Goal: Transaction & Acquisition: Purchase product/service

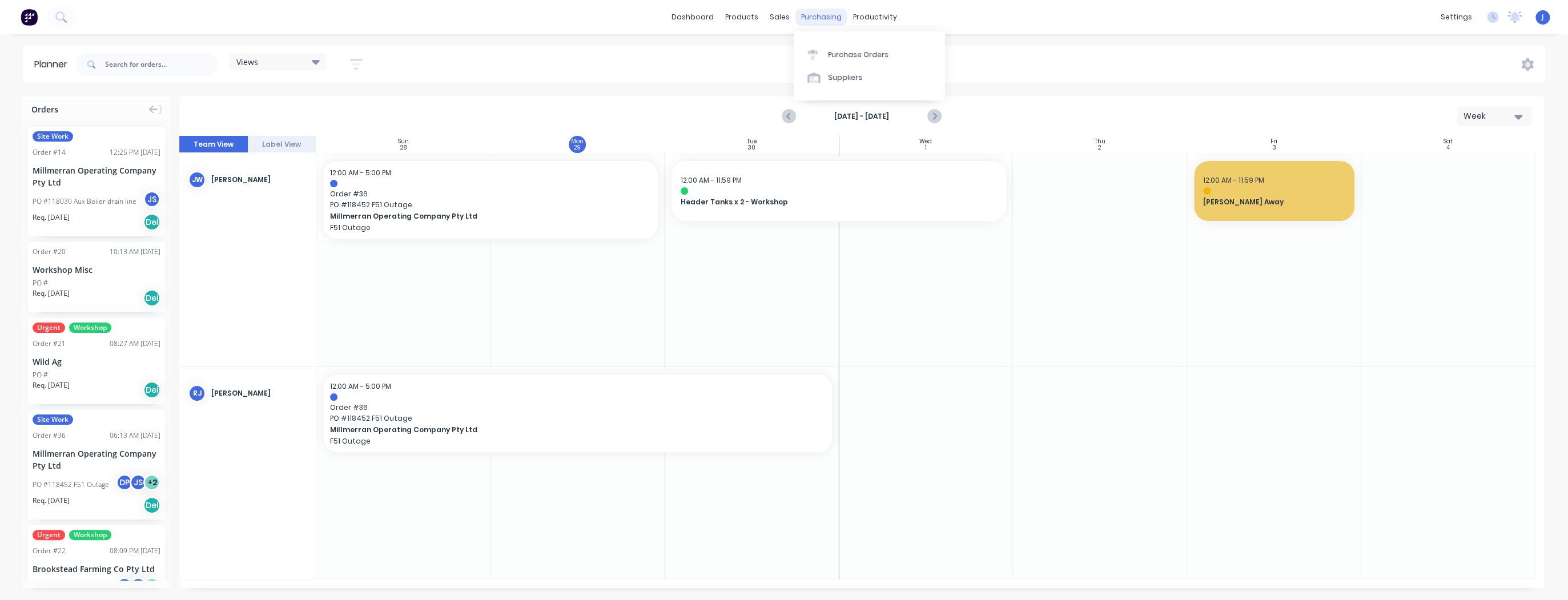
click at [817, 15] on div "purchasing" at bounding box center [821, 17] width 52 height 18
click at [760, 18] on div "products" at bounding box center [742, 17] width 44 height 18
click at [763, 54] on div "Product Catalogue" at bounding box center [792, 55] width 71 height 10
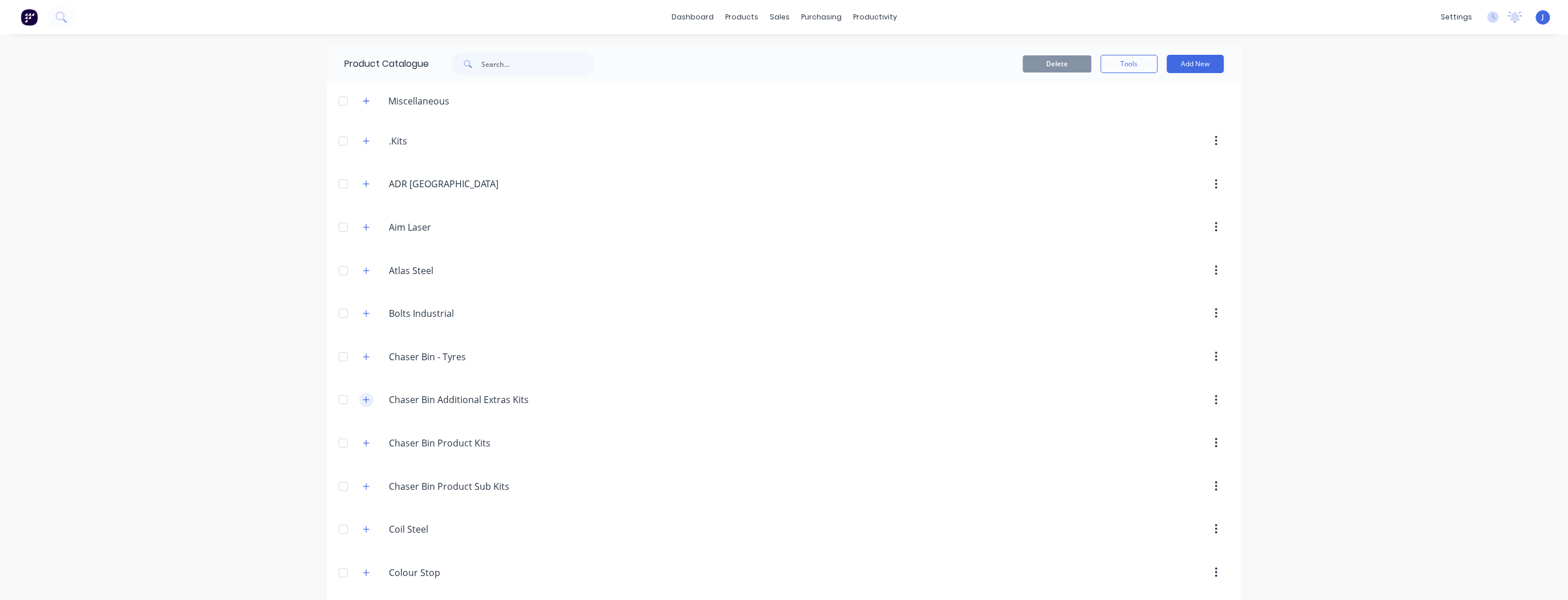
click at [363, 397] on icon "button" at bounding box center [365, 399] width 6 height 8
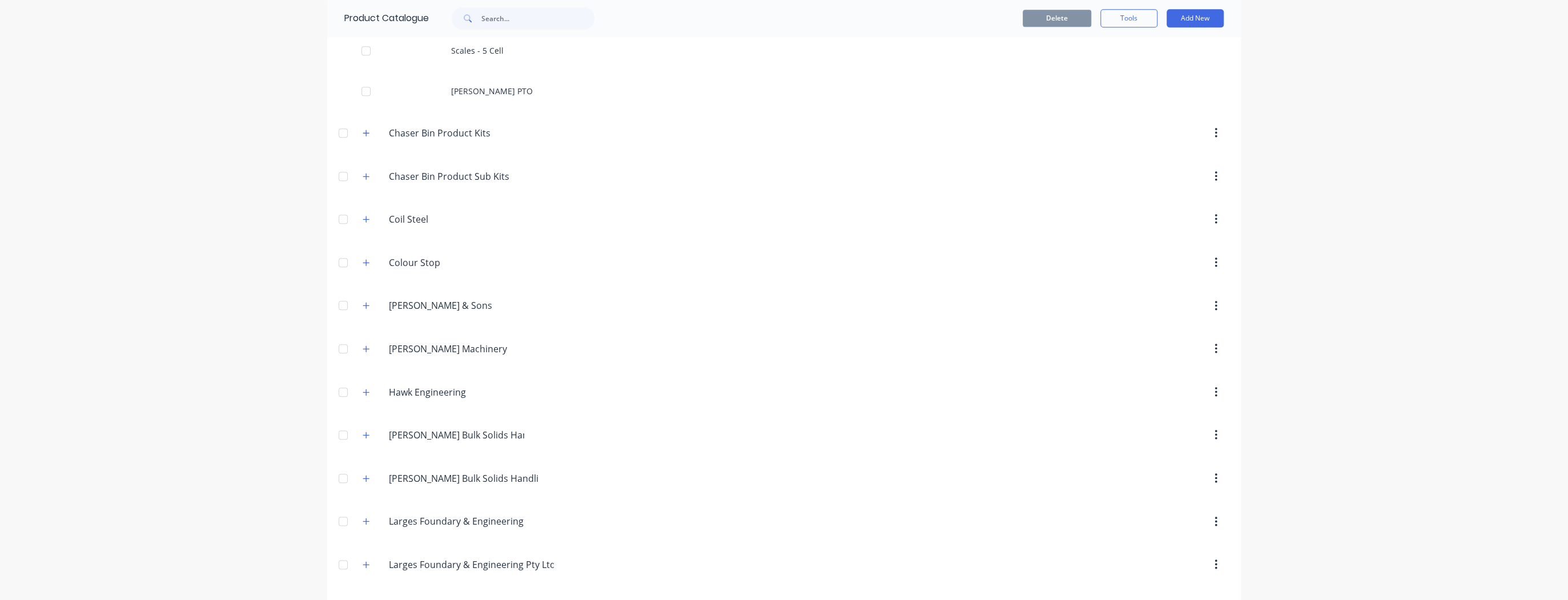
scroll to position [959, 0]
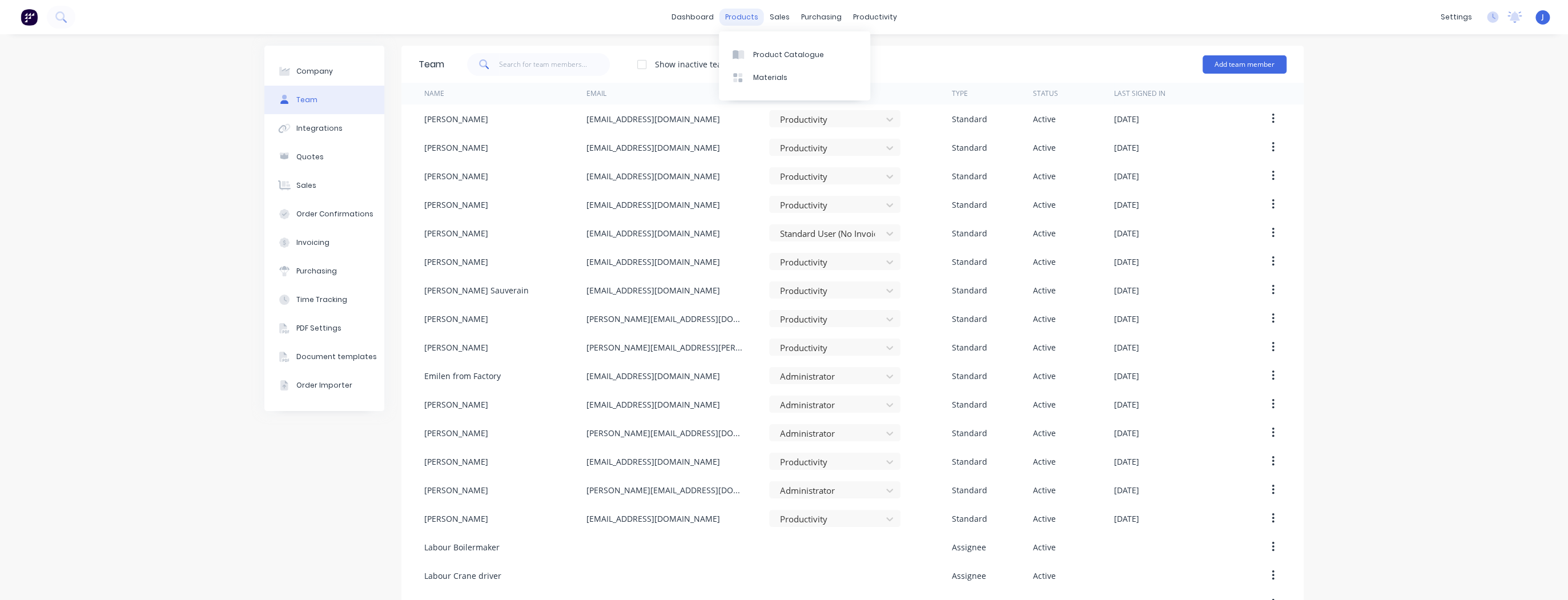
click at [726, 18] on div "products" at bounding box center [742, 17] width 44 height 18
click at [746, 55] on div at bounding box center [741, 55] width 18 height 10
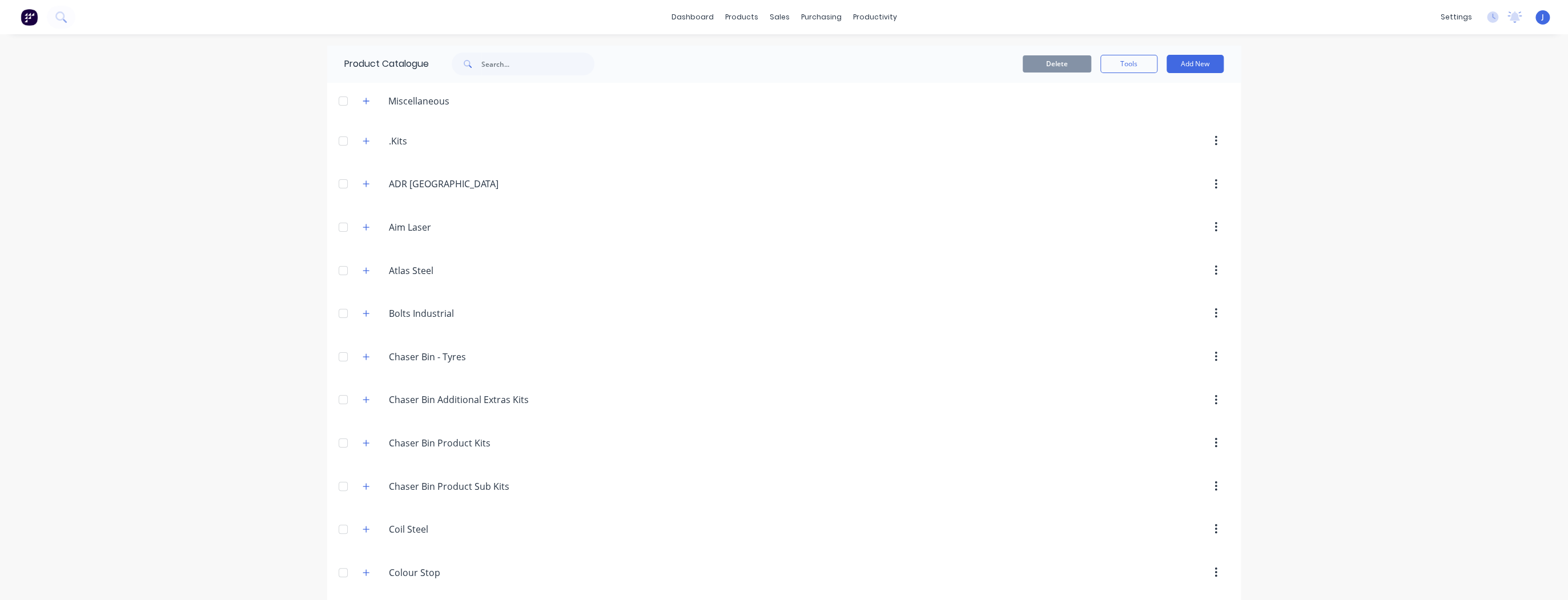
click at [354, 492] on div "Chaser.Bin.Product.Sub.Kits Chaser Bin Product Sub Kits" at bounding box center [443, 486] width 179 height 20
click at [367, 488] on button "button" at bounding box center [365, 485] width 14 height 14
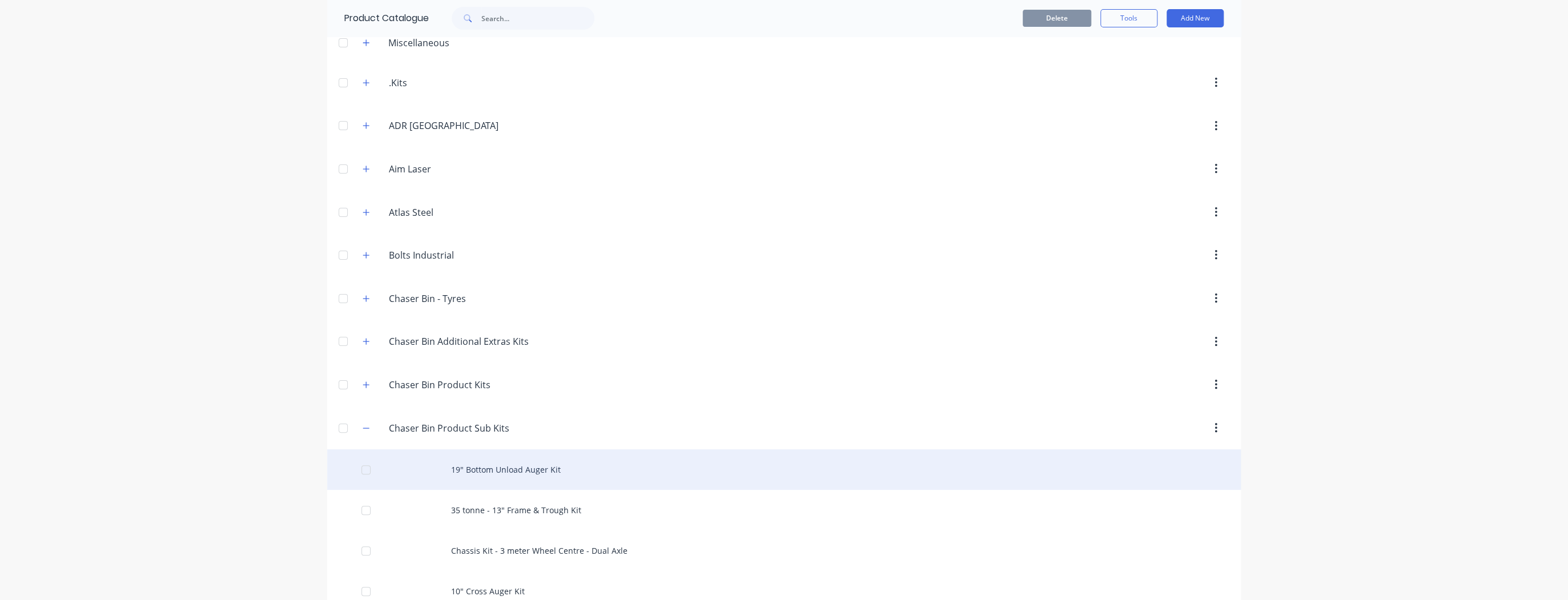
scroll to position [183, 0]
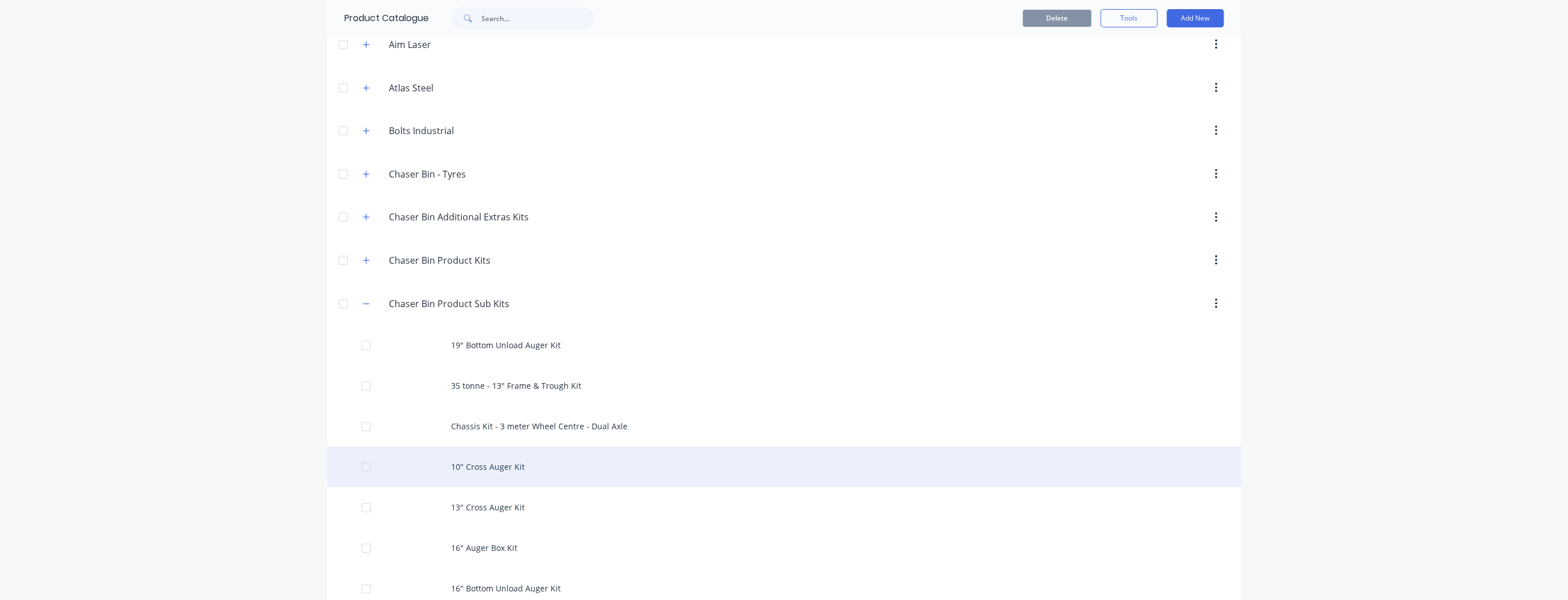
click at [532, 464] on div "10" Cross Auger Kit" at bounding box center [784, 467] width 914 height 41
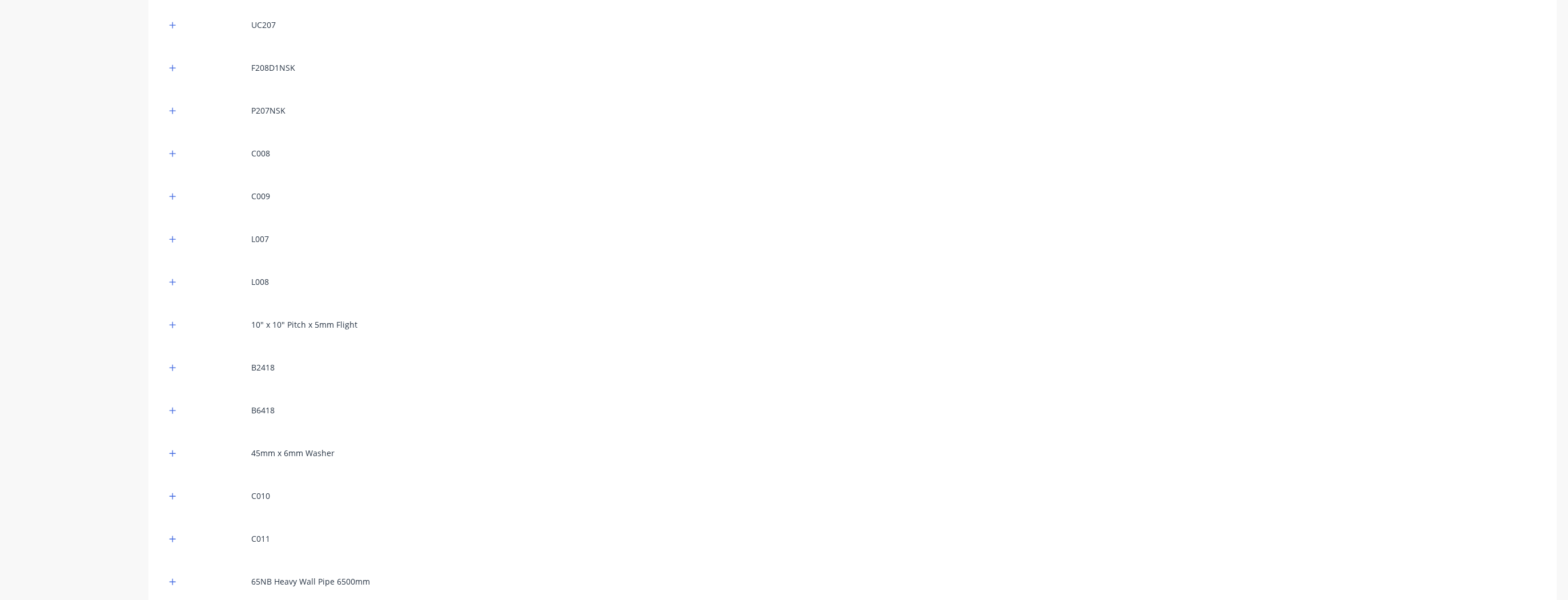
scroll to position [502, 0]
click at [171, 527] on icon "button" at bounding box center [172, 525] width 6 height 8
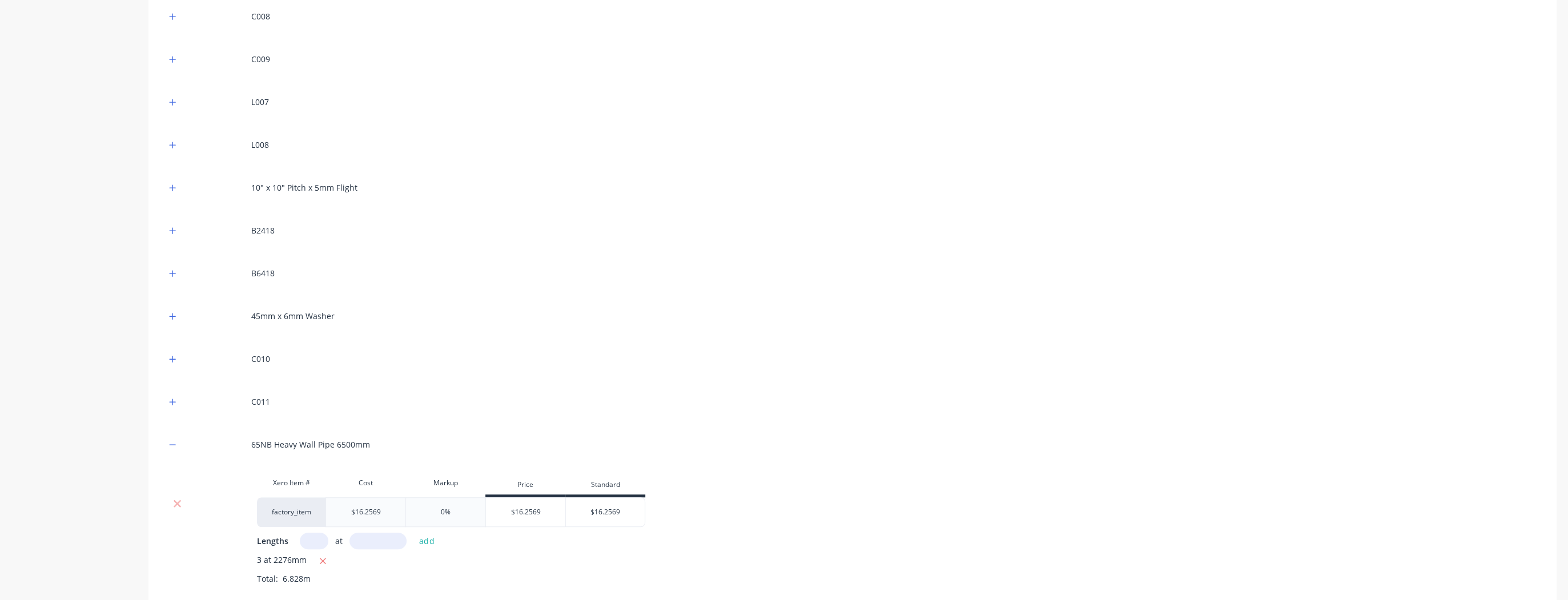
scroll to position [685, 0]
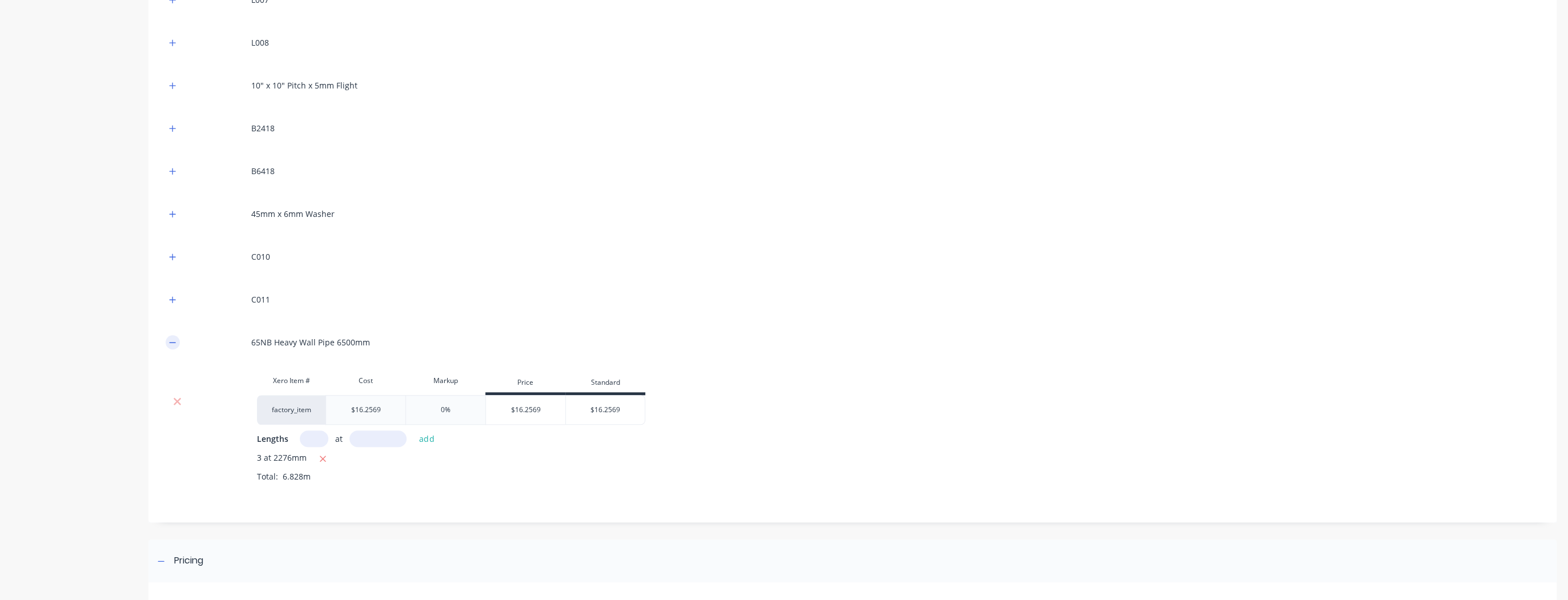
click at [172, 340] on icon "button" at bounding box center [172, 342] width 6 height 8
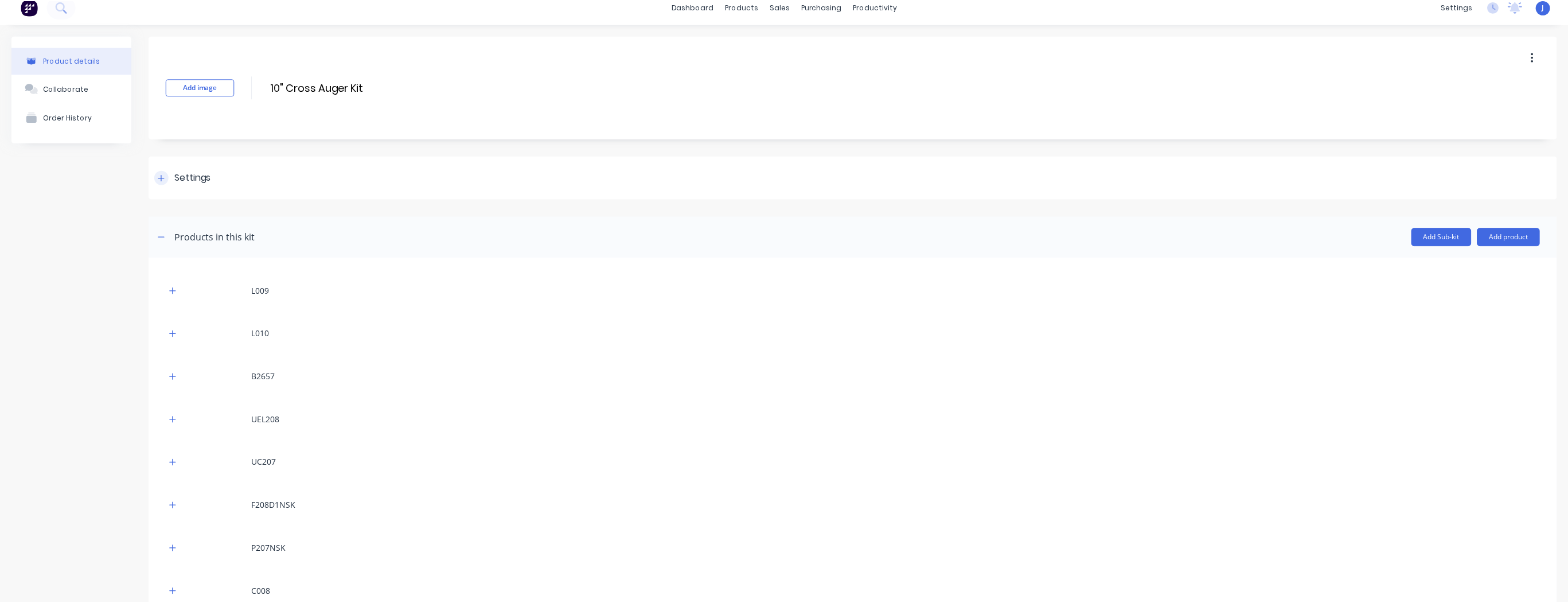
scroll to position [0, 0]
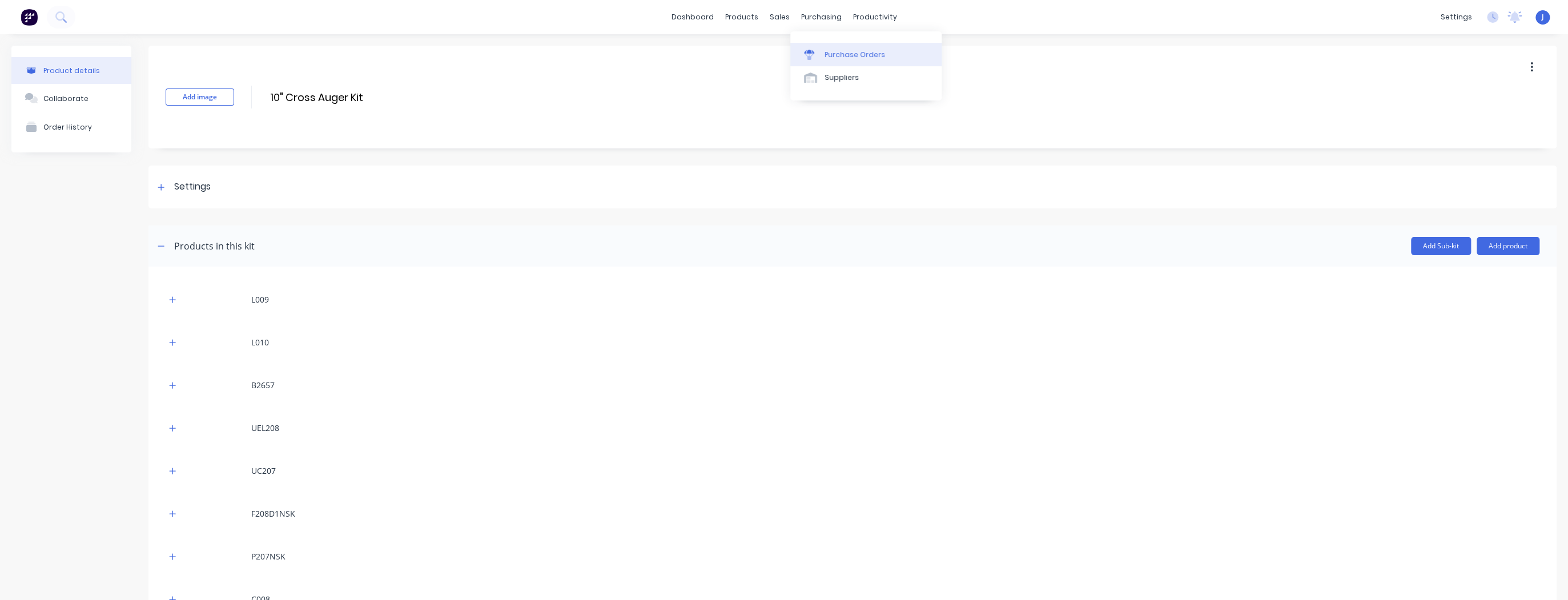
click at [842, 56] on div "Purchase Orders" at bounding box center [854, 55] width 60 height 10
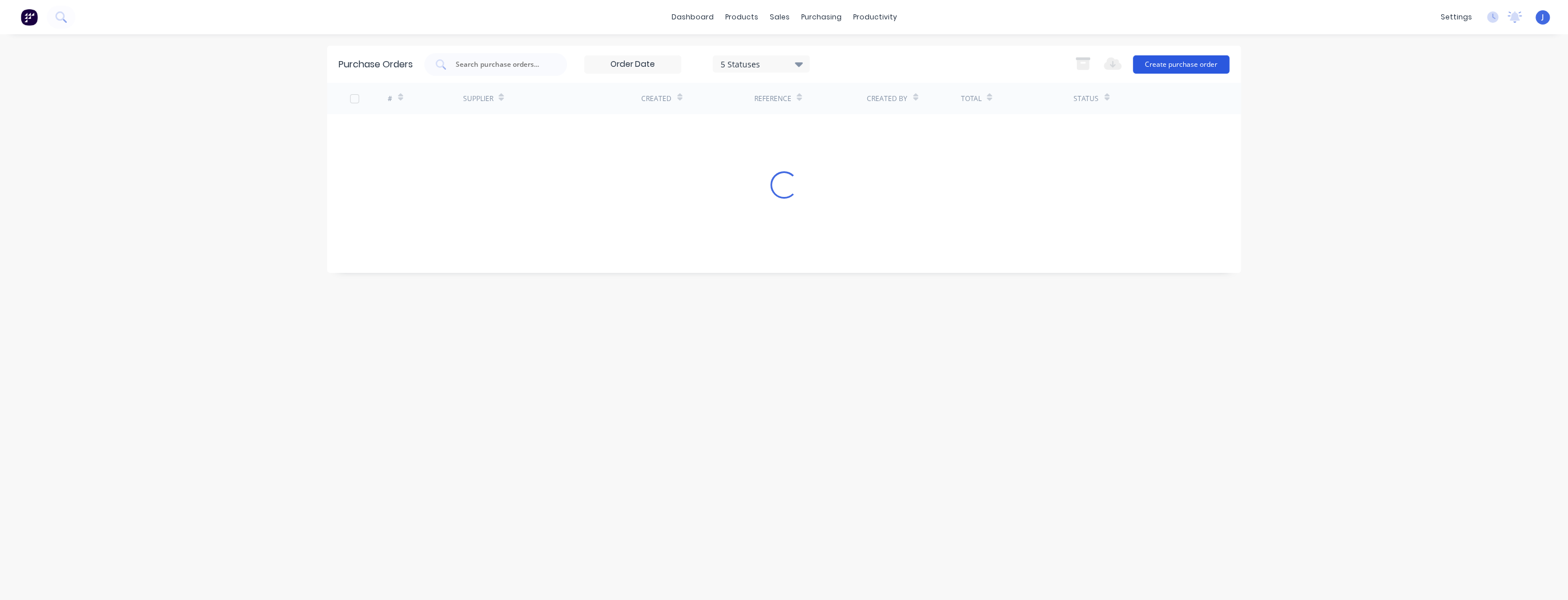
click at [1192, 62] on button "Create purchase order" at bounding box center [1181, 65] width 96 height 18
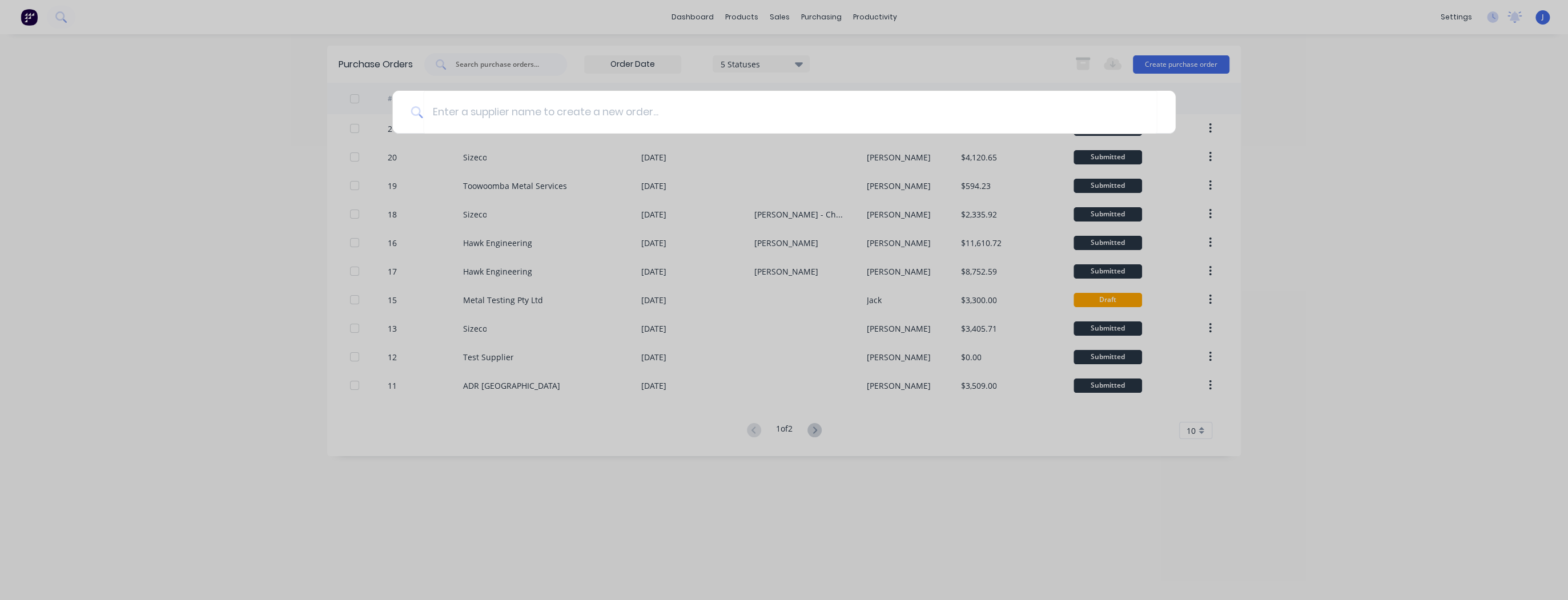
drag, startPoint x: 1345, startPoint y: 120, endPoint x: 1154, endPoint y: 135, distance: 191.6
click at [1344, 118] on div at bounding box center [784, 300] width 1568 height 600
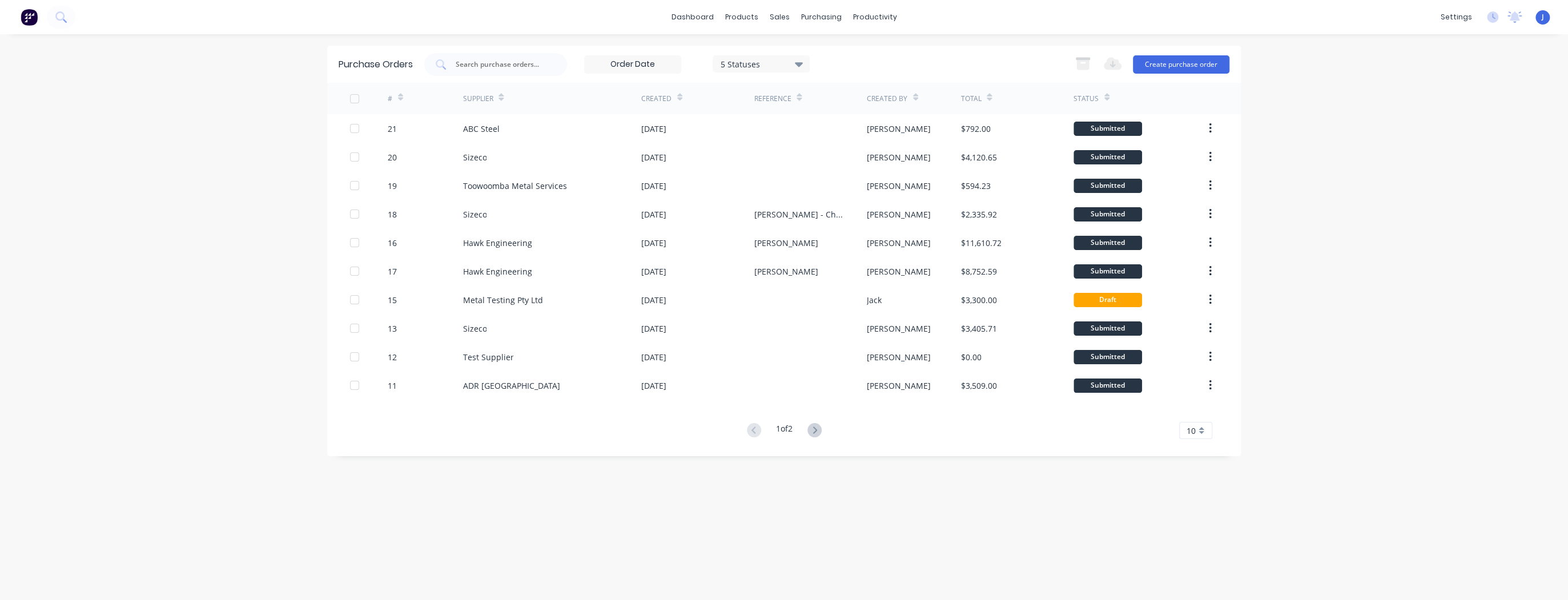
click at [297, 119] on div "dashboard products sales purchasing productivity dashboard products Product Cat…" at bounding box center [784, 300] width 1568 height 600
click at [807, 54] on div "Sales Orders" at bounding box center [821, 55] width 47 height 10
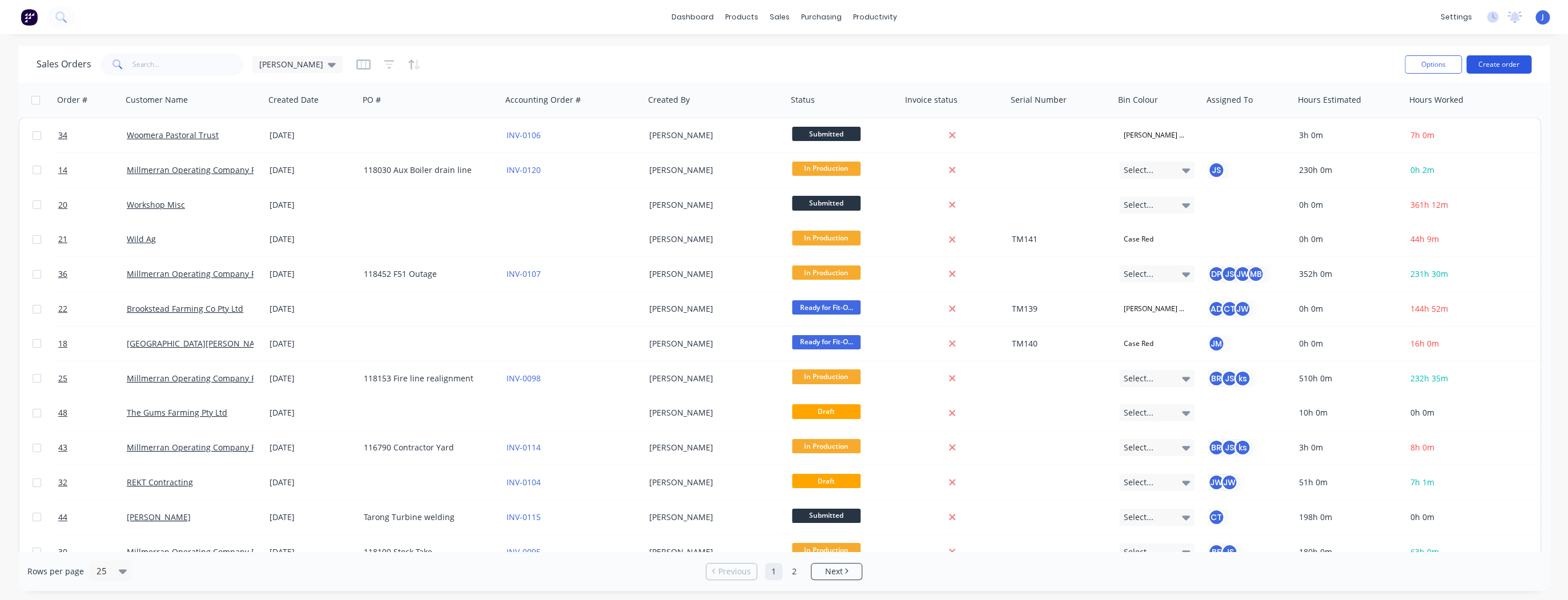
click at [1493, 67] on button "Create order" at bounding box center [1499, 65] width 65 height 18
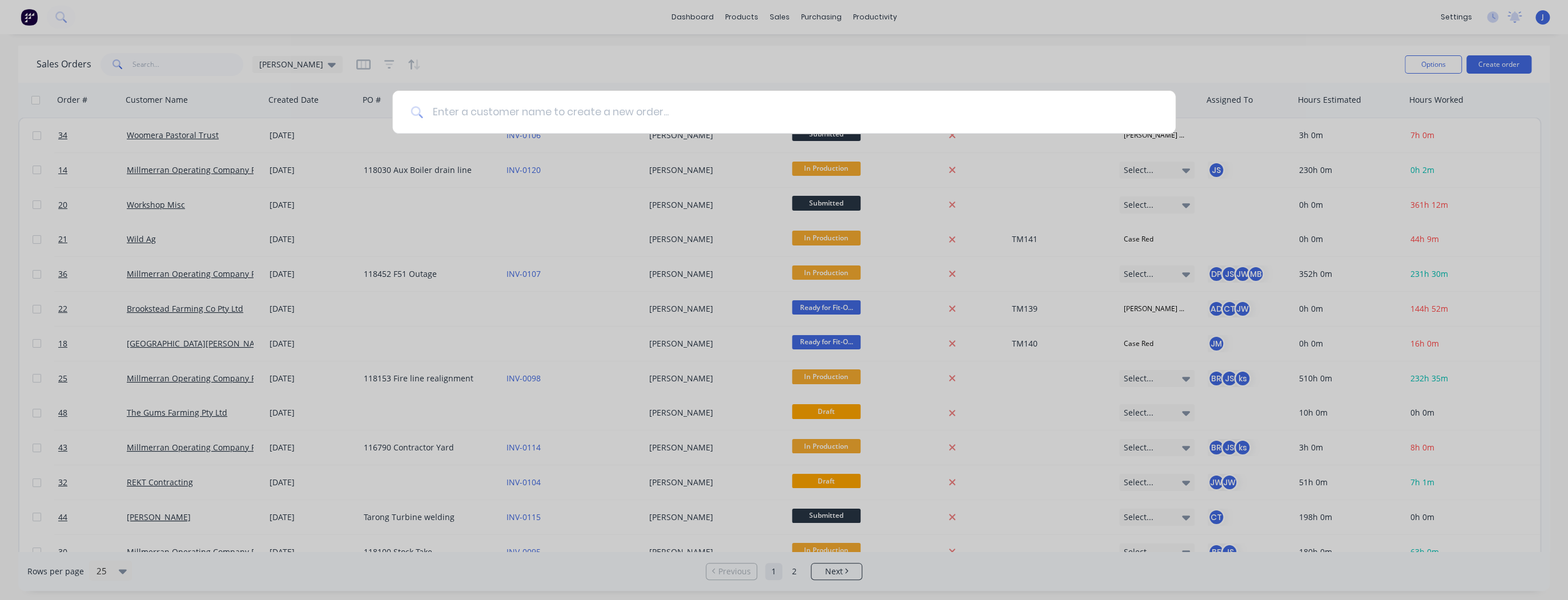
click at [626, 113] on input at bounding box center [789, 112] width 734 height 43
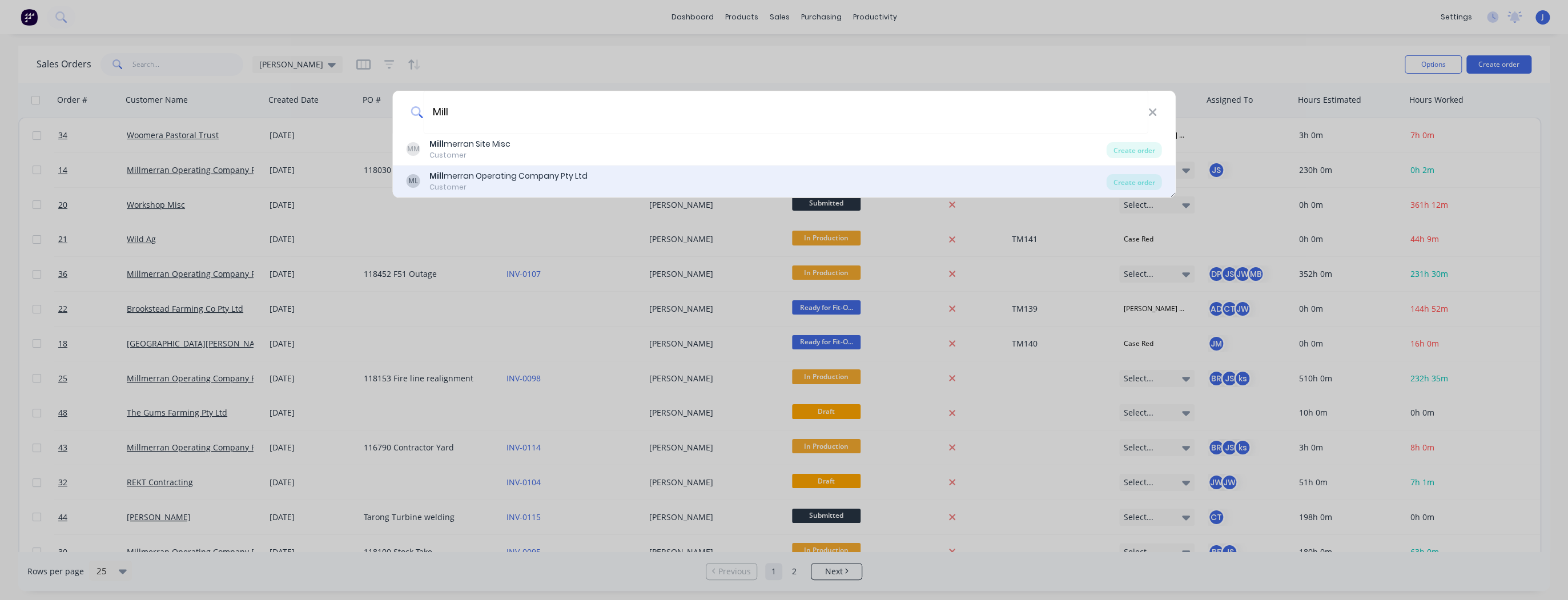
type input "Mill"
click at [539, 178] on div "Mill merran Operating Company Pty Ltd" at bounding box center [508, 176] width 158 height 12
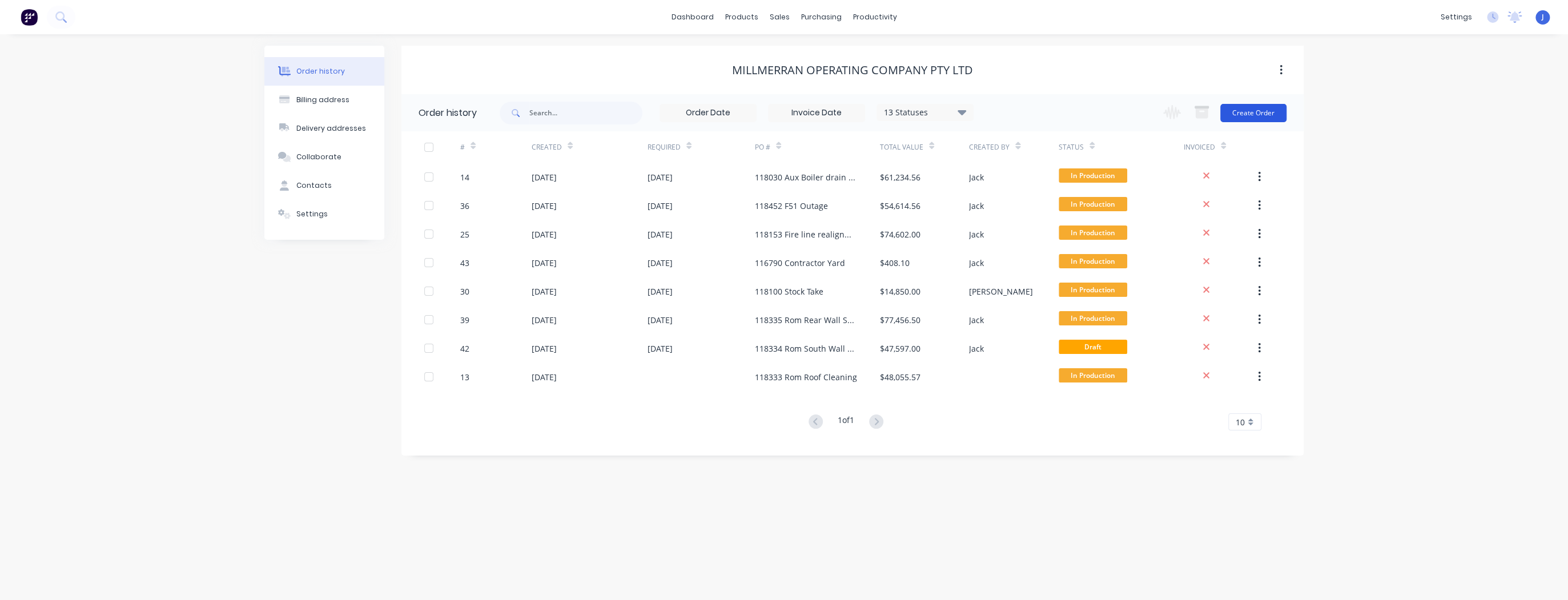
click at [1269, 107] on button "Create Order" at bounding box center [1253, 113] width 67 height 18
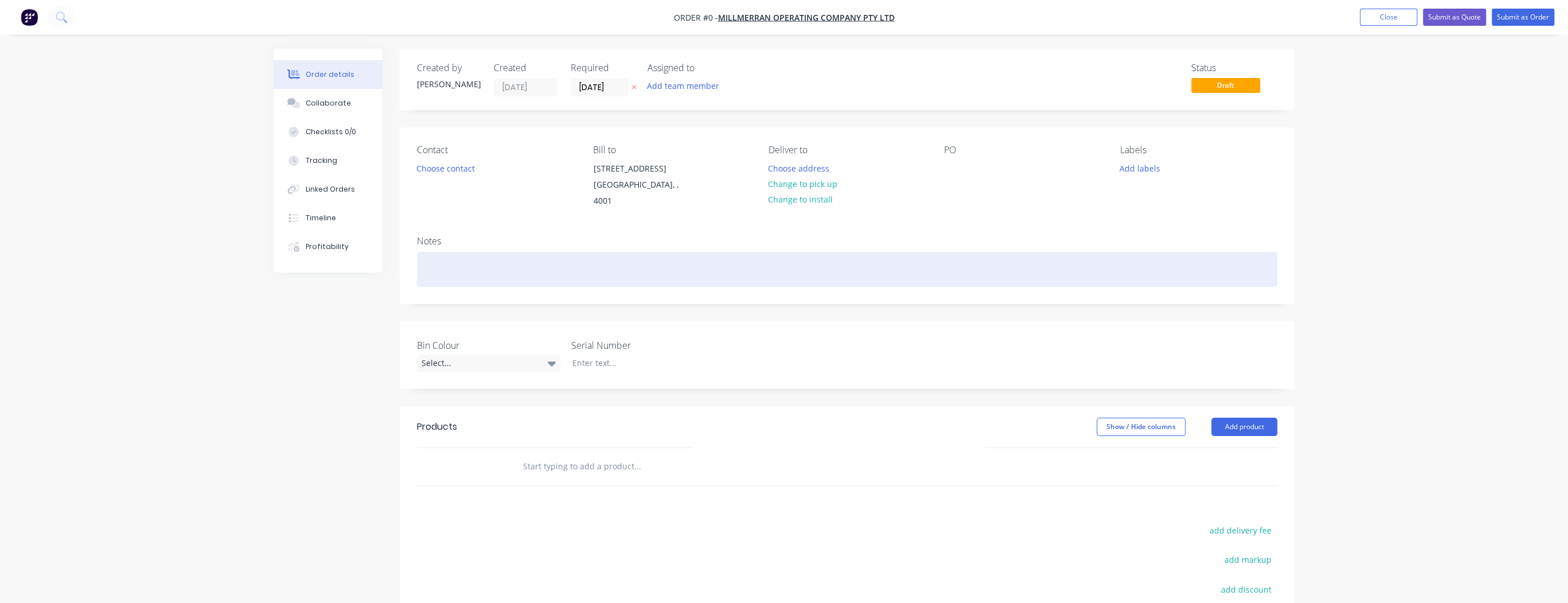
click at [445, 260] on div at bounding box center [847, 269] width 860 height 35
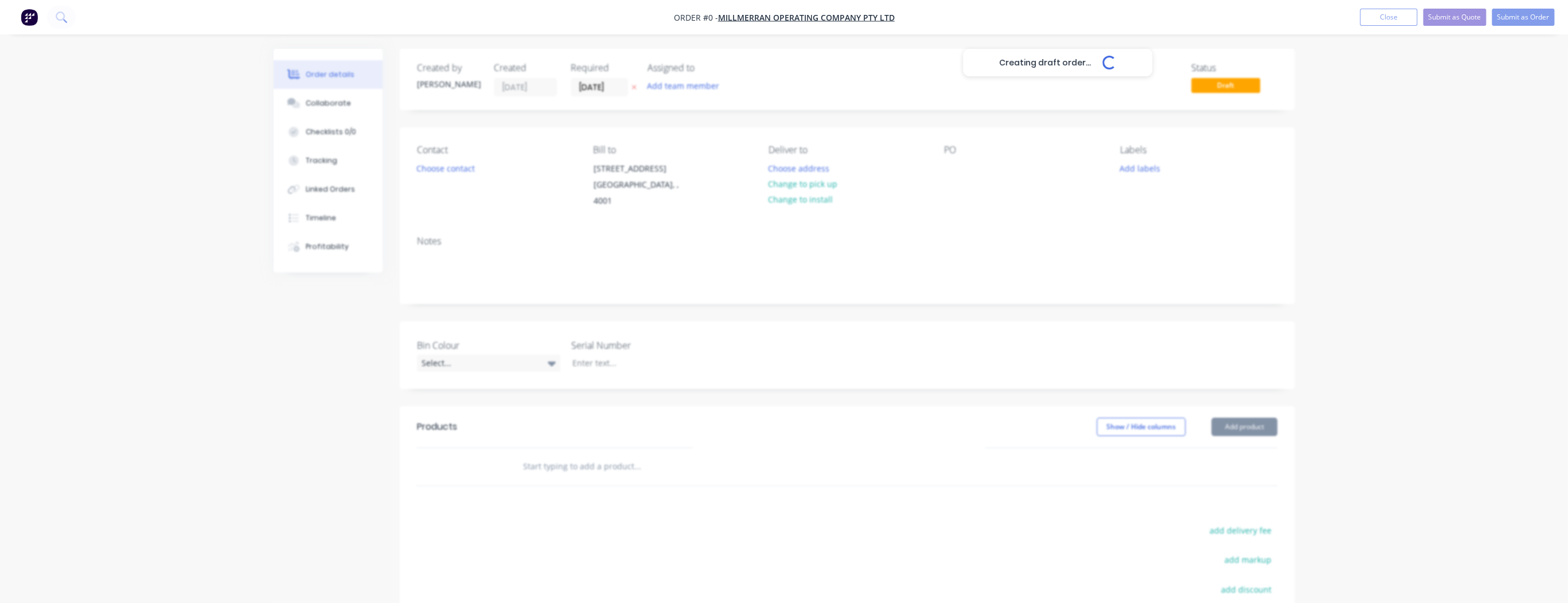
click at [1274, 425] on div "Creating draft order... Loading... Order details Collaborate Checklists 0/0 Tra…" at bounding box center [784, 413] width 1044 height 729
click at [751, 87] on div "Add team member" at bounding box center [704, 86] width 114 height 18
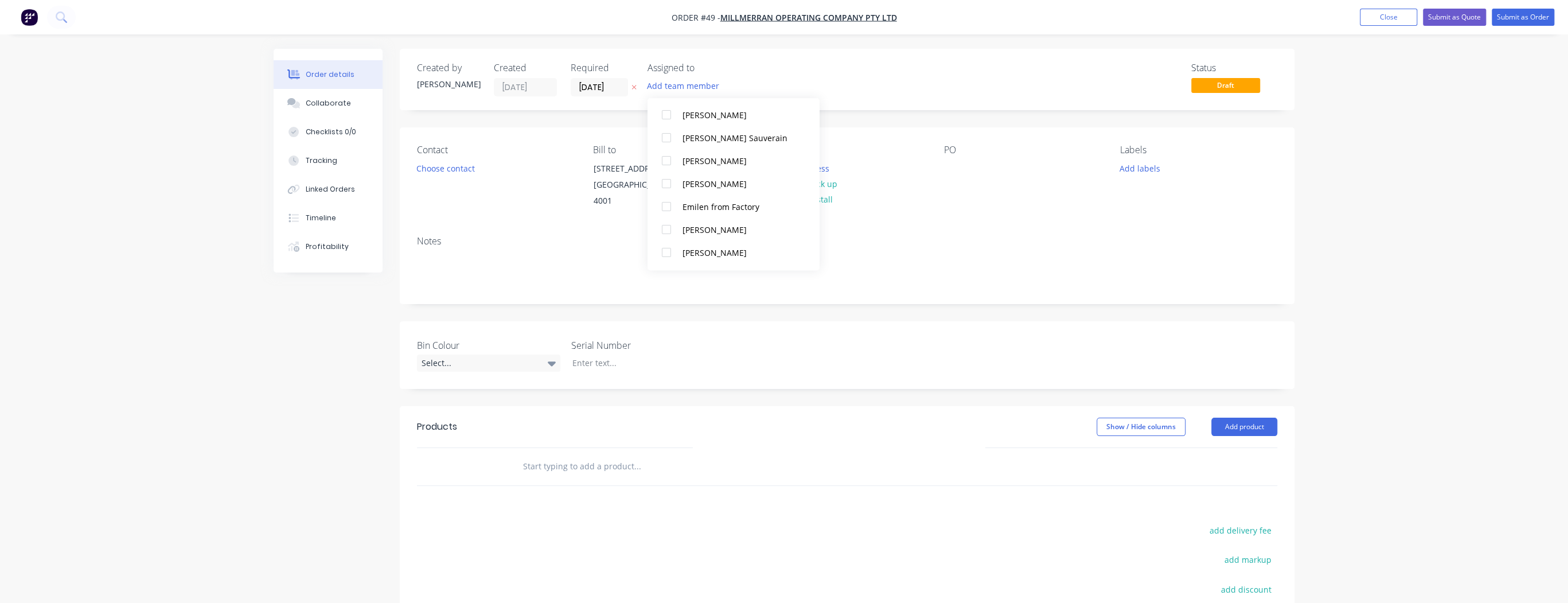
scroll to position [184, 0]
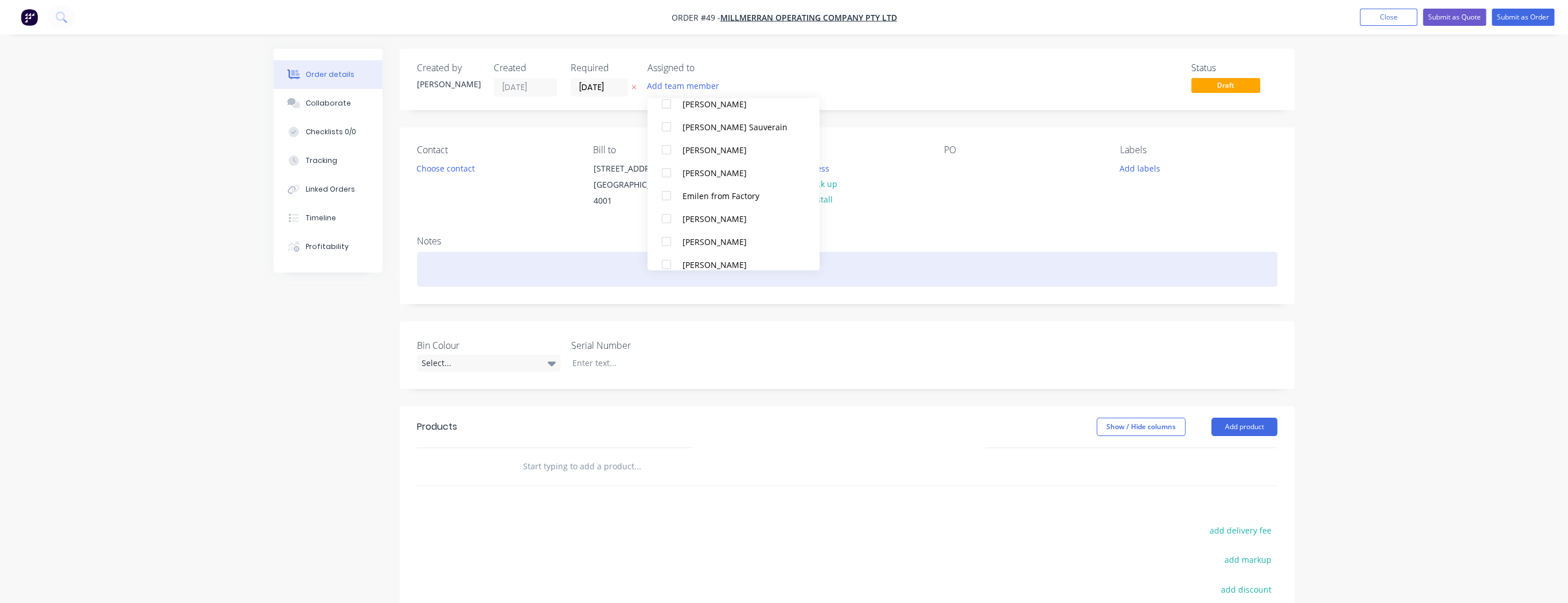
click at [944, 275] on div at bounding box center [847, 269] width 860 height 35
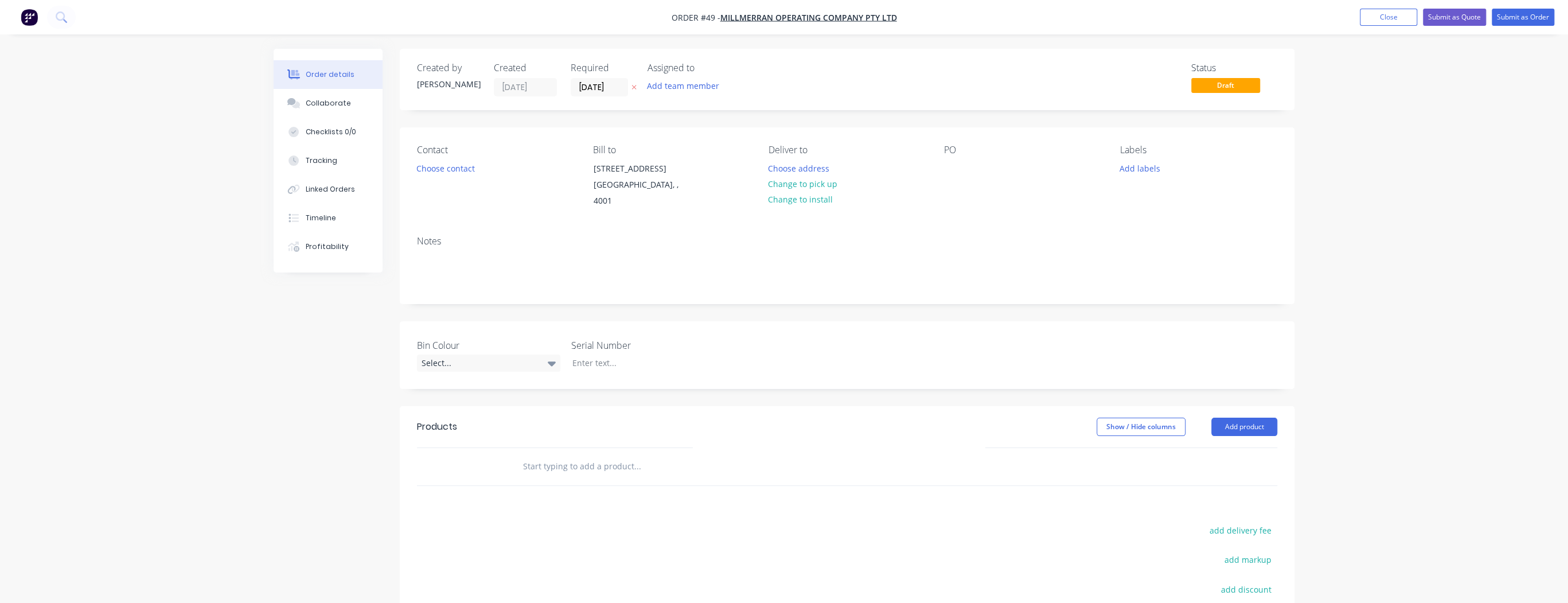
click at [954, 153] on div "PO" at bounding box center [1022, 151] width 157 height 11
click at [959, 152] on div "PO" at bounding box center [1022, 151] width 157 height 11
click at [965, 149] on div "PO" at bounding box center [1022, 151] width 157 height 11
click at [934, 150] on div "Contact Choose contact Bill to PO BOX 5743 Central Plaza BRISBANE, , 4001 Deliv…" at bounding box center [846, 177] width 895 height 99
click at [973, 175] on div "PO" at bounding box center [1022, 177] width 157 height 65
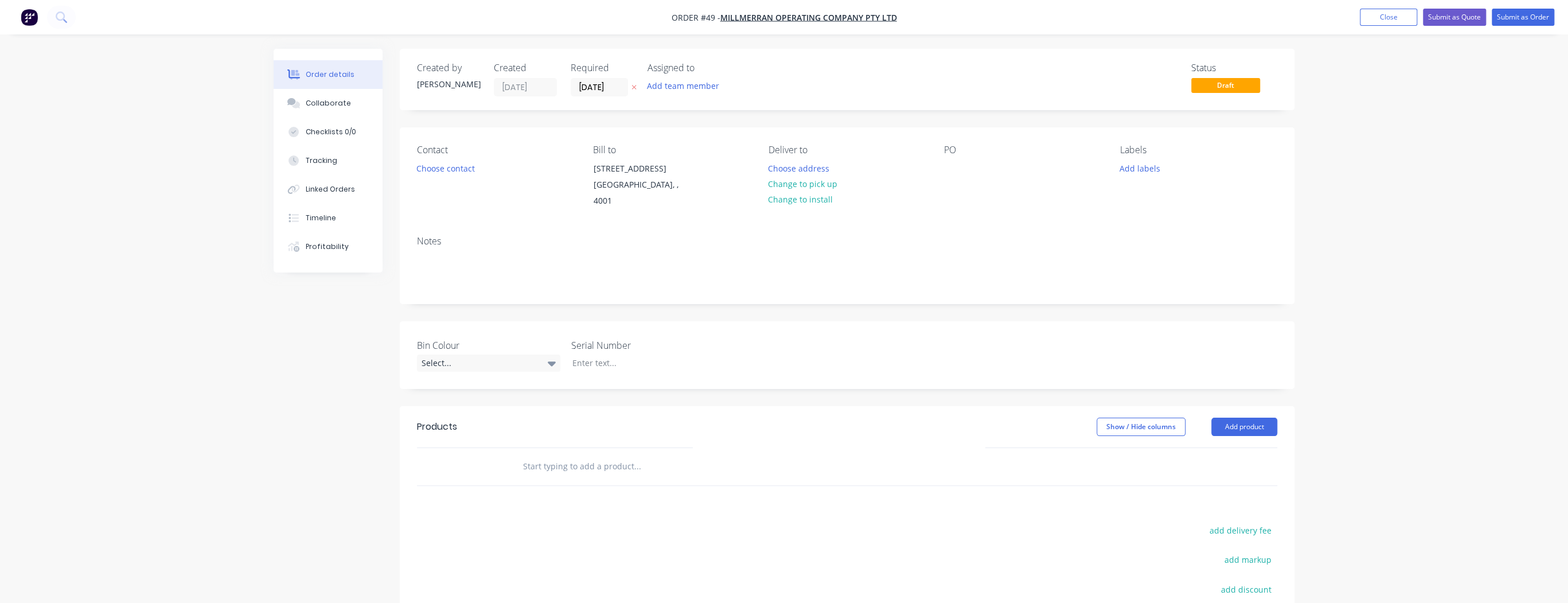
click at [975, 152] on div "PO" at bounding box center [1022, 151] width 157 height 11
click at [948, 159] on div "PO" at bounding box center [1022, 177] width 157 height 65
click at [949, 150] on div "PO" at bounding box center [1022, 151] width 157 height 11
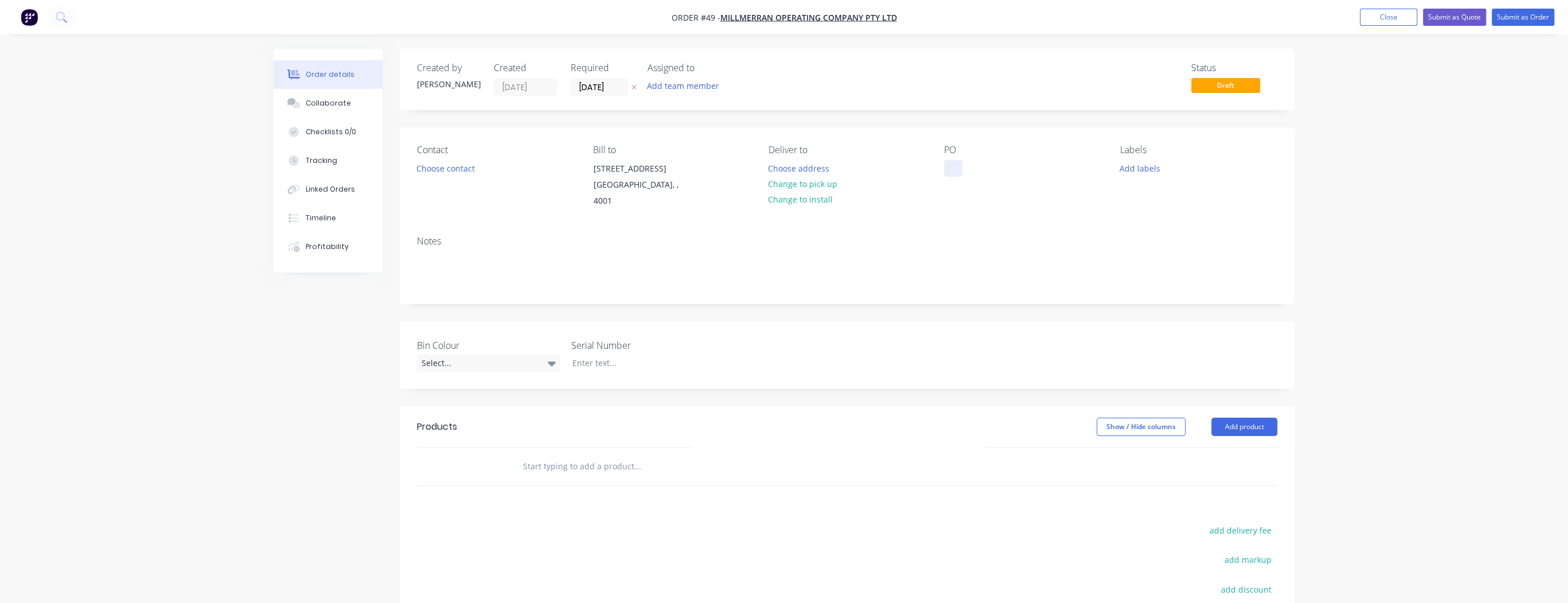
click at [952, 169] on div at bounding box center [953, 168] width 19 height 17
click at [978, 167] on div "Baghose Header Tanks 23 & 32" at bounding box center [1012, 168] width 136 height 17
click at [971, 228] on div "Notes" at bounding box center [846, 265] width 895 height 77
click at [1156, 170] on button "Add labels" at bounding box center [1139, 167] width 53 height 16
click at [1143, 341] on div at bounding box center [1141, 339] width 23 height 23
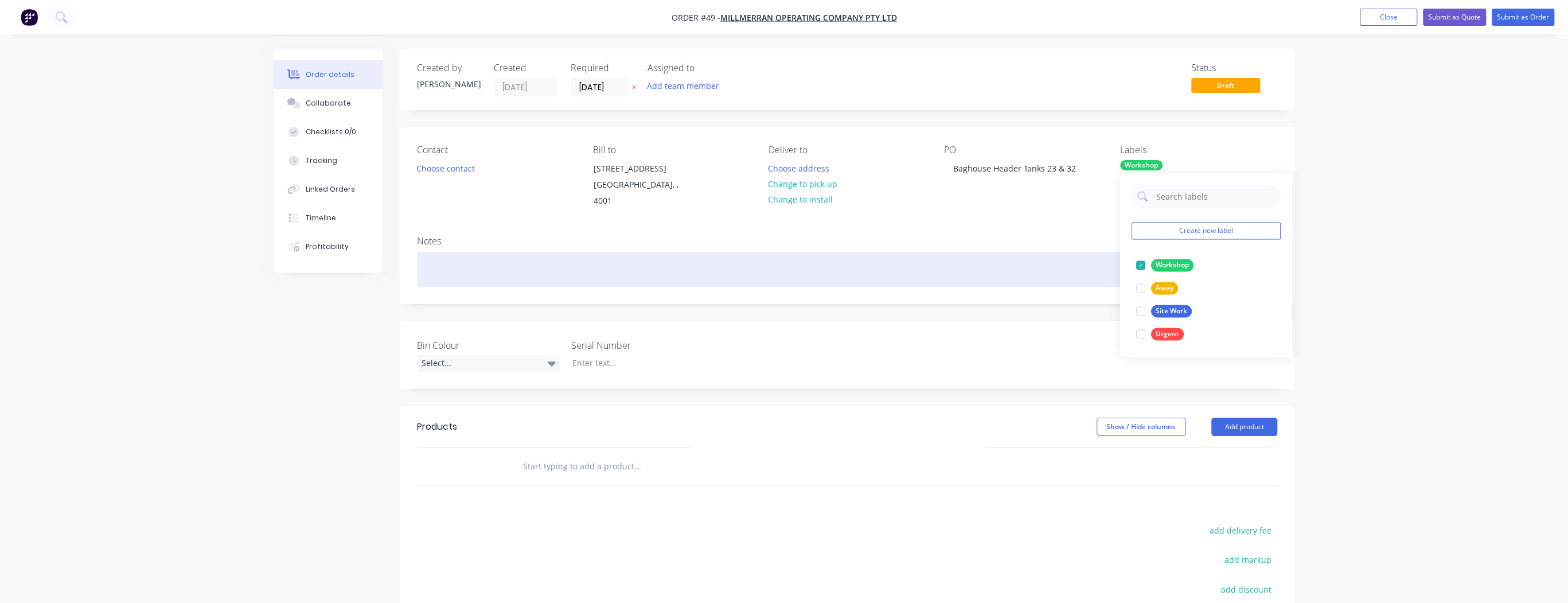
click at [1080, 256] on div at bounding box center [847, 269] width 860 height 35
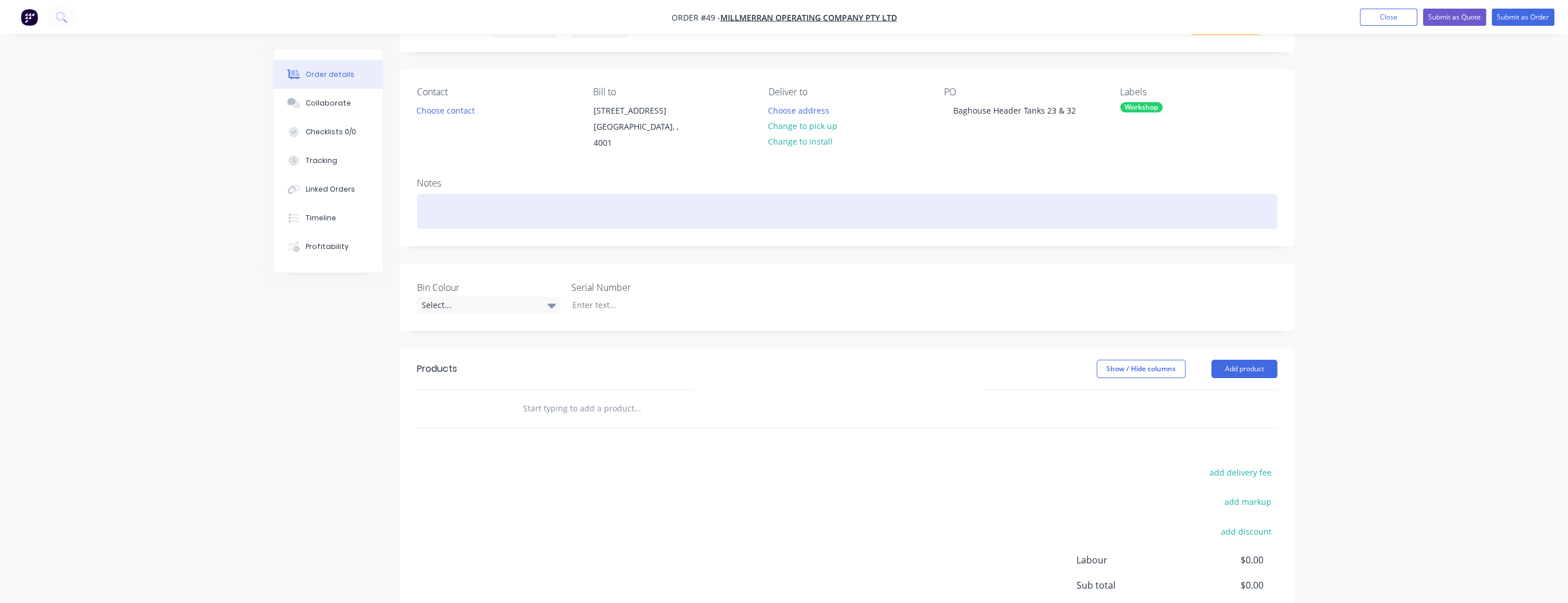
scroll to position [0, 0]
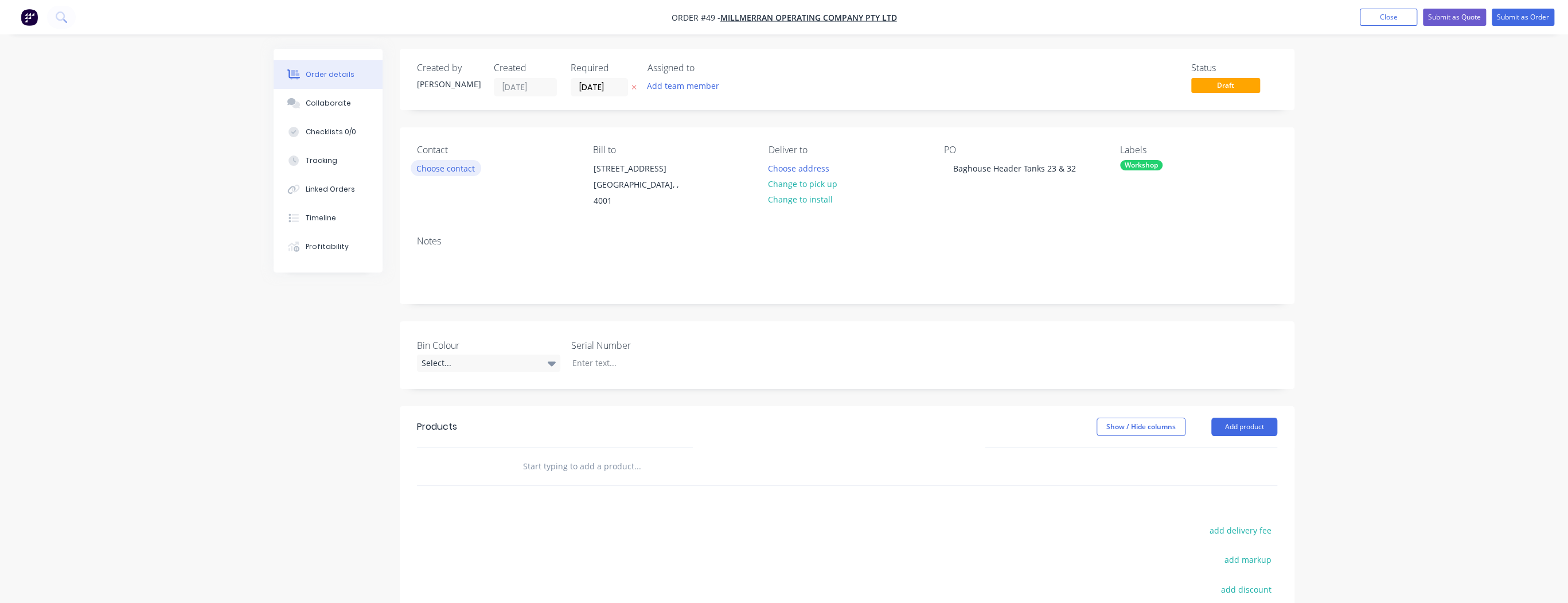
click at [434, 167] on button "Choose contact" at bounding box center [446, 167] width 71 height 16
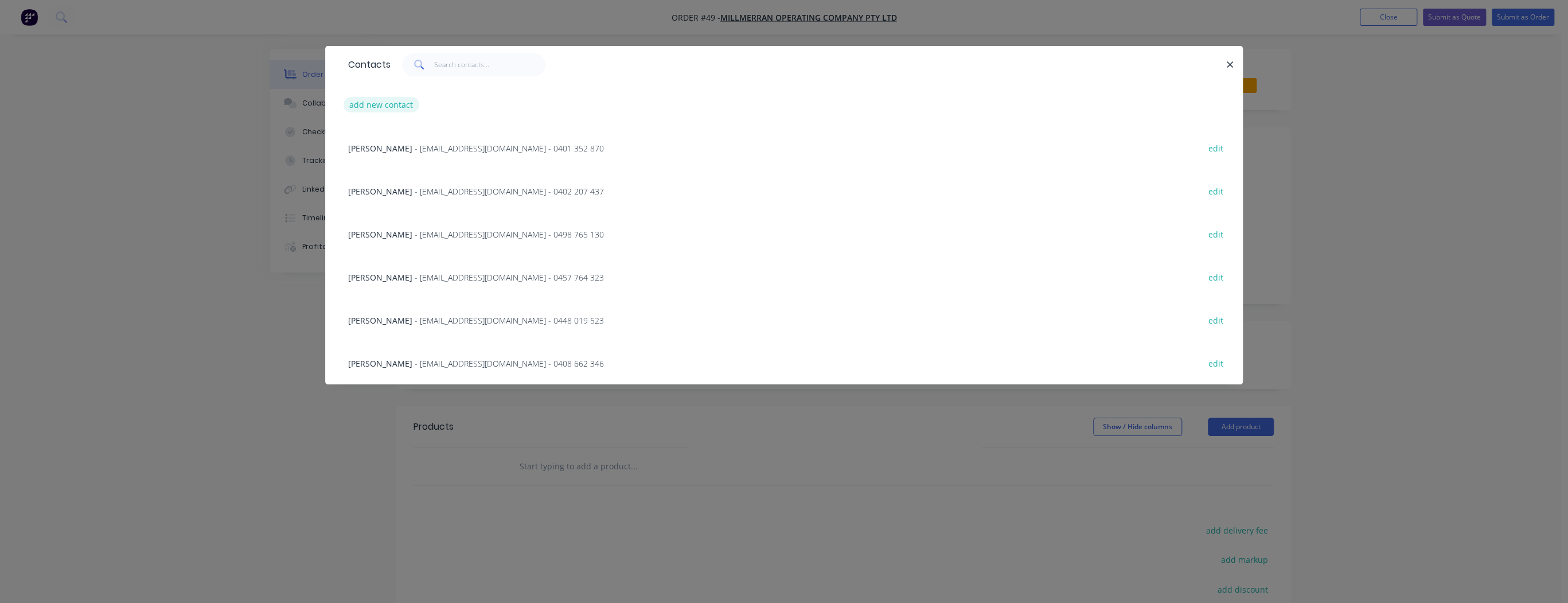
click at [379, 107] on button "add new contact" at bounding box center [381, 104] width 75 height 16
select select "AU"
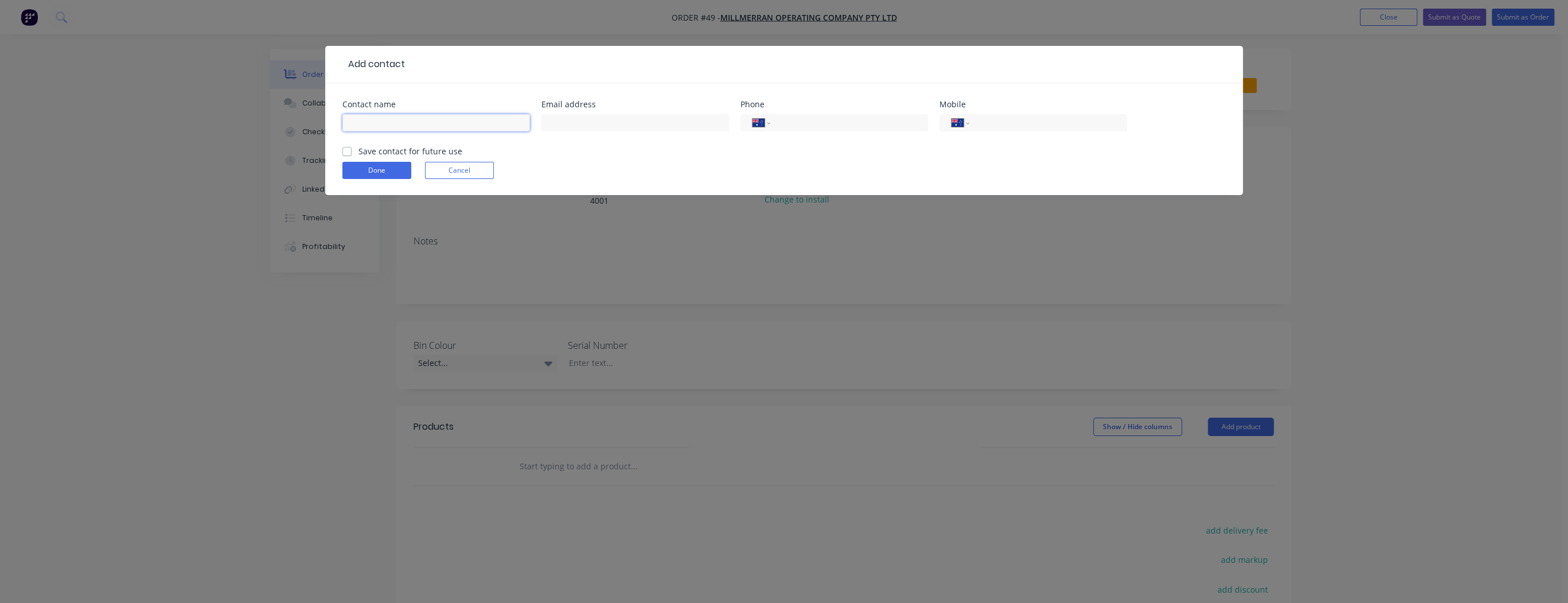
click at [384, 114] on input "text" at bounding box center [437, 123] width 188 height 18
type input "Brenton Butler"
click at [649, 121] on input "text" at bounding box center [635, 123] width 188 height 18
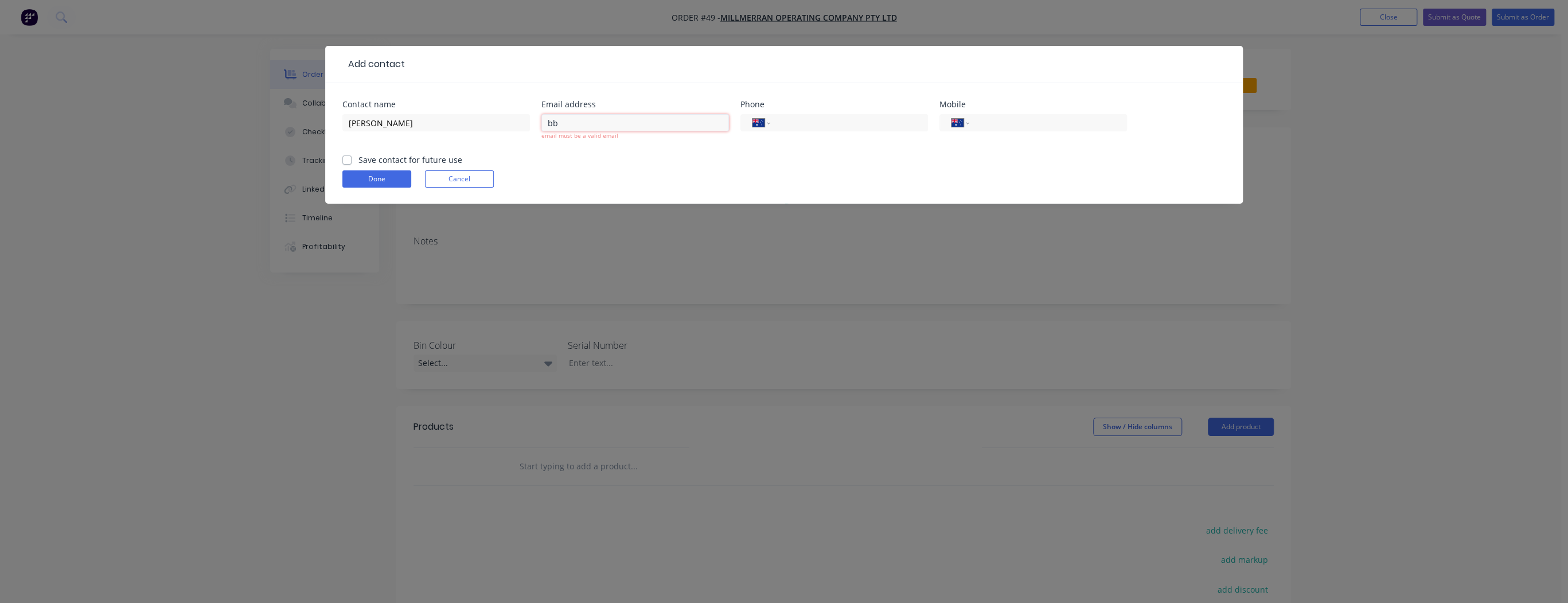
click at [570, 122] on input "bb" at bounding box center [635, 123] width 188 height 18
type input "bbutler@genuity.com.au"
click at [647, 155] on form "Contact name Brenton Butler Email address bbutler@genuity.com.au email must be …" at bounding box center [784, 151] width 883 height 103
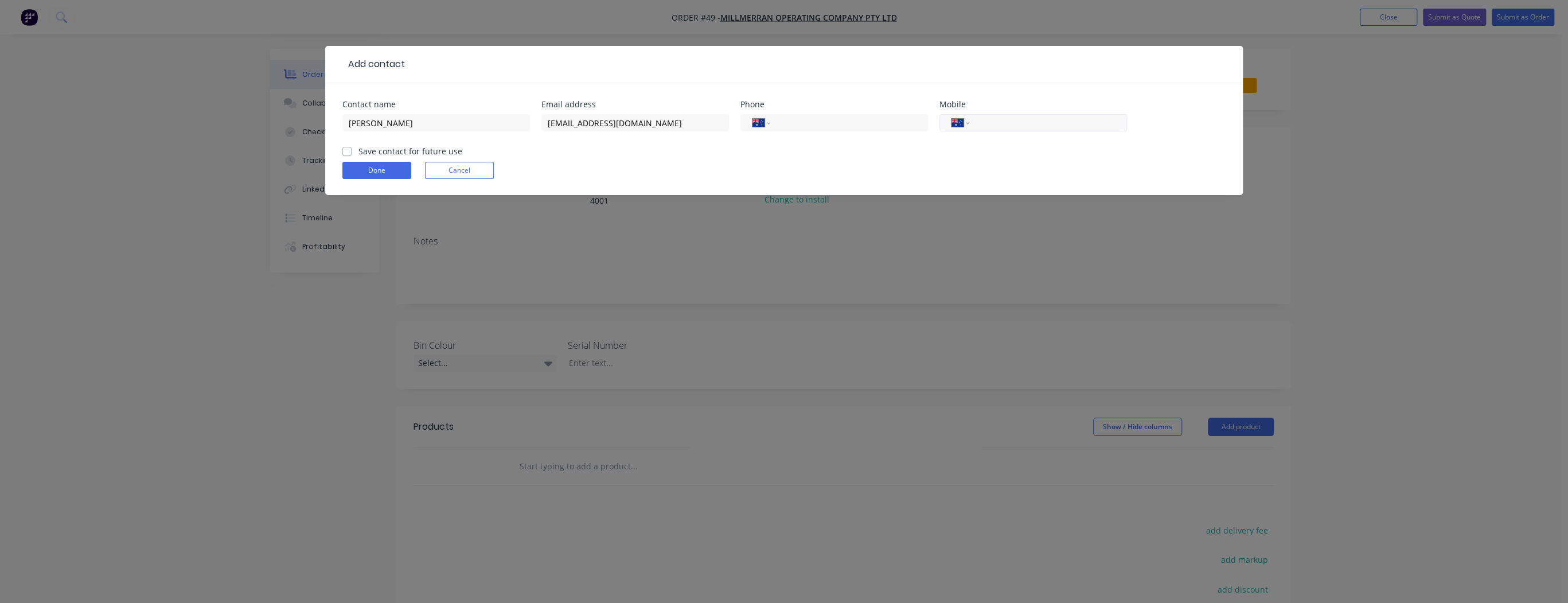
click at [987, 123] on input "tel" at bounding box center [1046, 123] width 137 height 13
type input "0439 492 548"
click at [342, 150] on div "Contact name Brenton Butler Email address bbutler@genuity.com.au Phone Internat…" at bounding box center [784, 139] width 918 height 111
click at [359, 151] on label "Save contact for future use" at bounding box center [411, 151] width 104 height 12
click at [346, 151] on input "Save contact for future use" at bounding box center [347, 151] width 9 height 11
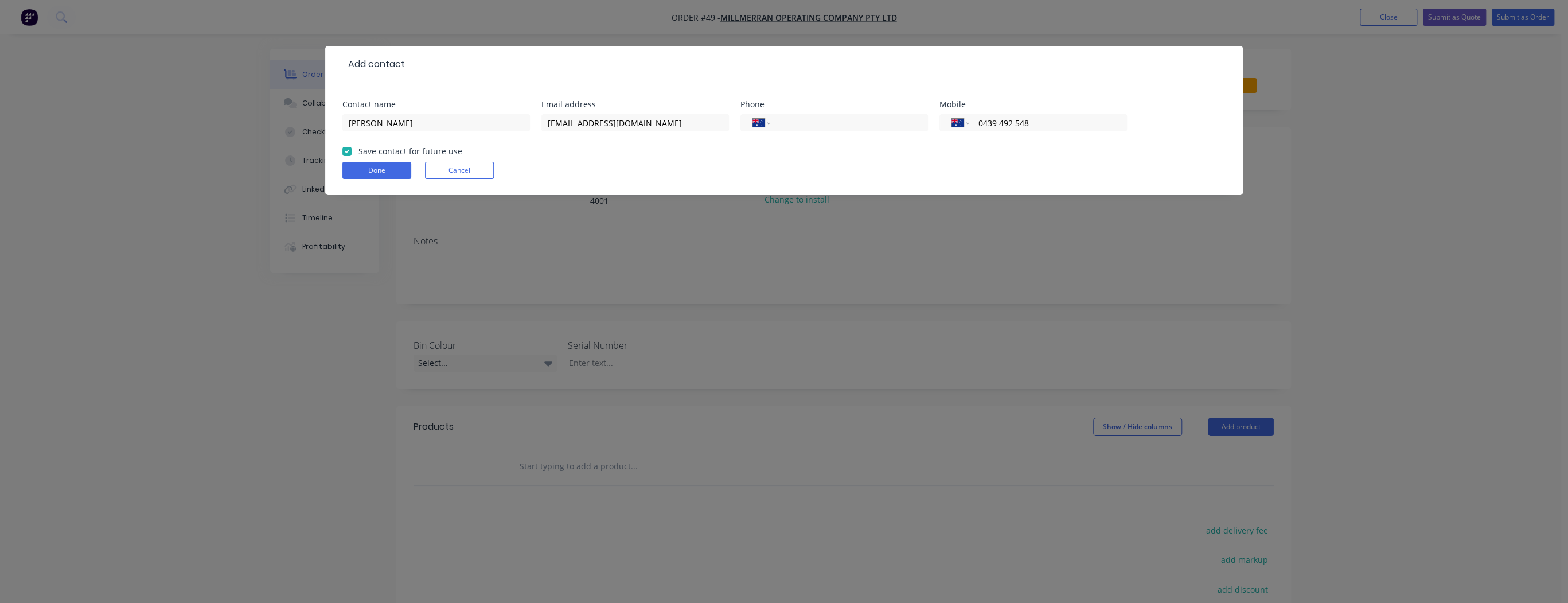
checkbox input "true"
click at [359, 174] on button "Done" at bounding box center [377, 170] width 69 height 18
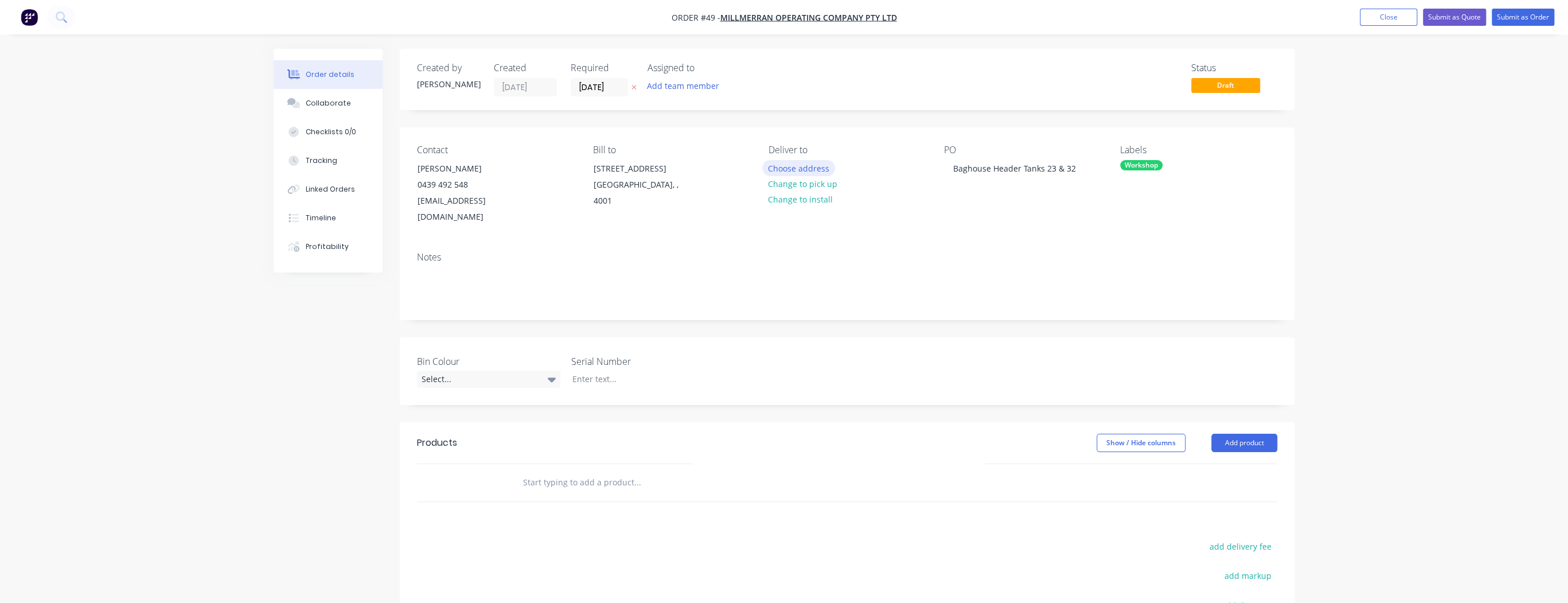
click at [786, 166] on button "Choose address" at bounding box center [798, 167] width 73 height 16
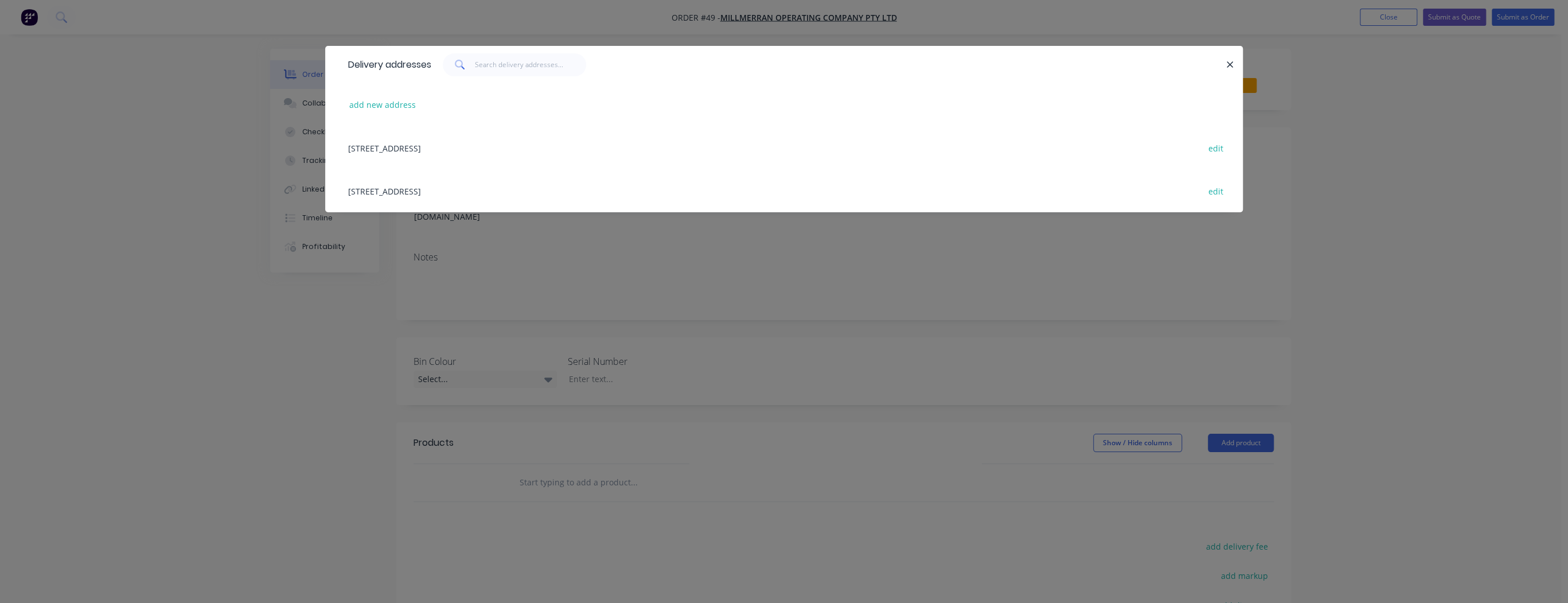
click at [520, 190] on div "431 Moffat Reserve Rd, Millmerran, undefined, 4357 edit" at bounding box center [784, 190] width 883 height 43
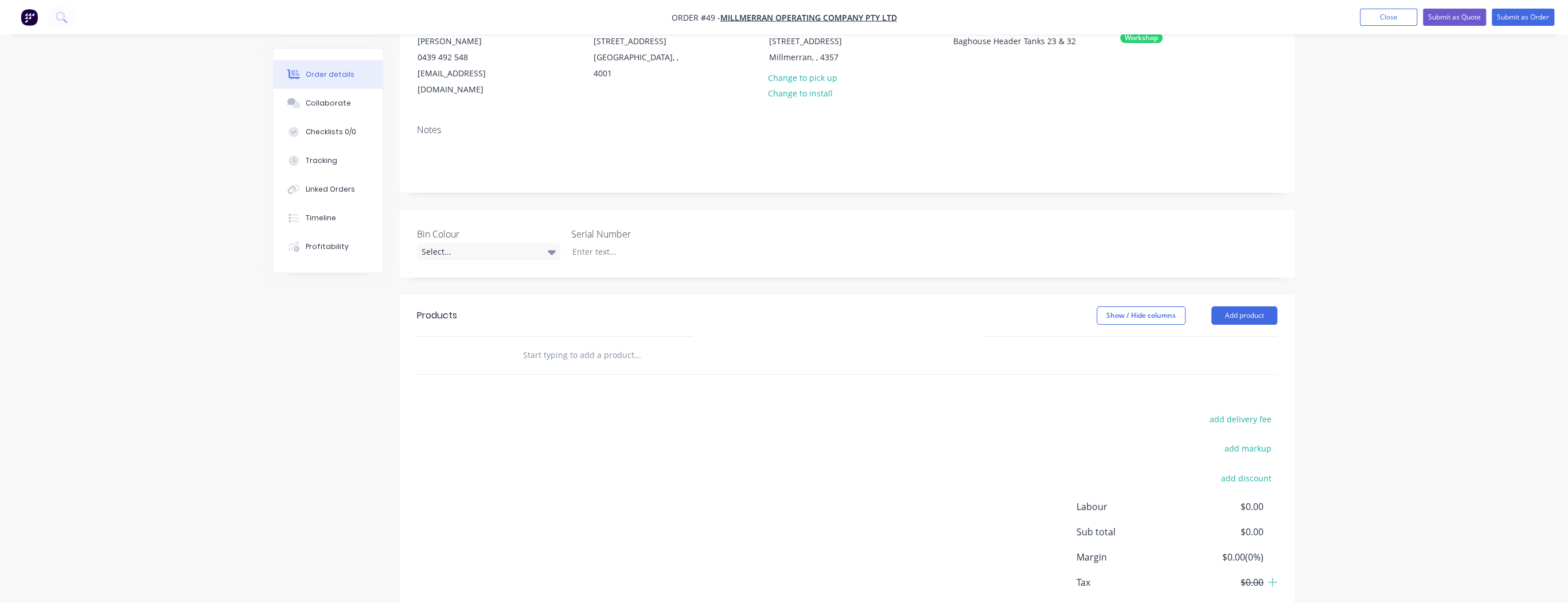
scroll to position [175, 0]
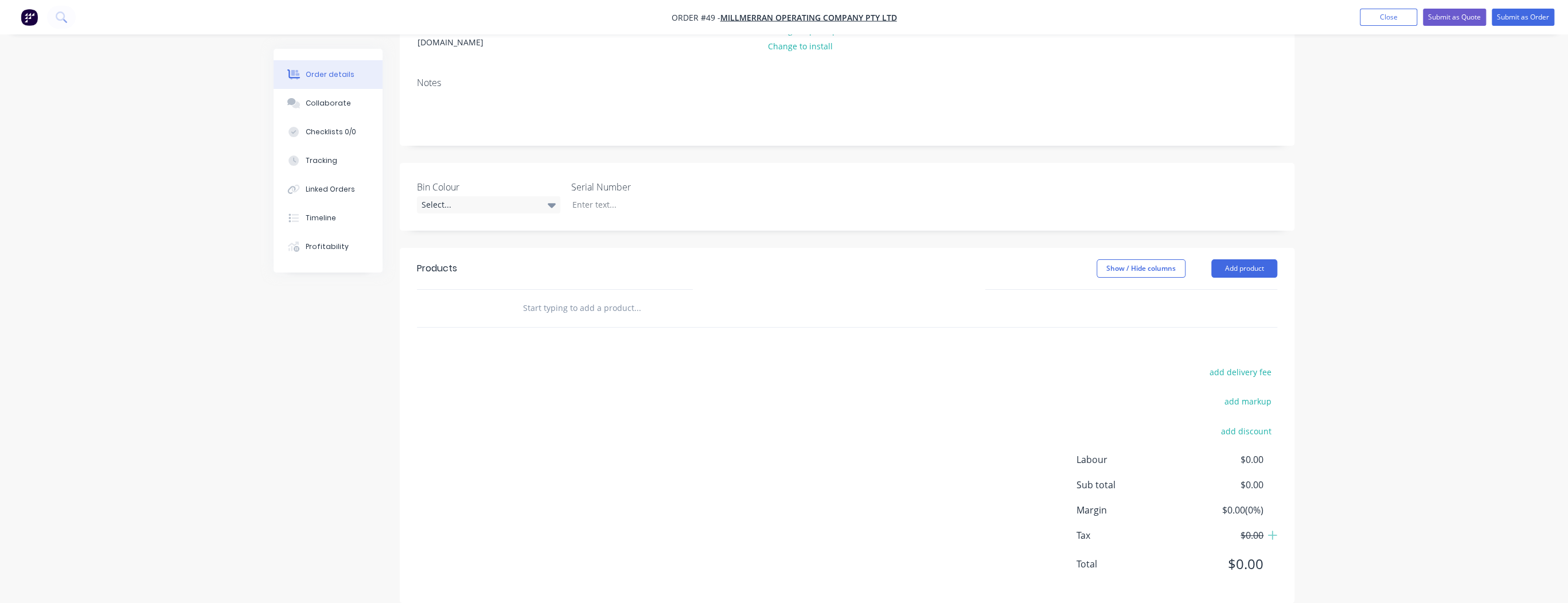
click at [582, 296] on input "text" at bounding box center [636, 308] width 229 height 23
type input "f"
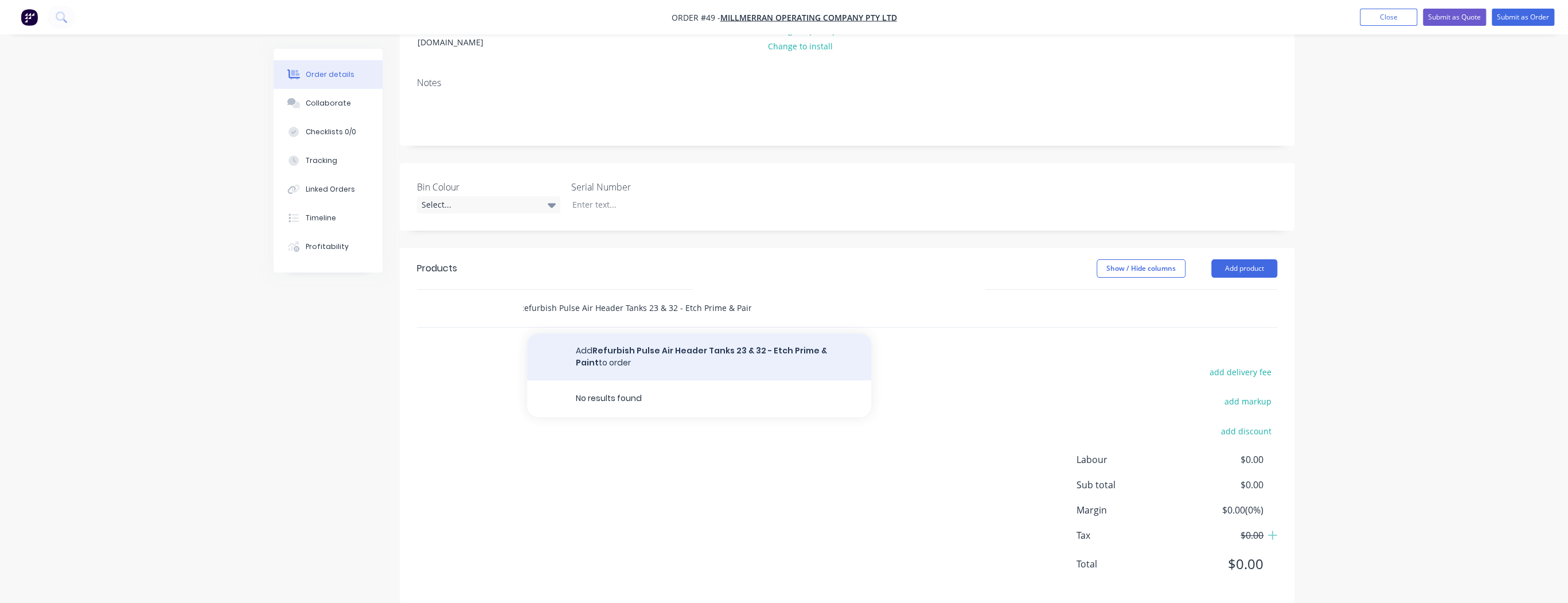
type input "Refurbish Pulse Air Header Tanks 23 & 32 - Etch Prime & Paint"
click at [620, 337] on button "Add Refurbish Pulse Air Header Tanks 23 & 32 - Etch Prime & Paint to order" at bounding box center [699, 357] width 344 height 47
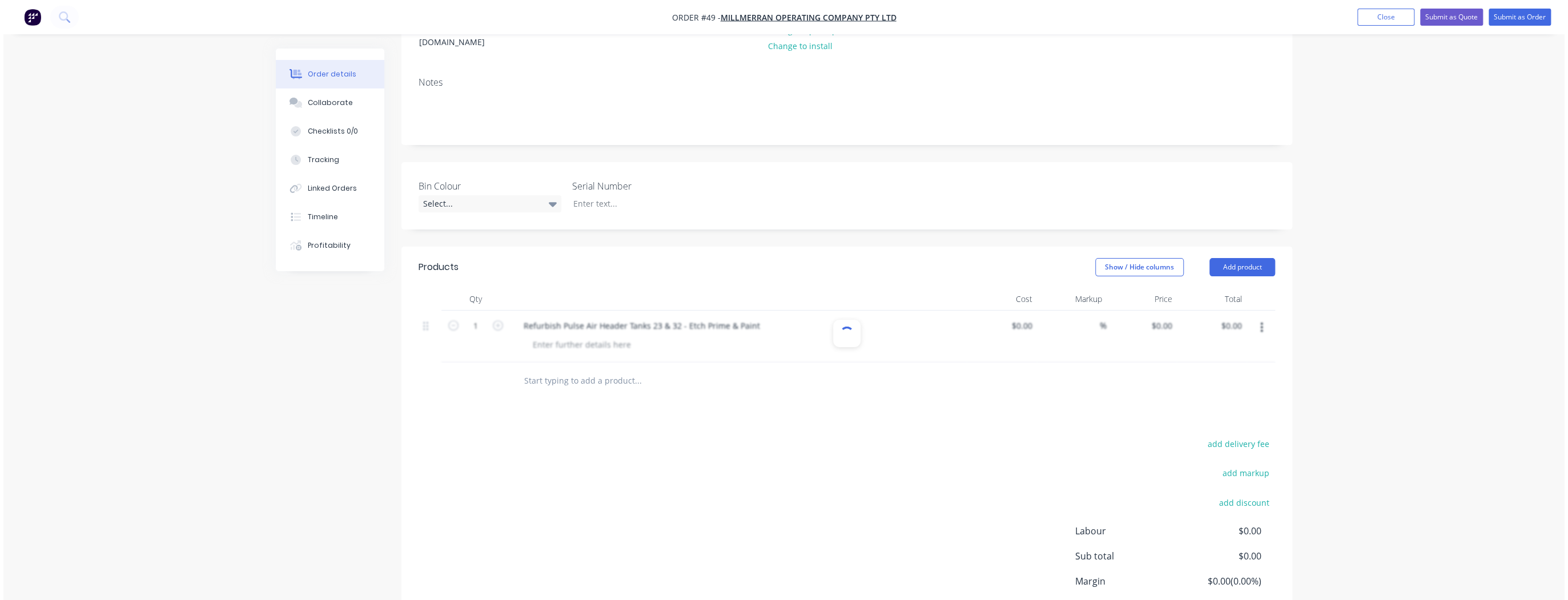
scroll to position [0, 0]
click at [1250, 258] on button "Add product" at bounding box center [1239, 267] width 66 height 18
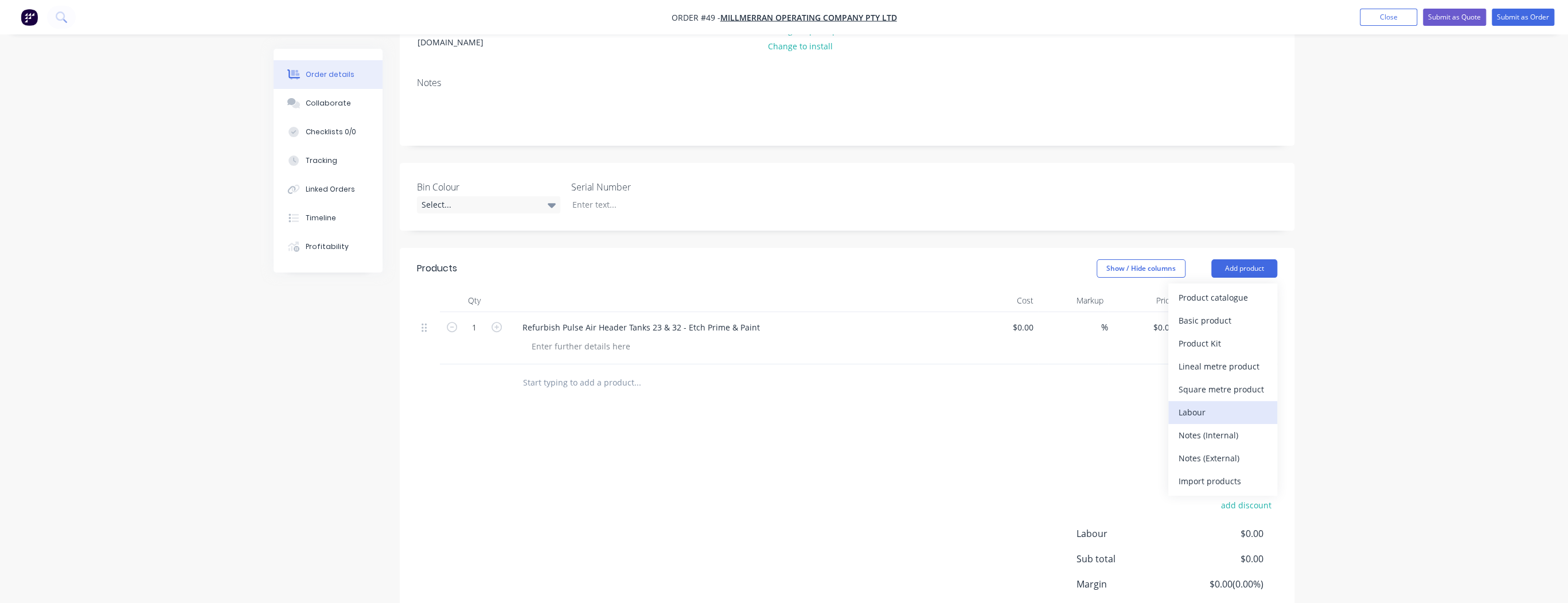
click at [1235, 404] on div "Labour" at bounding box center [1222, 413] width 88 height 17
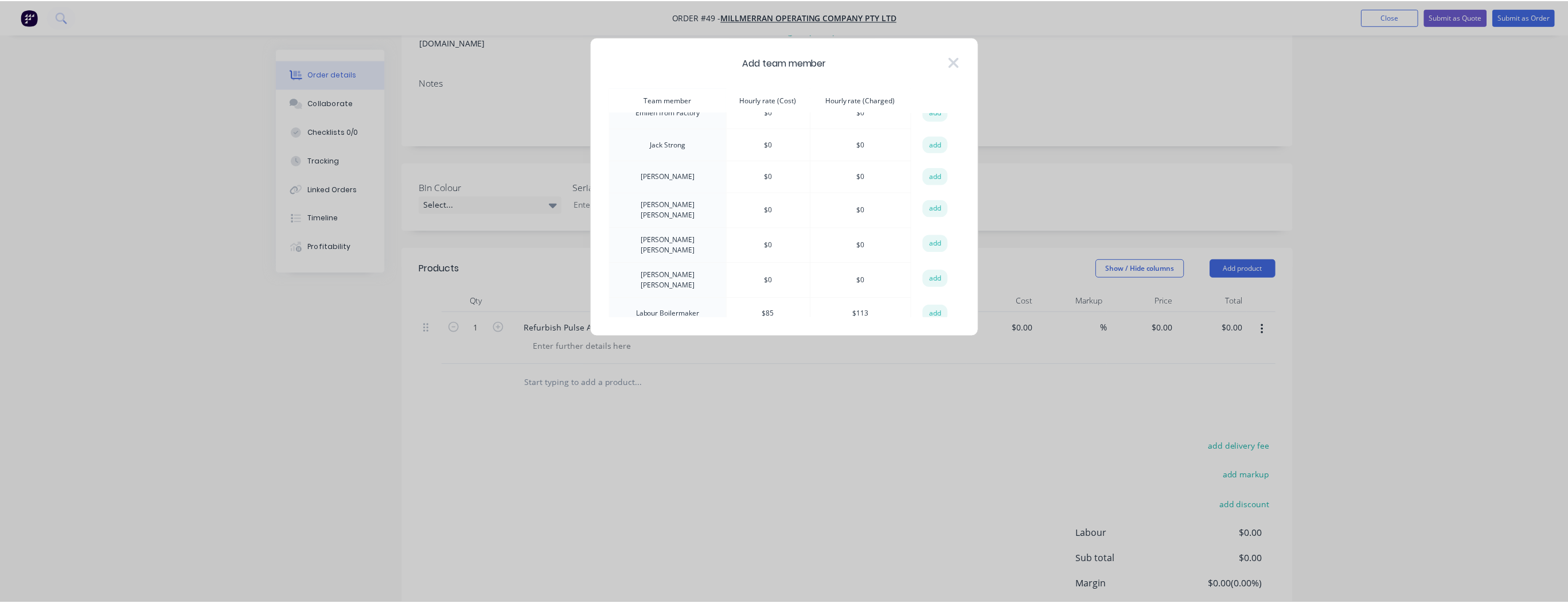
scroll to position [459, 0]
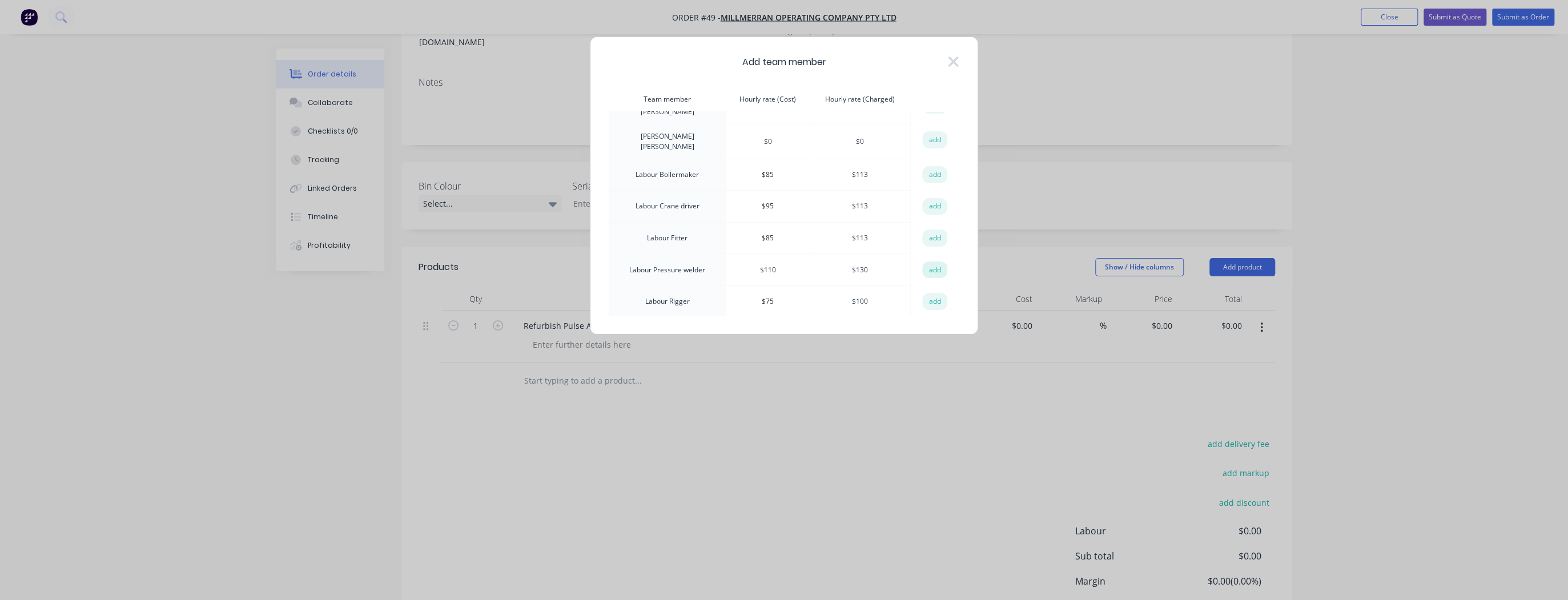
click at [933, 262] on button "add" at bounding box center [934, 270] width 25 height 18
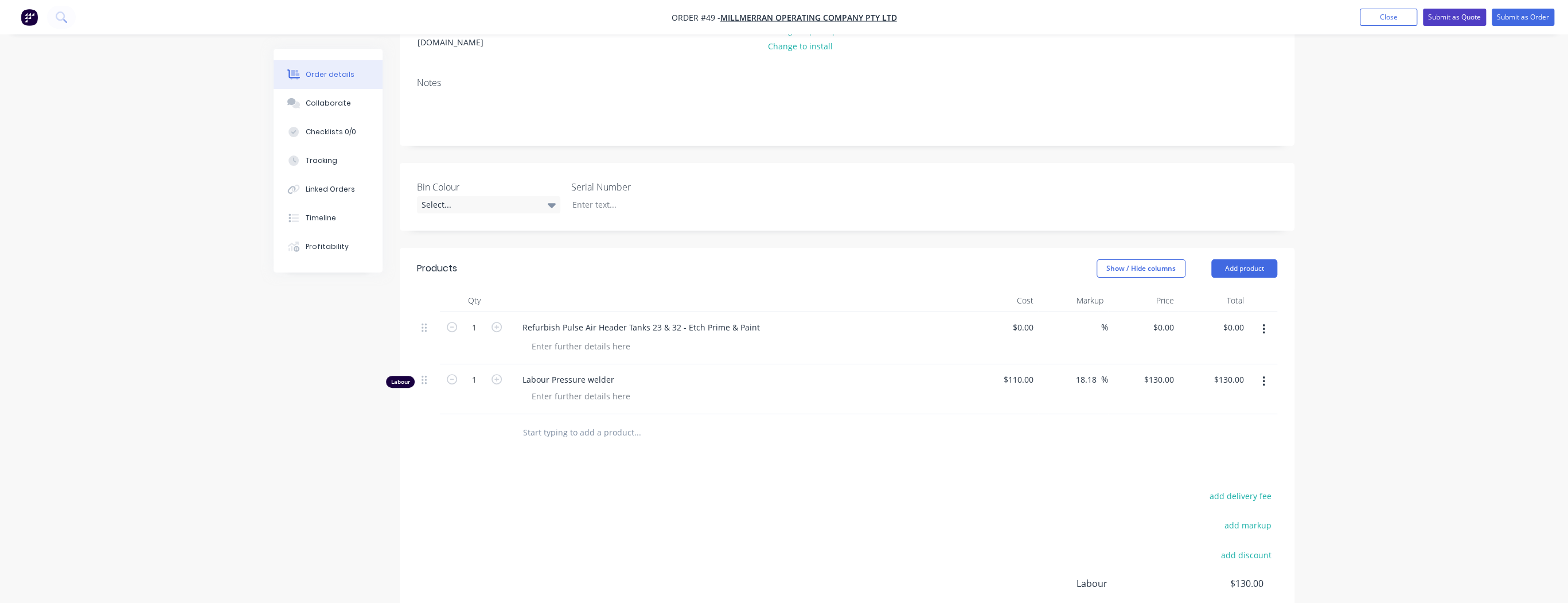
click at [1450, 16] on button "Submit as Quote" at bounding box center [1455, 17] width 63 height 18
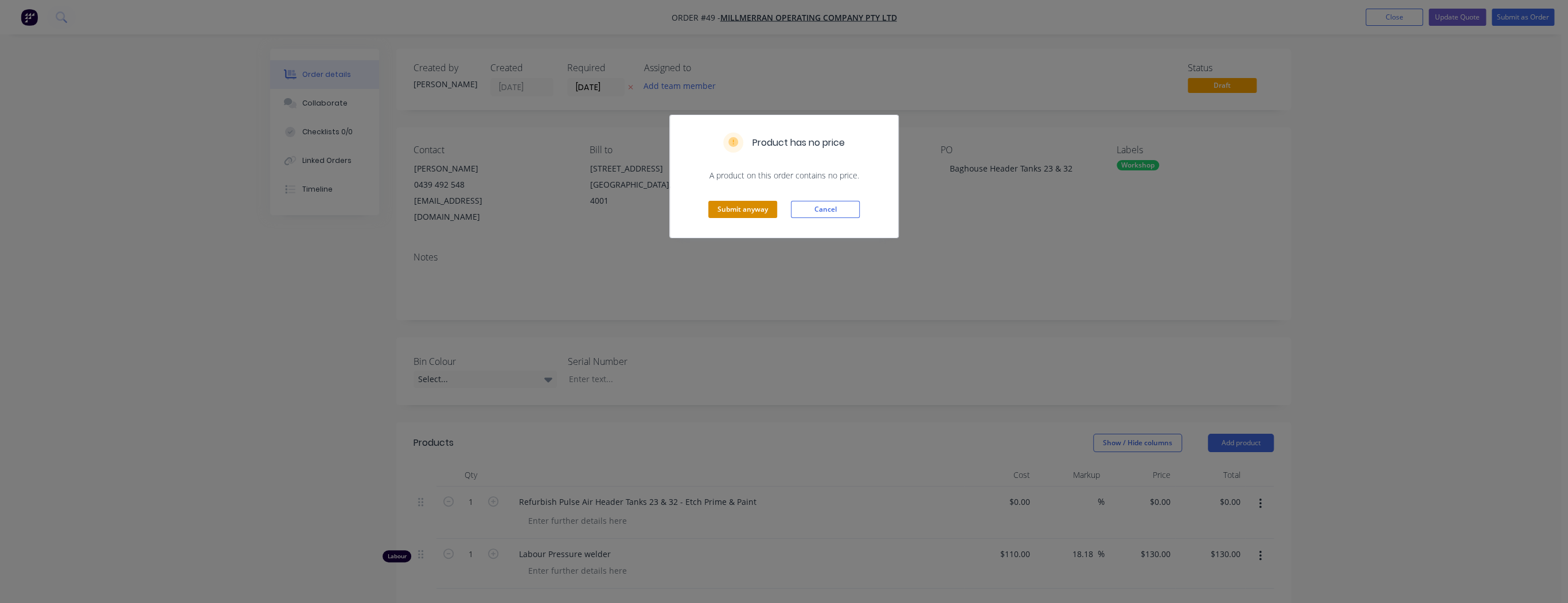
click at [737, 206] on button "Submit anyway" at bounding box center [742, 209] width 69 height 18
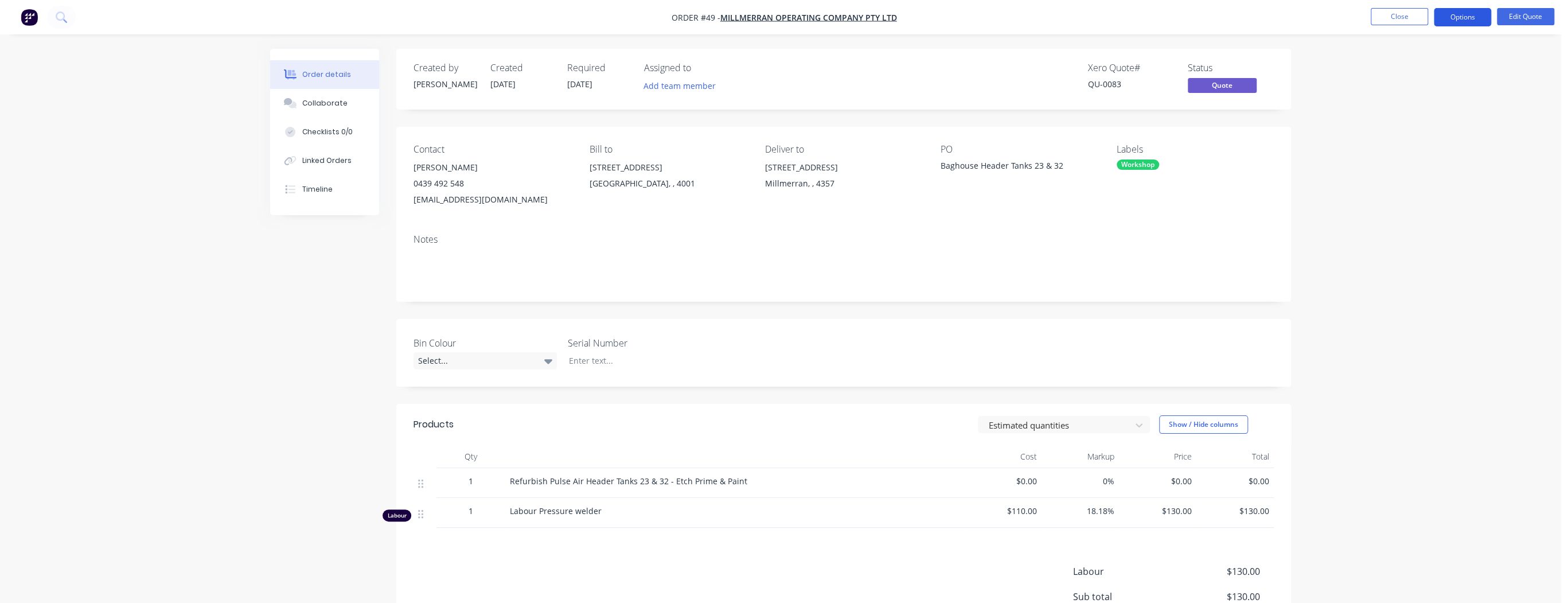
click at [1464, 16] on button "Options" at bounding box center [1462, 18] width 58 height 19
click at [1418, 75] on div "Quote" at bounding box center [1428, 70] width 106 height 17
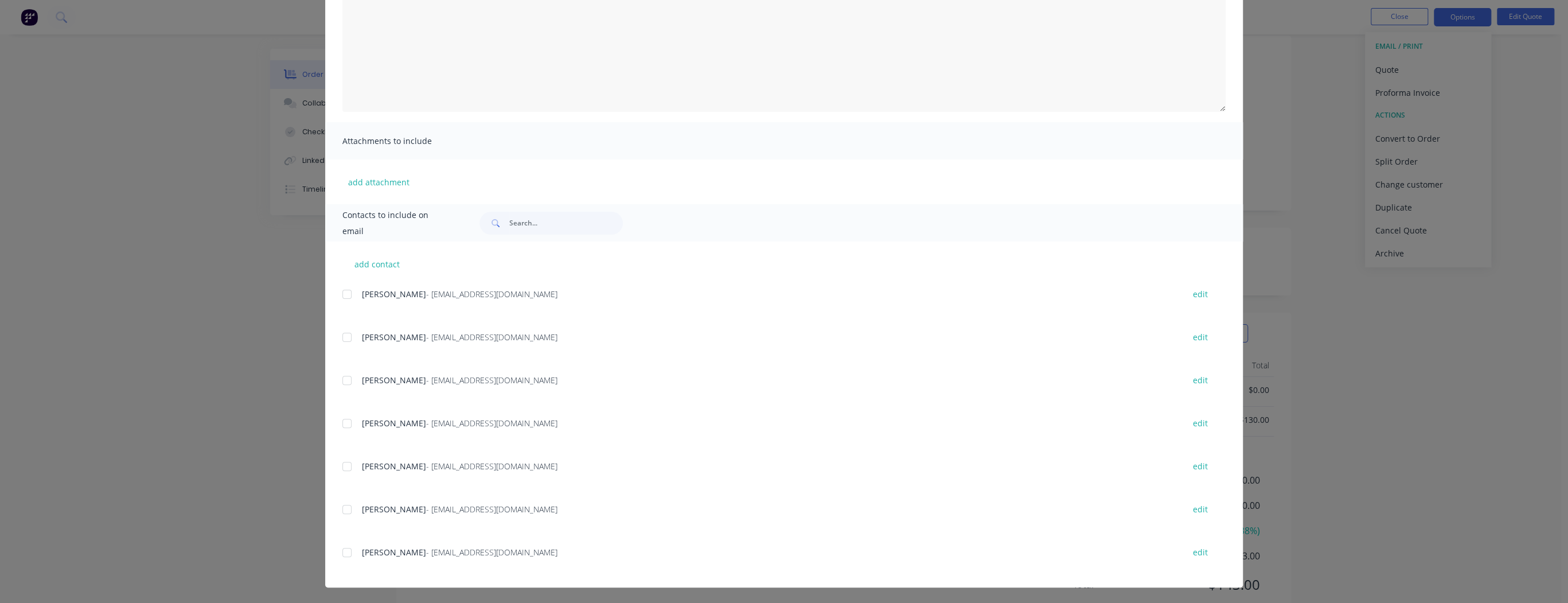
scroll to position [92, 0]
click at [342, 553] on div at bounding box center [346, 552] width 23 height 23
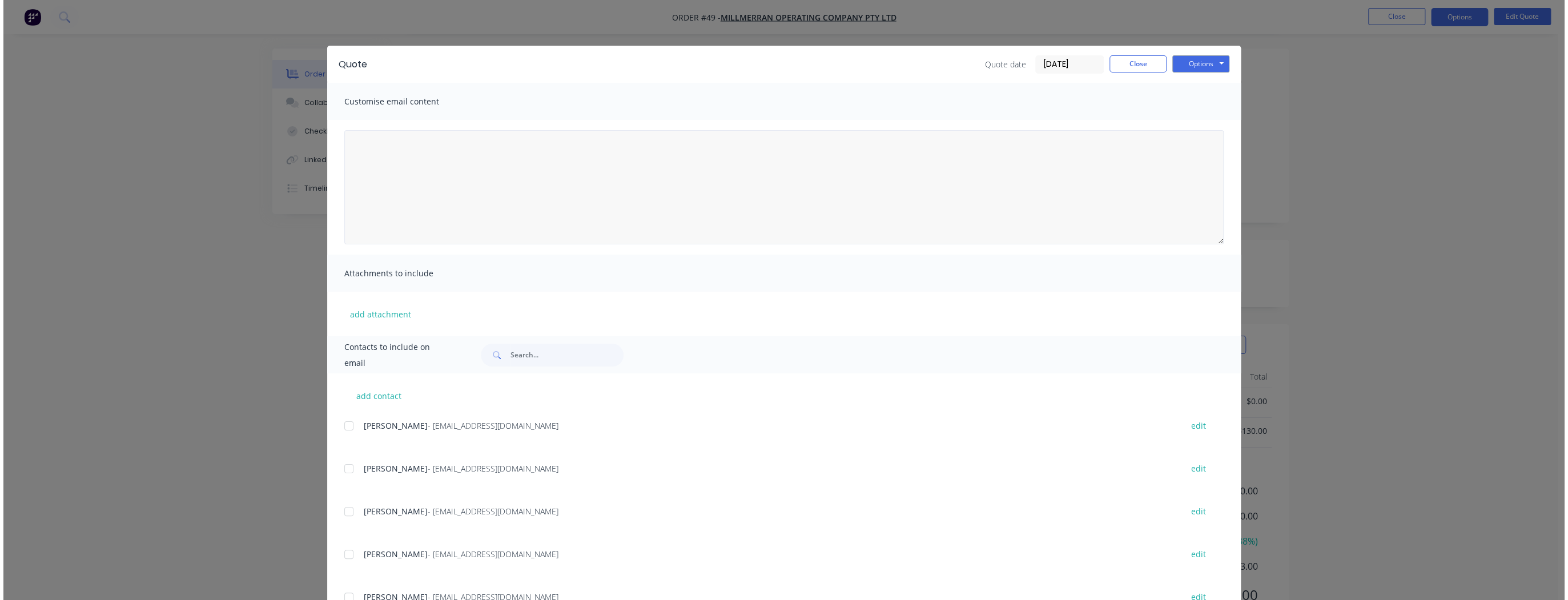
scroll to position [0, 0]
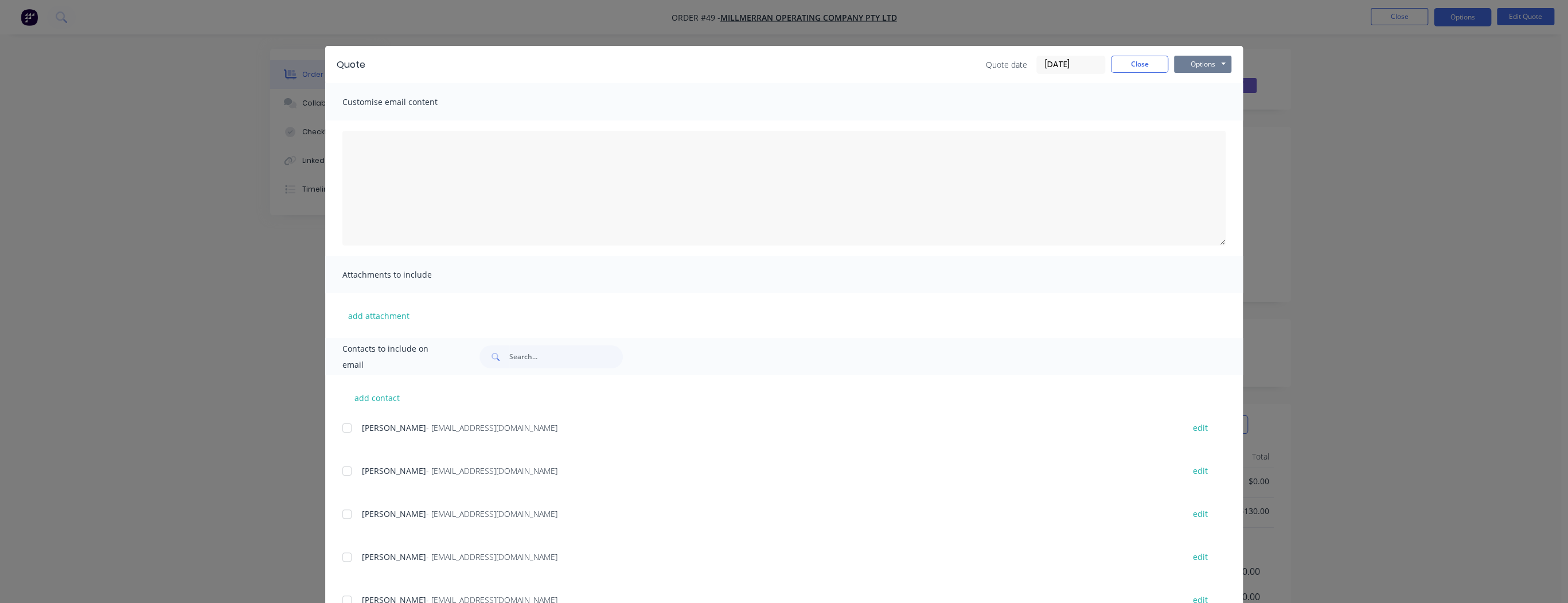
click at [1215, 63] on button "Options" at bounding box center [1203, 64] width 58 height 18
click at [1209, 84] on button "Preview" at bounding box center [1210, 85] width 73 height 19
click at [1138, 65] on button "Close" at bounding box center [1140, 64] width 58 height 18
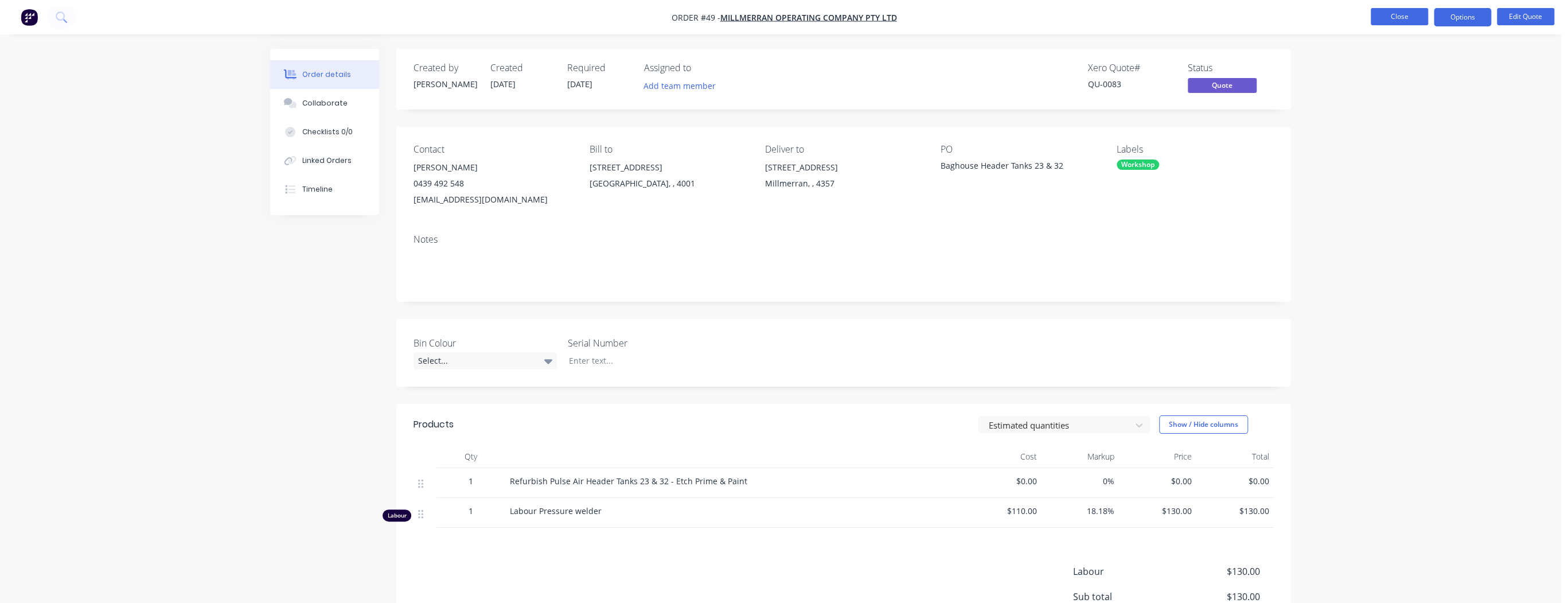
click at [1400, 16] on button "Close" at bounding box center [1400, 17] width 58 height 18
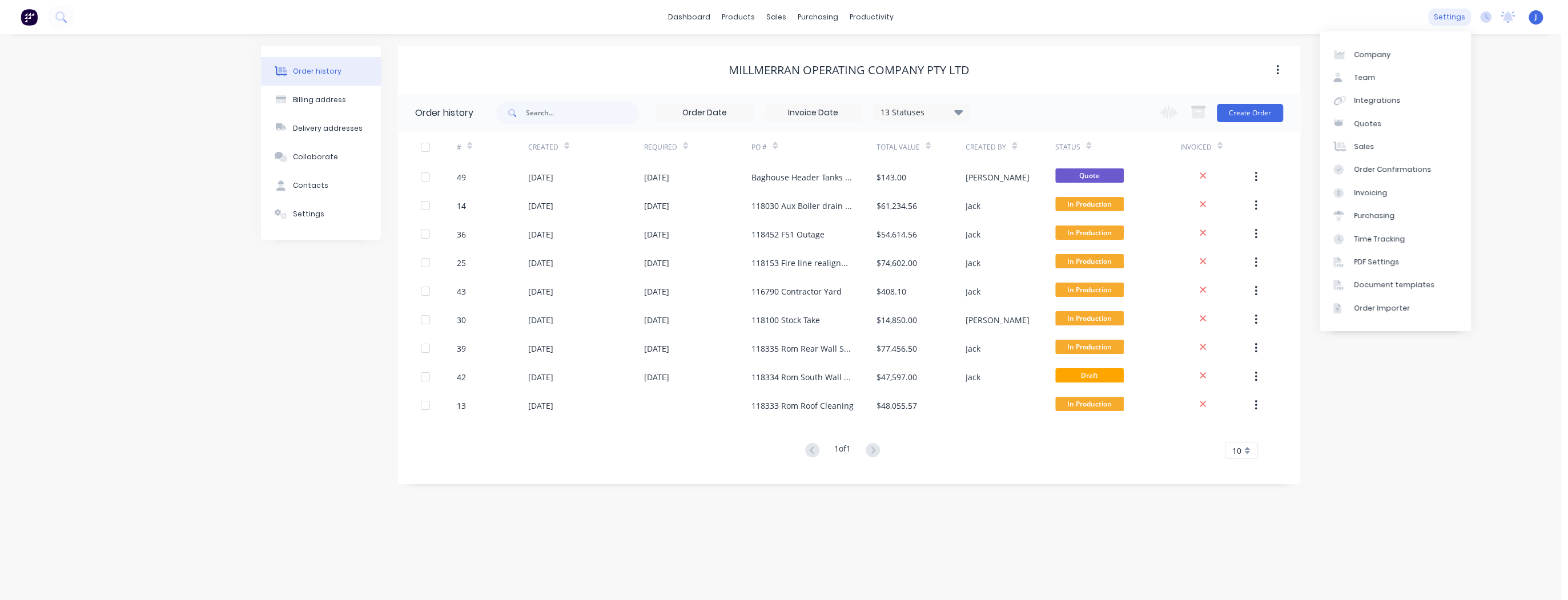
click at [1439, 18] on div "settings" at bounding box center [1450, 17] width 43 height 18
click at [1383, 263] on div "PDF Settings" at bounding box center [1377, 262] width 45 height 10
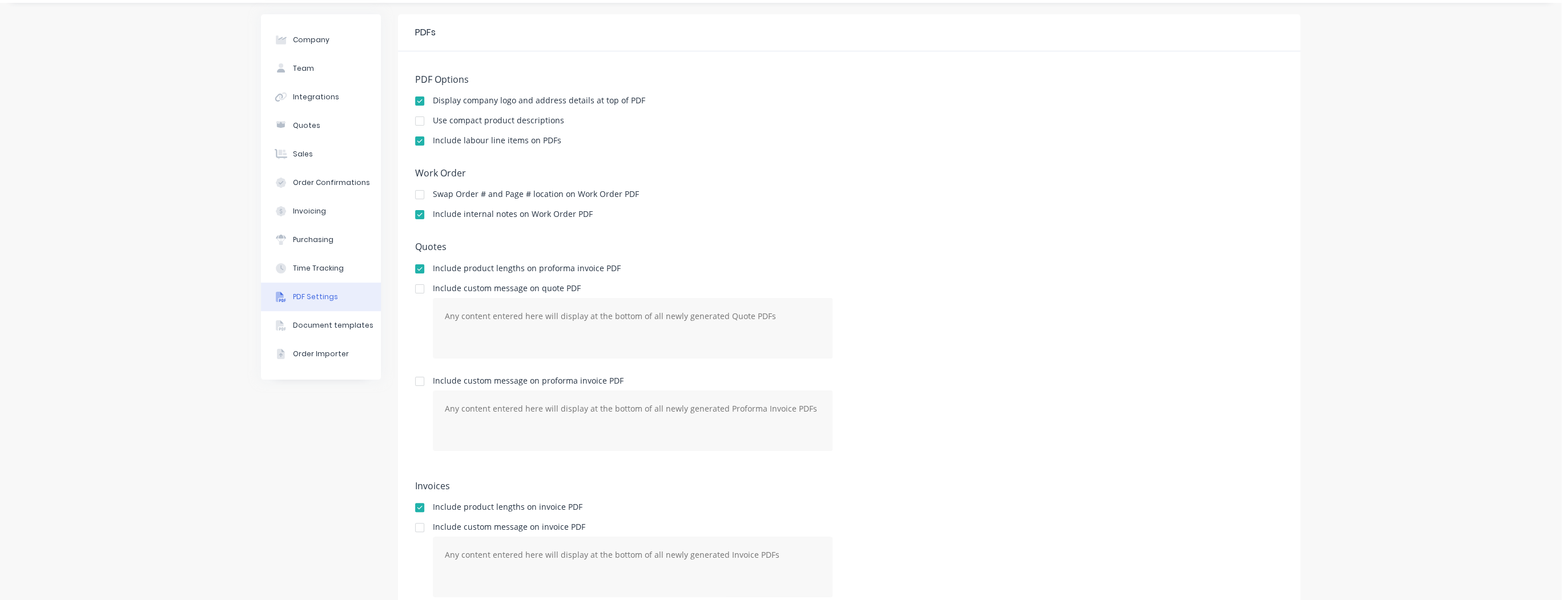
scroll to position [45, 0]
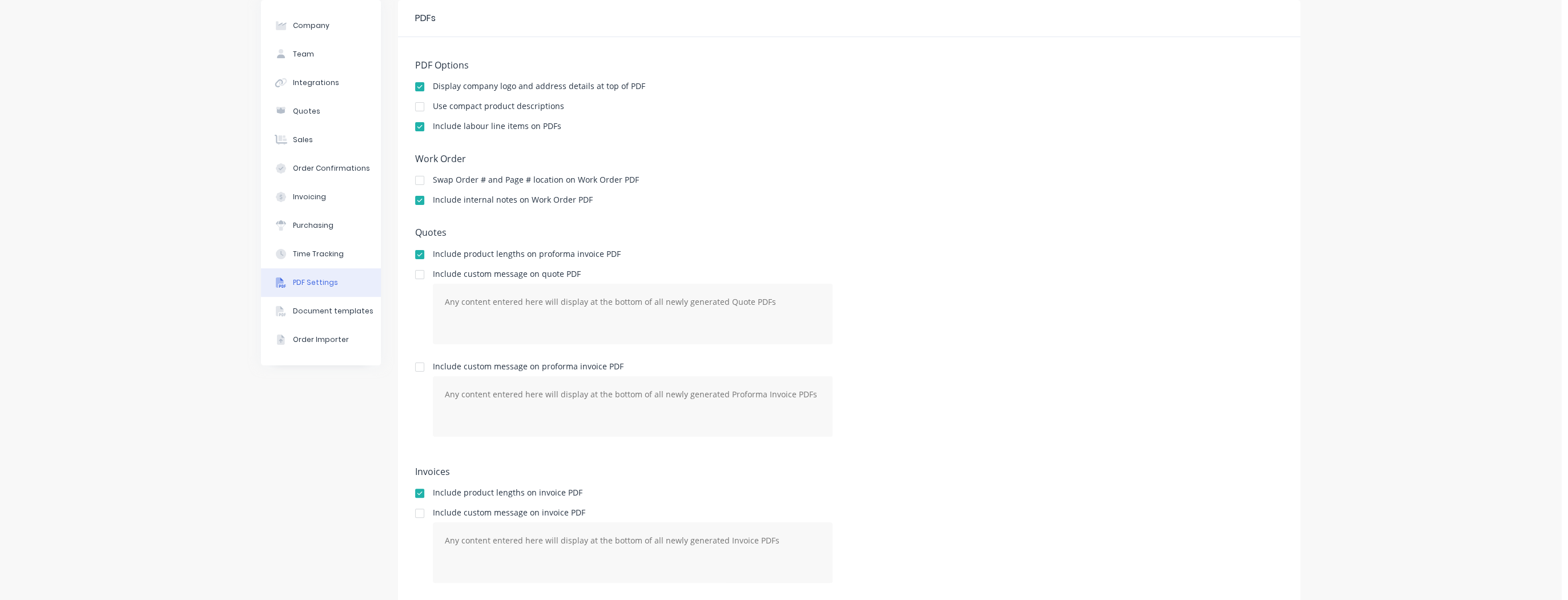
click at [415, 128] on div at bounding box center [419, 127] width 23 height 23
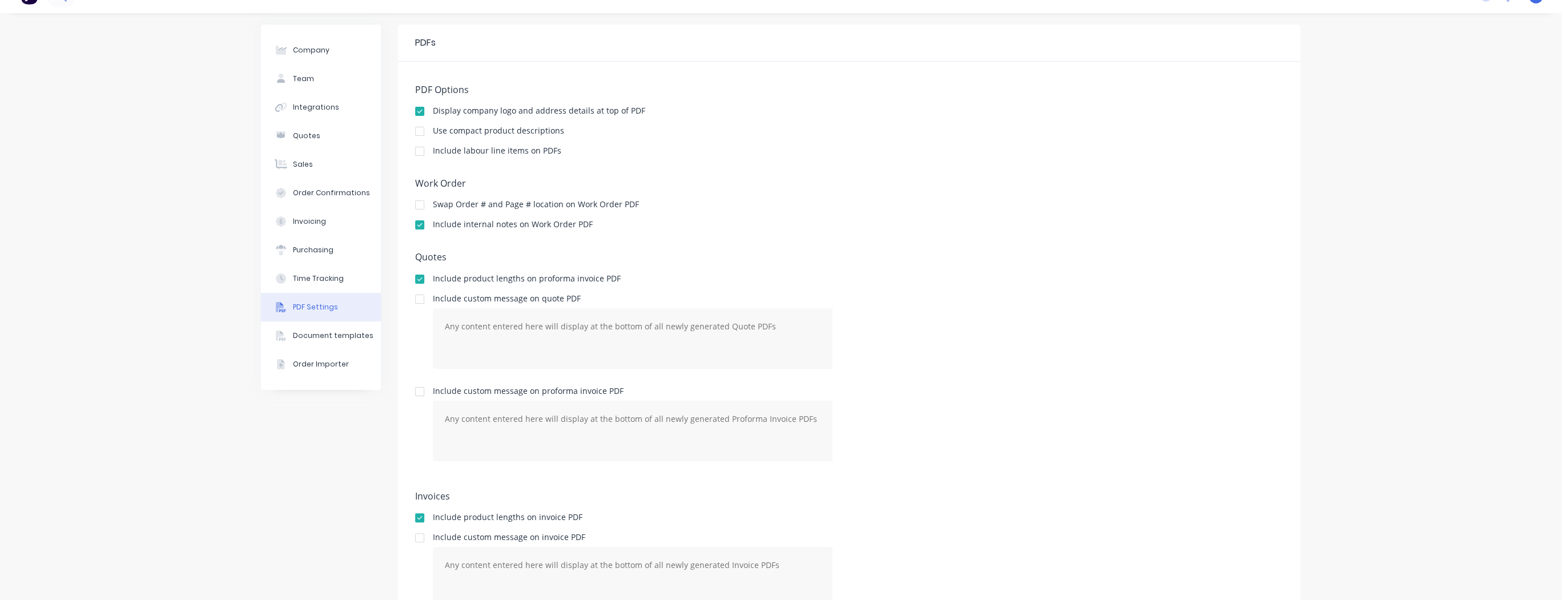
scroll to position [0, 0]
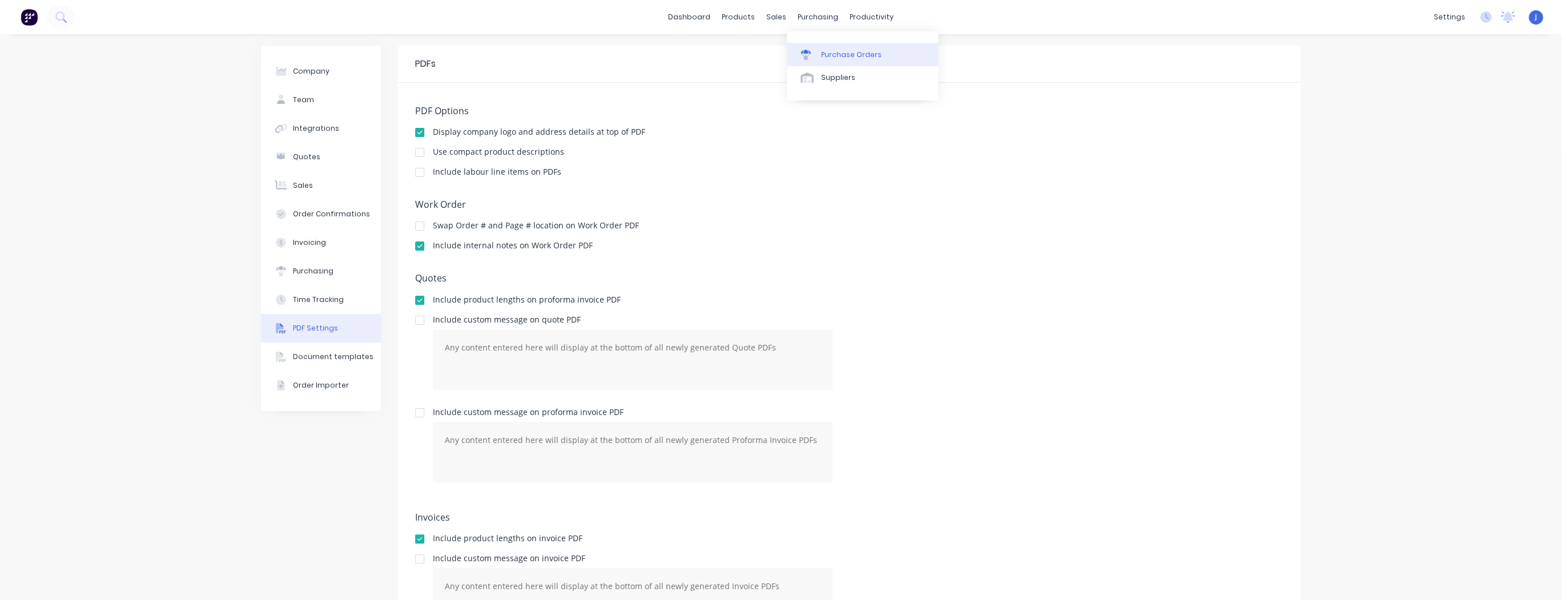
click at [831, 50] on div "Purchase Orders" at bounding box center [851, 55] width 60 height 10
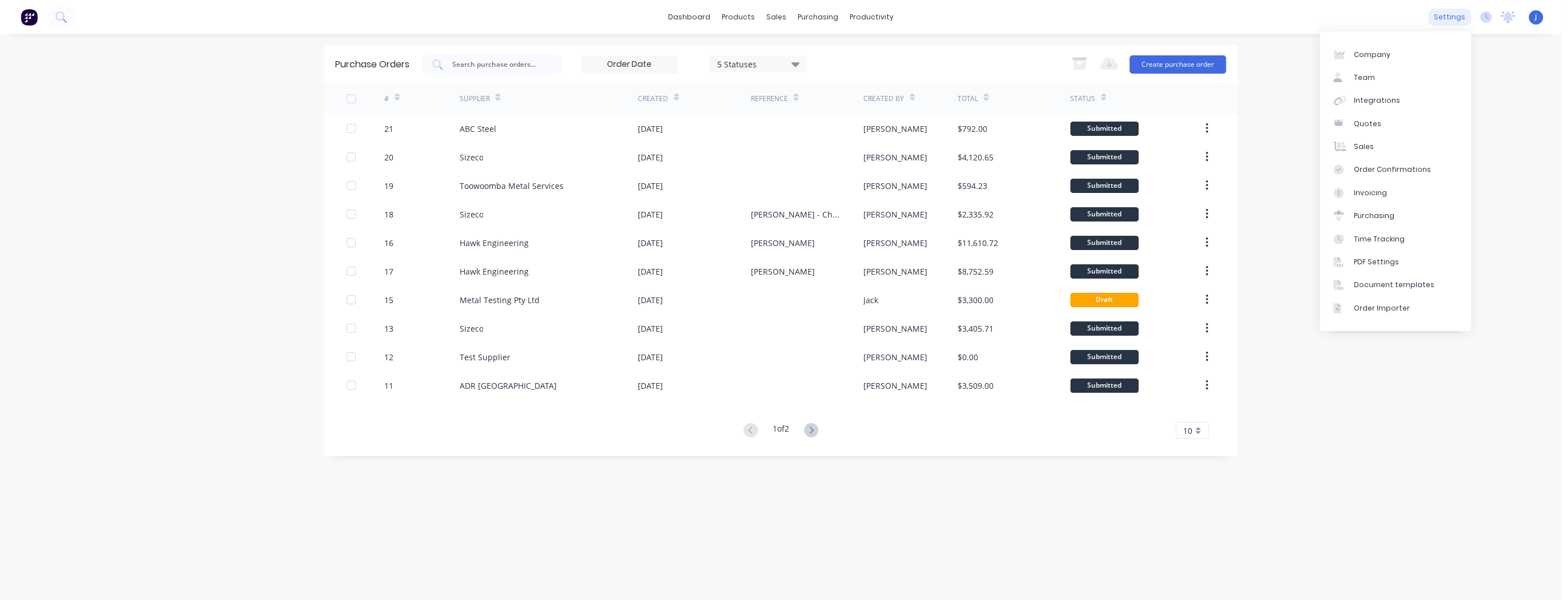
click at [1459, 18] on div "settings" at bounding box center [1450, 17] width 43 height 18
click at [1393, 258] on div "PDF Settings" at bounding box center [1377, 262] width 45 height 10
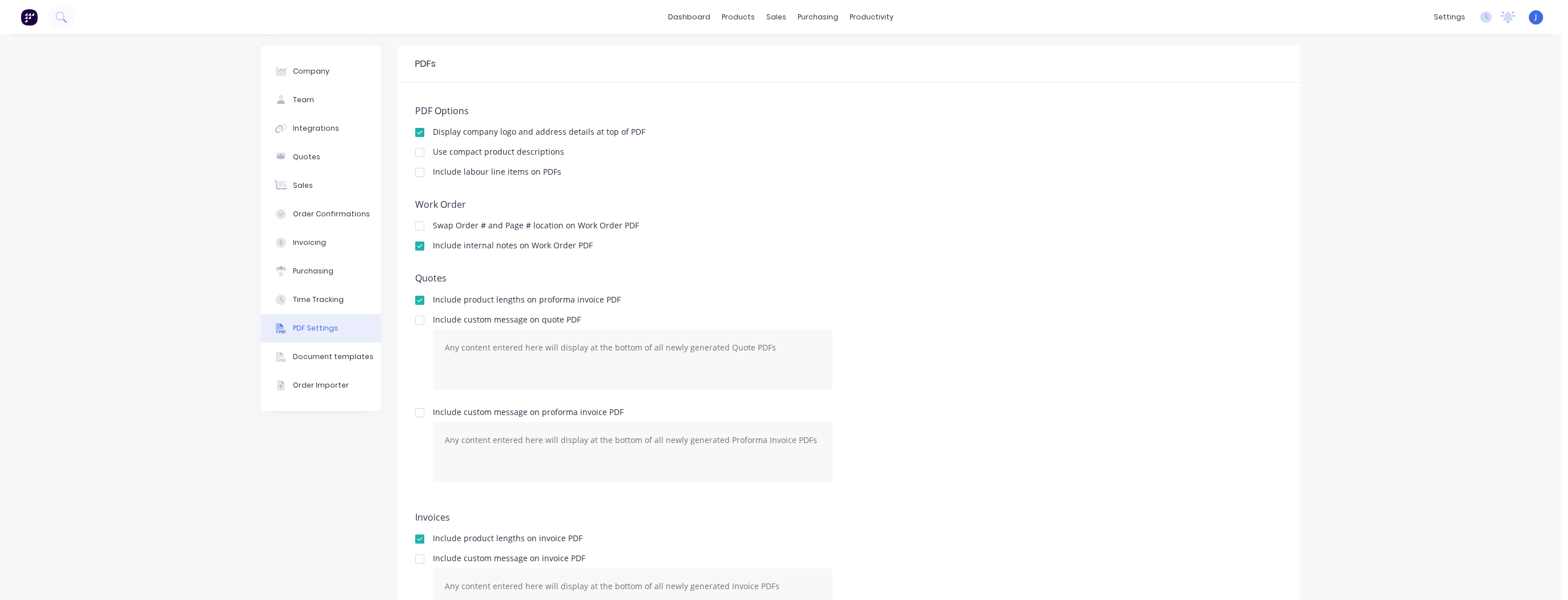
click at [416, 174] on div at bounding box center [419, 172] width 23 height 23
click at [305, 158] on div "Quotes" at bounding box center [307, 156] width 28 height 10
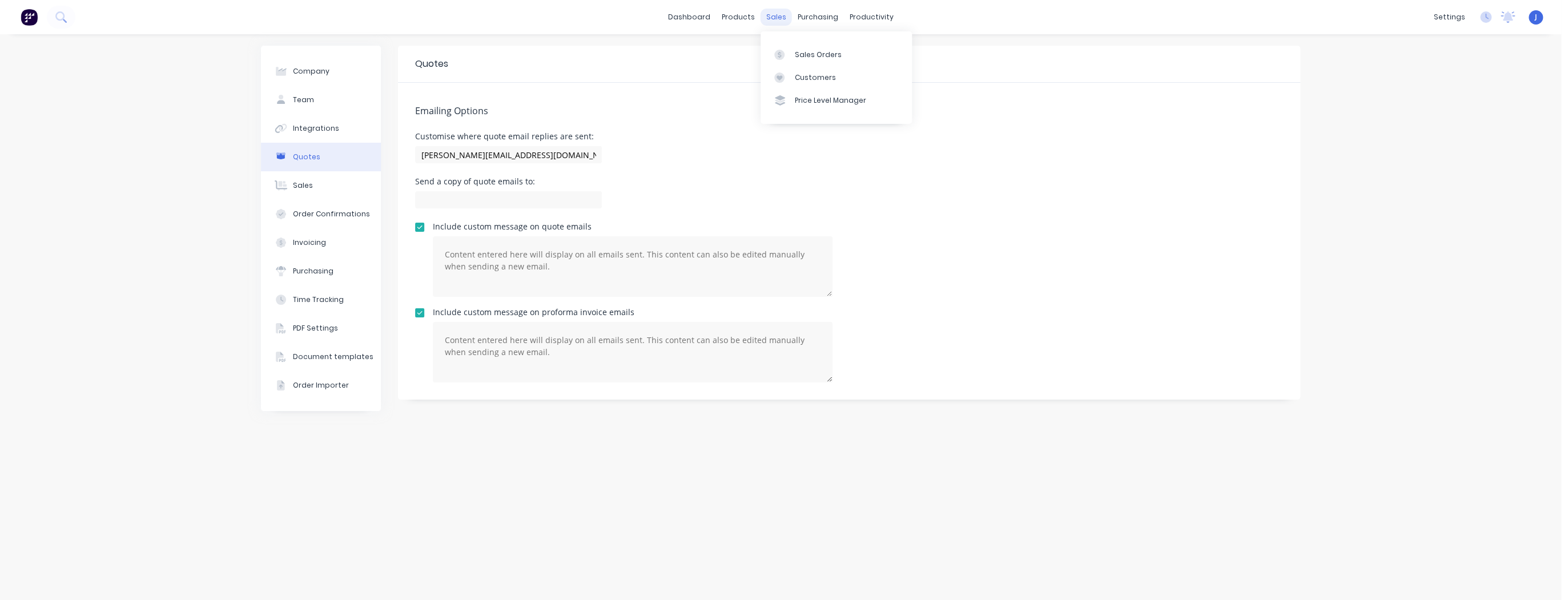
click at [778, 16] on div "sales" at bounding box center [776, 17] width 31 height 18
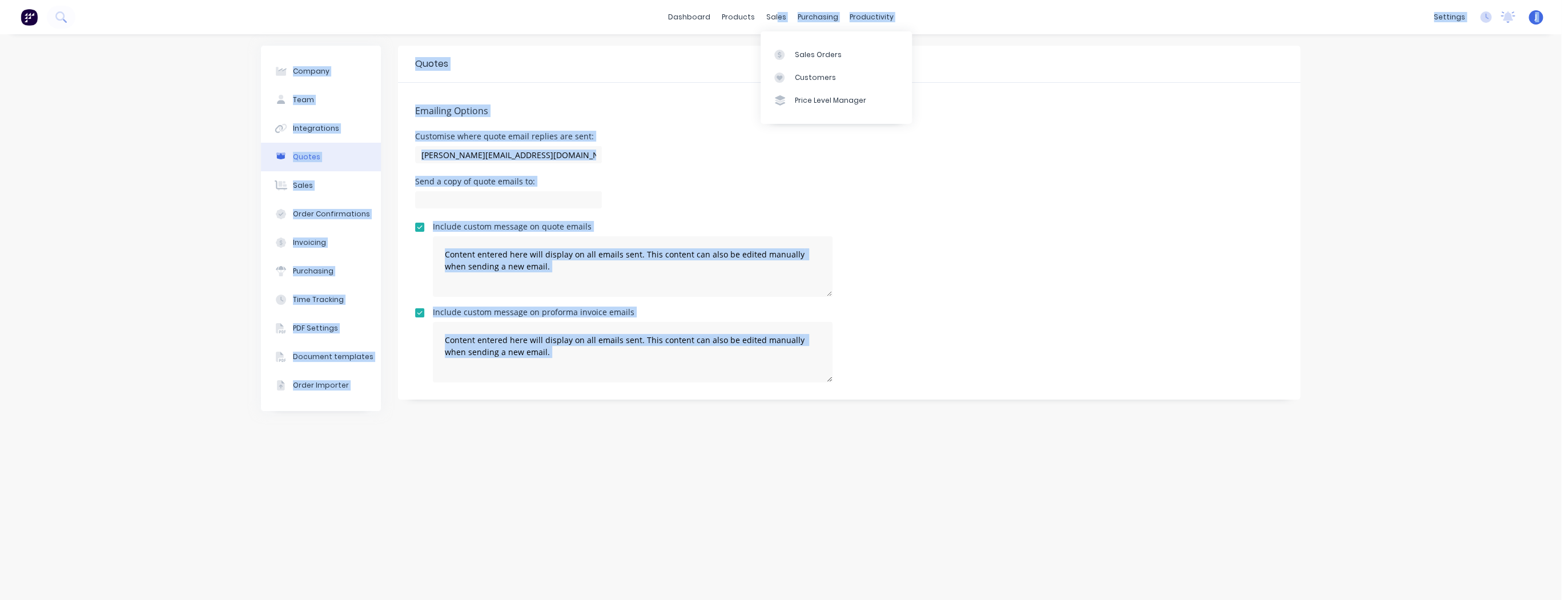
drag, startPoint x: 778, startPoint y: 24, endPoint x: 777, endPoint y: 31, distance: 7.1
click at [777, 29] on body "dashboard products sales purchasing productivity dashboard products Product Cat…" at bounding box center [784, 300] width 1568 height 600
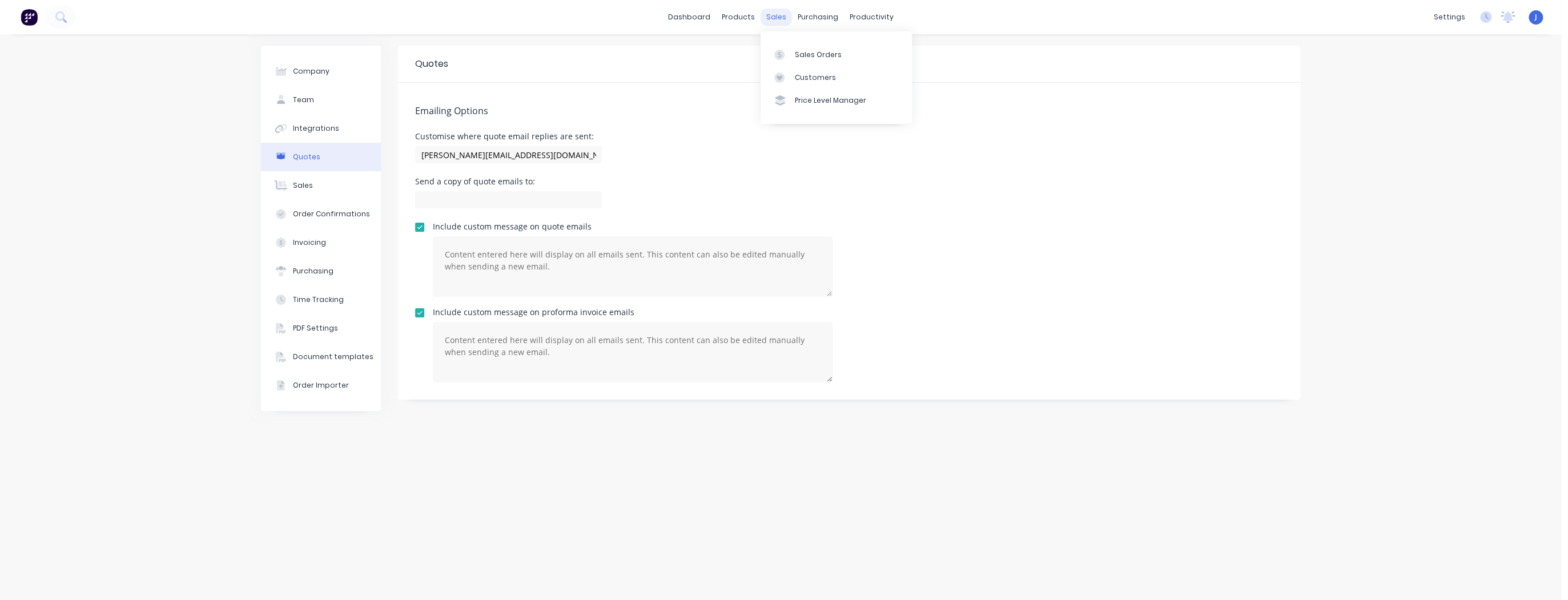
click at [769, 19] on div "sales" at bounding box center [776, 17] width 31 height 18
click at [796, 54] on div "Sales Orders" at bounding box center [818, 55] width 47 height 10
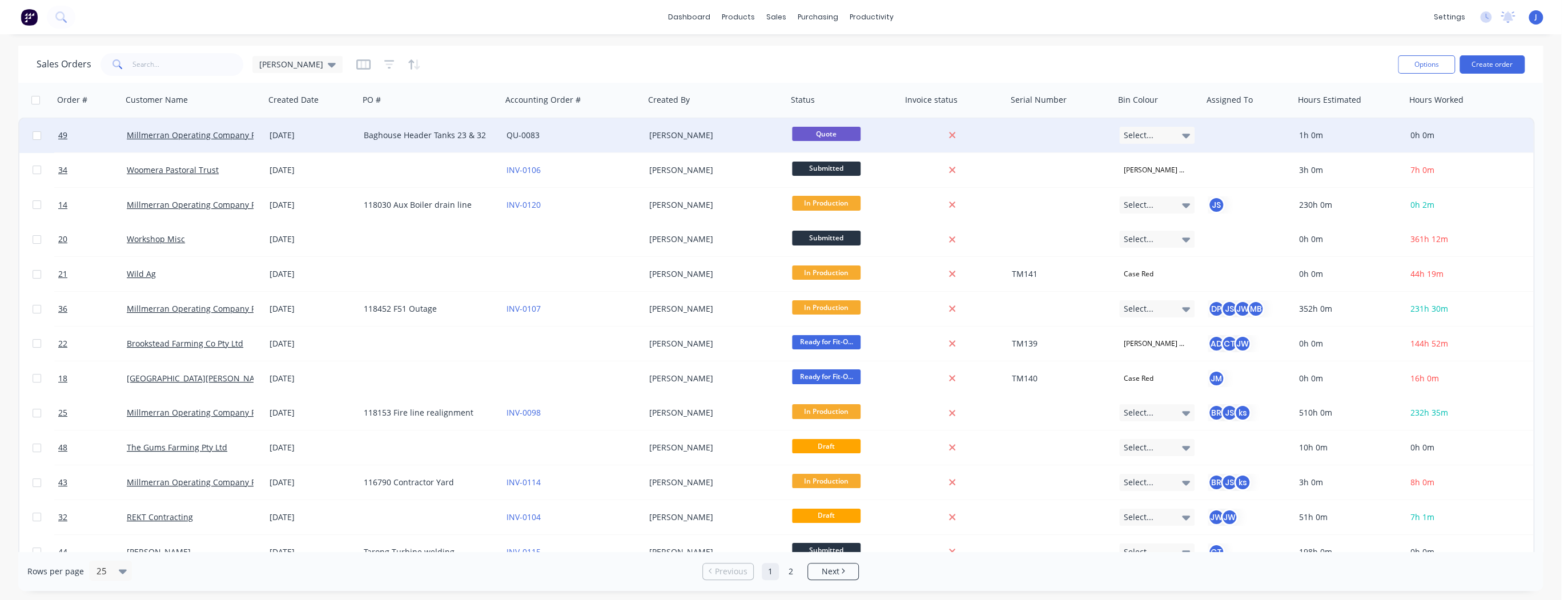
click at [446, 135] on div "Baghouse Header Tanks 23 & 32" at bounding box center [426, 135] width 127 height 11
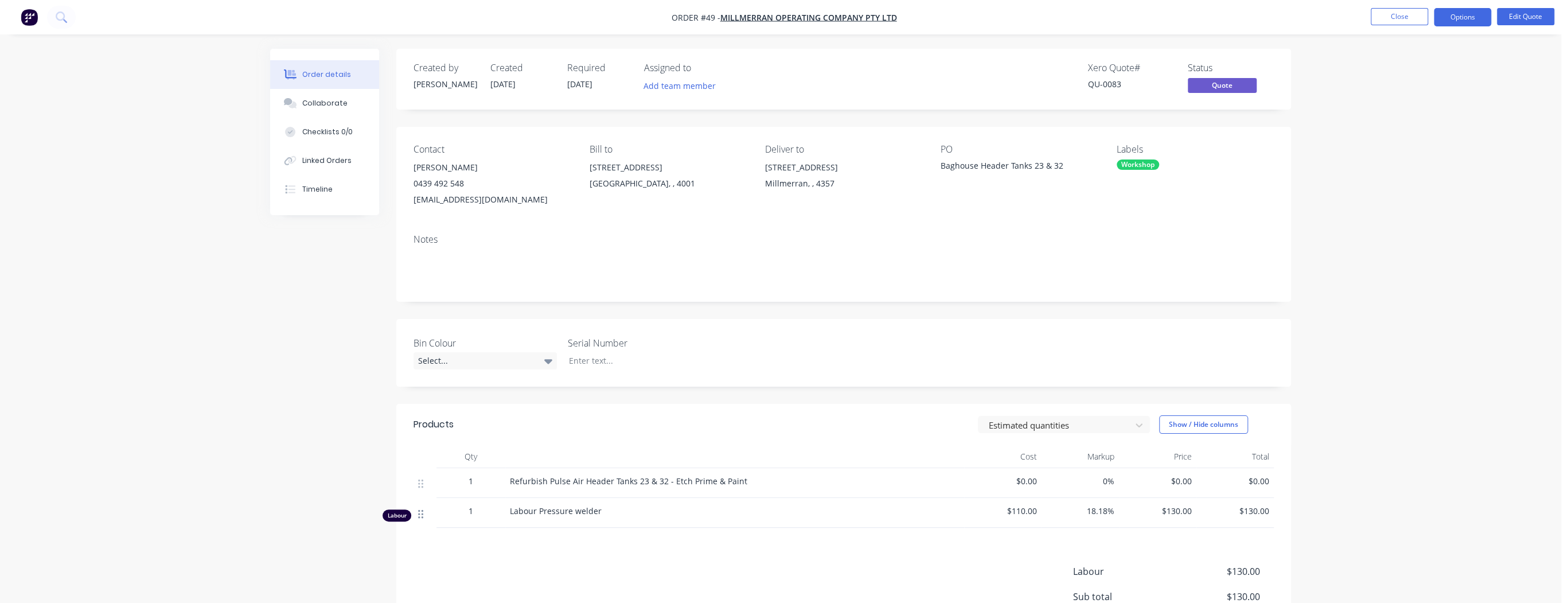
click at [419, 515] on icon at bounding box center [421, 514] width 6 height 10
drag, startPoint x: 422, startPoint y: 518, endPoint x: 433, endPoint y: 531, distance: 17.0
click at [433, 531] on div "Products Estimated quantities Show / Hide columns Qty Cost Markup Price Total 1…" at bounding box center [843, 559] width 895 height 311
click at [645, 514] on div "Labour Pressure welder" at bounding box center [735, 510] width 450 height 12
click at [1217, 426] on button "Show / Hide columns" at bounding box center [1204, 425] width 89 height 19
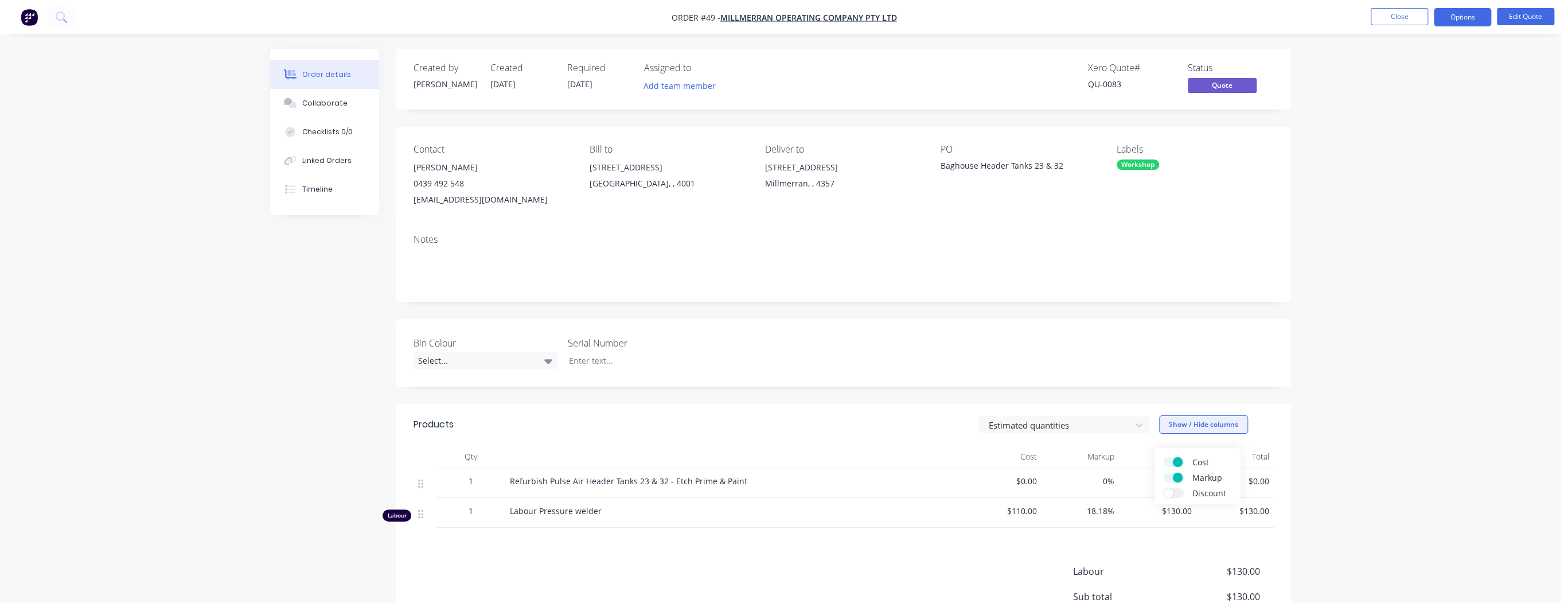
click at [1217, 426] on button "Show / Hide columns" at bounding box center [1204, 425] width 89 height 19
click at [1133, 426] on icon at bounding box center [1139, 425] width 11 height 11
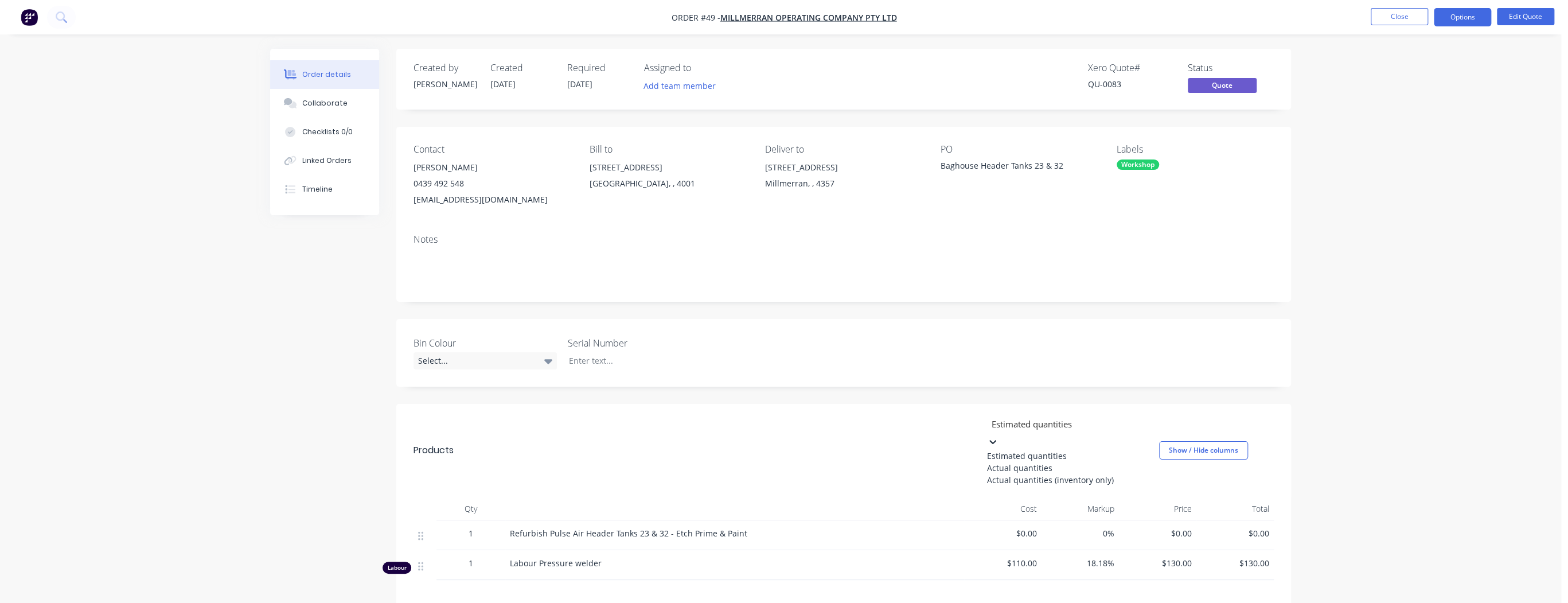
click at [999, 436] on icon at bounding box center [992, 441] width 11 height 11
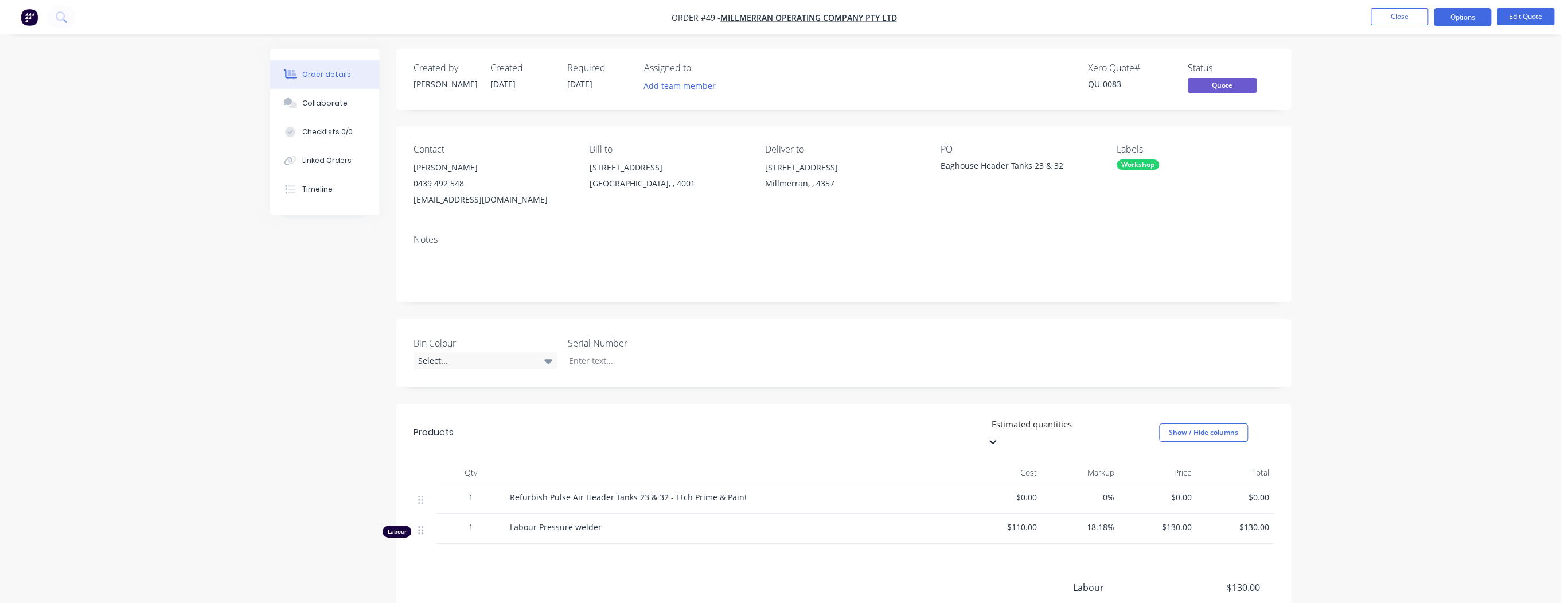
click at [424, 521] on div at bounding box center [425, 529] width 14 height 16
click at [422, 521] on div at bounding box center [425, 529] width 14 height 16
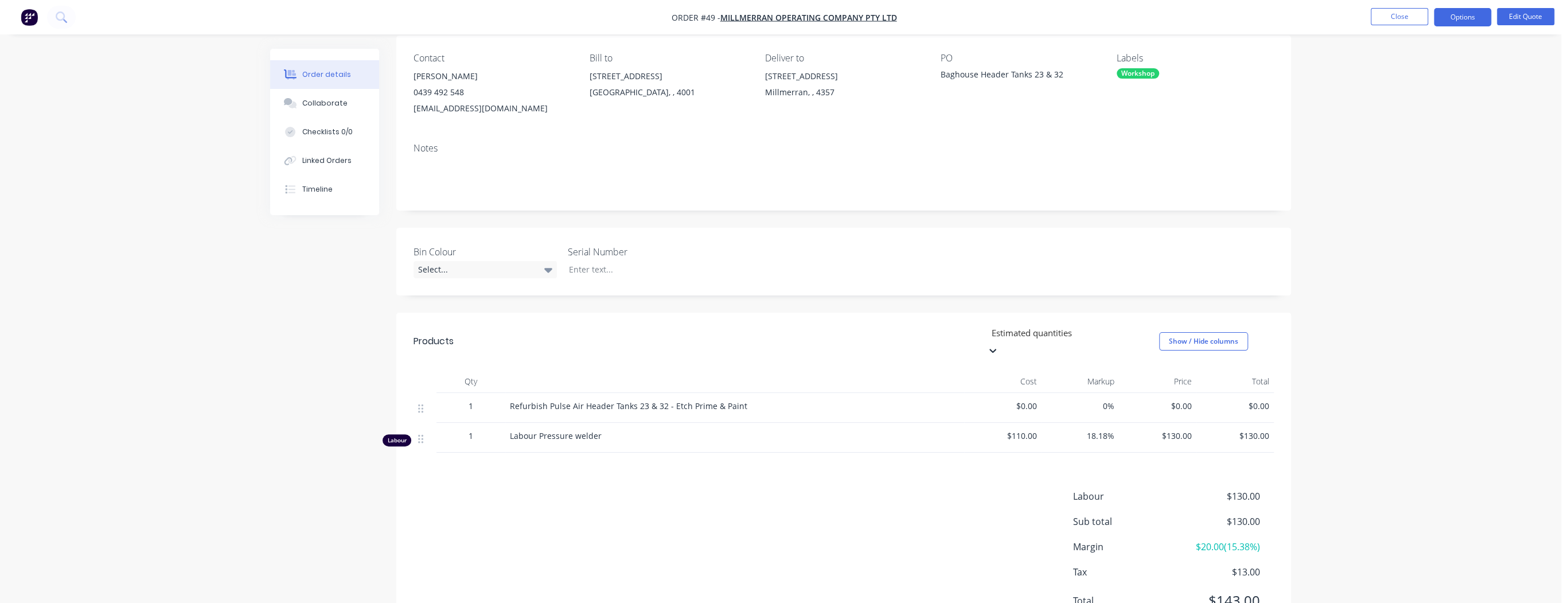
scroll to position [92, 0]
click at [1537, 14] on button "Edit Quote" at bounding box center [1525, 17] width 58 height 18
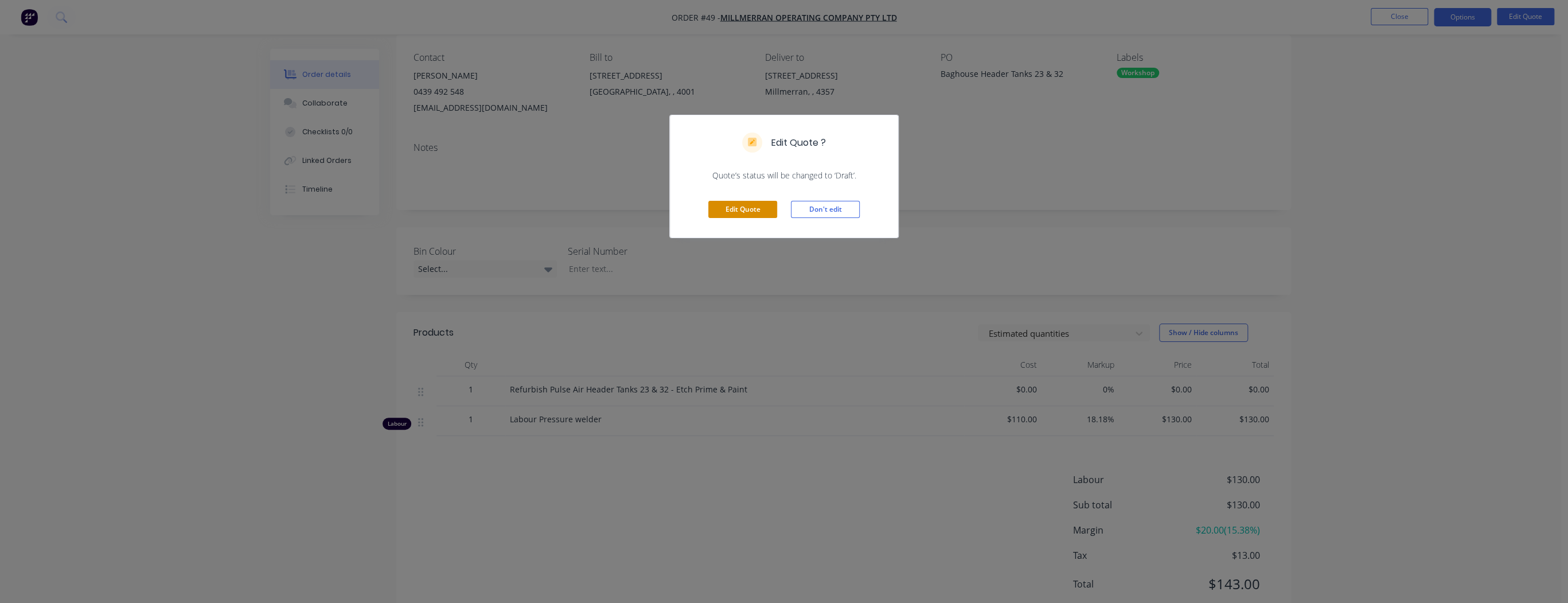
click at [745, 211] on button "Edit Quote" at bounding box center [742, 209] width 69 height 18
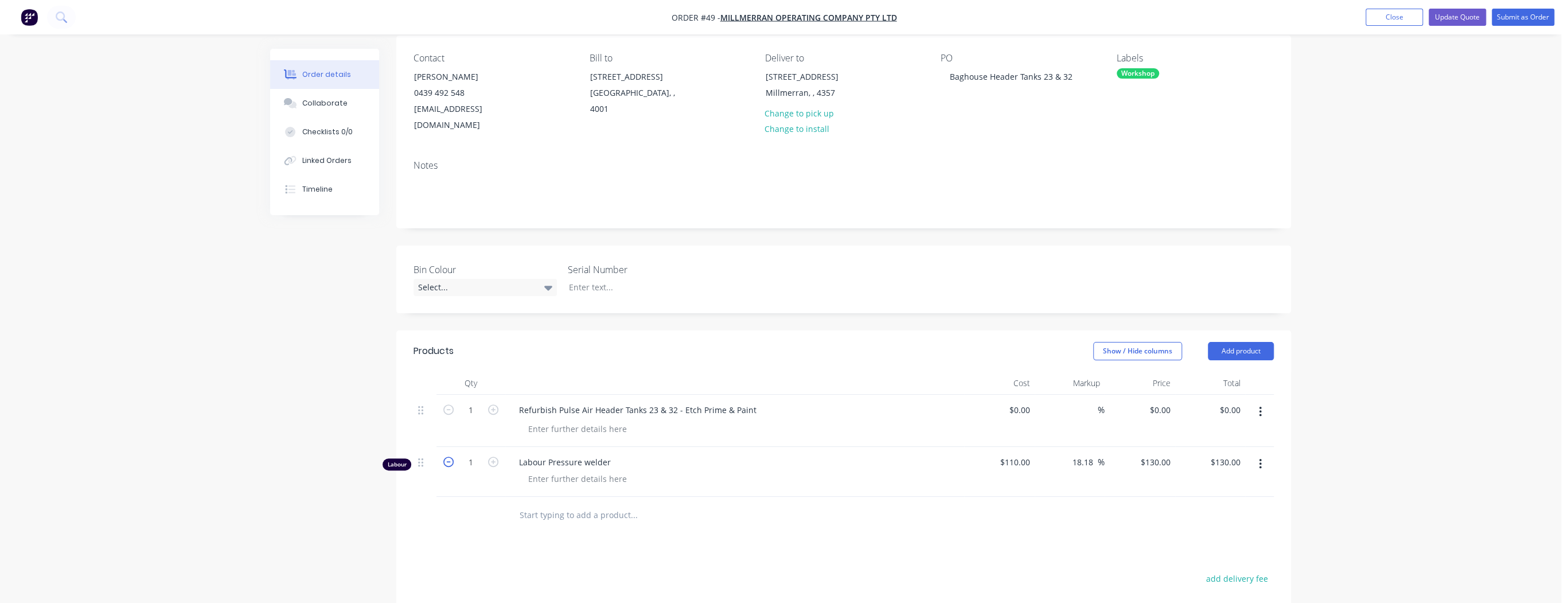
click at [450, 456] on icon "button" at bounding box center [448, 461] width 10 height 10
type input "0"
type input "$0.00"
click at [1261, 458] on icon "button" at bounding box center [1260, 465] width 3 height 13
click at [1213, 555] on div "Delete" at bounding box center [1219, 563] width 88 height 17
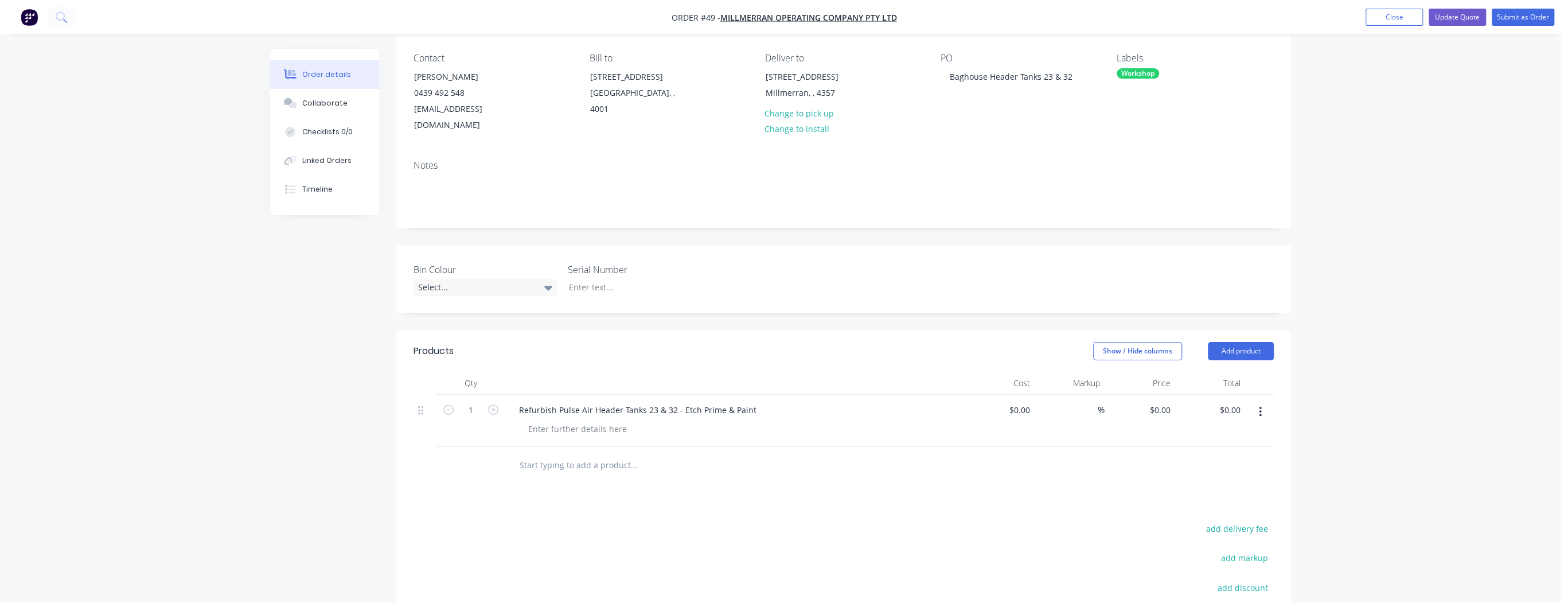
click at [566, 453] on input "text" at bounding box center [634, 465] width 229 height 23
click at [564, 453] on input "Supply Line Pipe" at bounding box center [634, 465] width 229 height 23
click at [547, 453] on input "Supply Pipe" at bounding box center [634, 465] width 229 height 23
click at [568, 453] on input "Supply Line Pipe" at bounding box center [634, 465] width 229 height 23
type input "Supply Line Pipe"
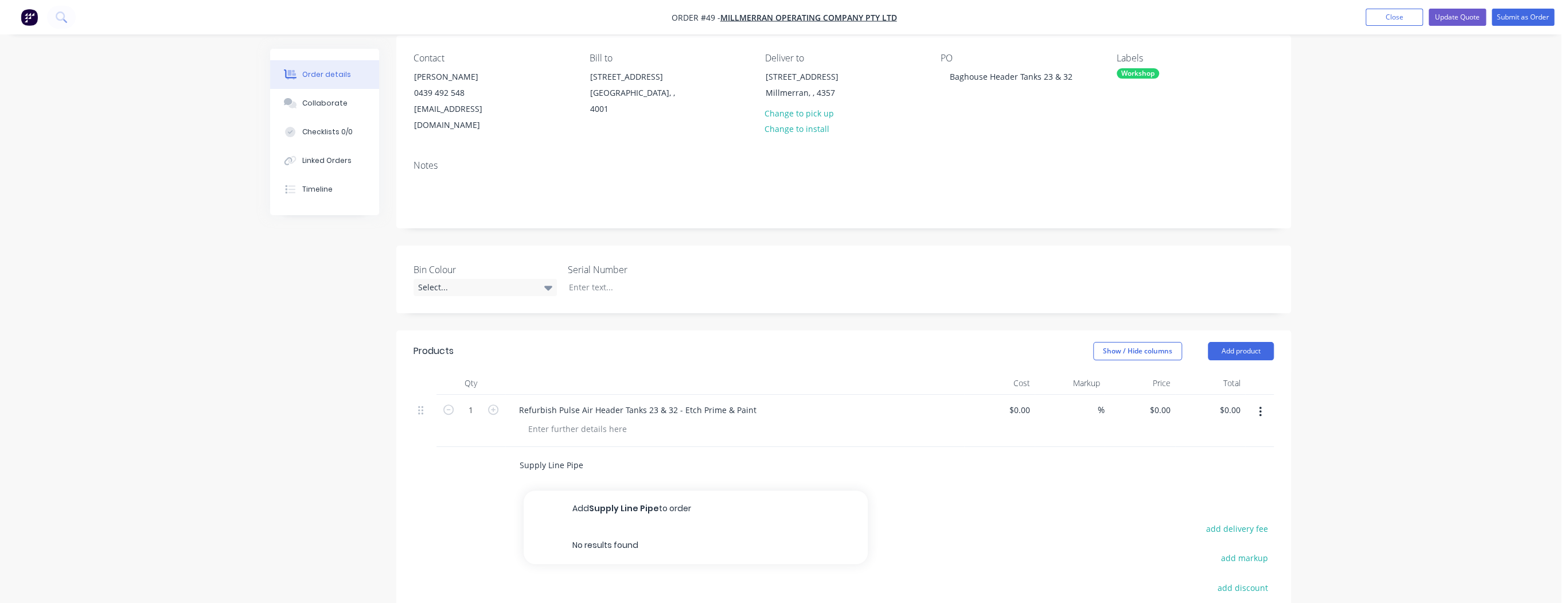
click at [664, 494] on button "Add Supply Line Pipe to order" at bounding box center [696, 509] width 344 height 37
click at [1015, 447] on div "$0.00" at bounding box center [1000, 473] width 71 height 52
type input "$1,110.00"
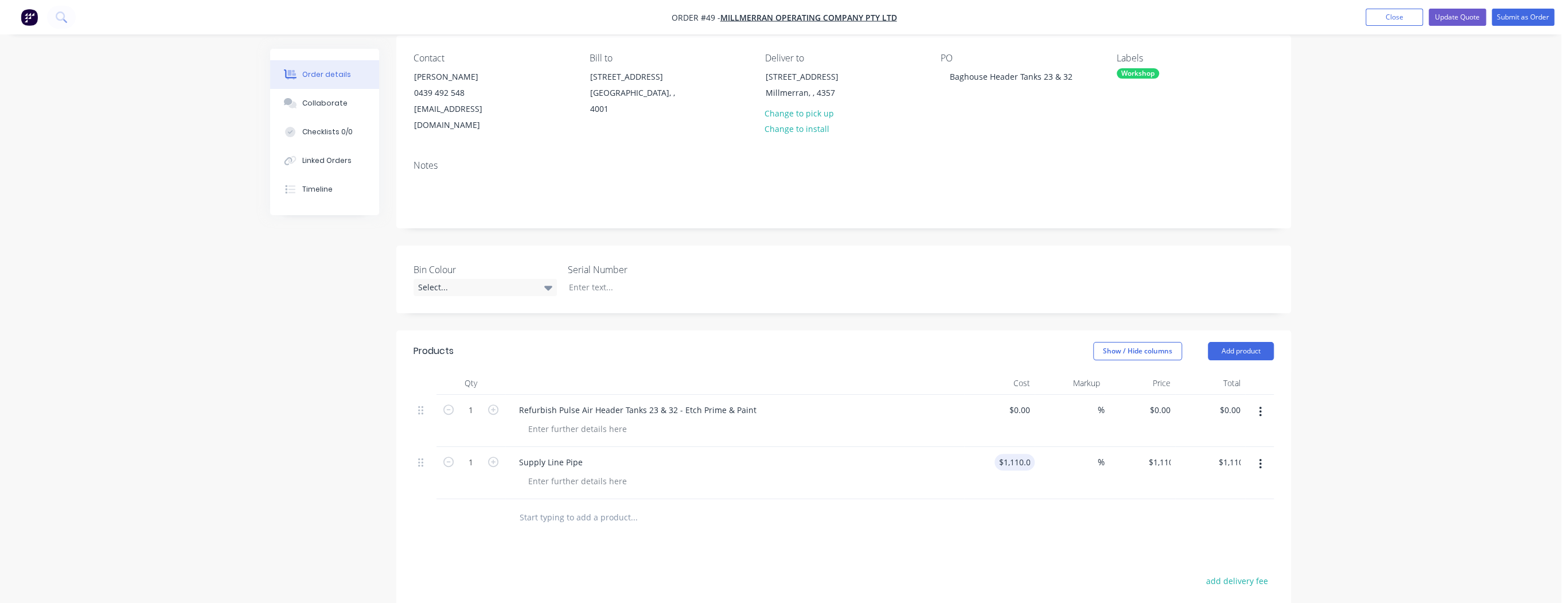
click at [1015, 401] on div "$0.00 $0.00" at bounding box center [1000, 421] width 71 height 52
click at [1020, 401] on div "0 0" at bounding box center [1026, 410] width 18 height 17
type input "$4,700.00"
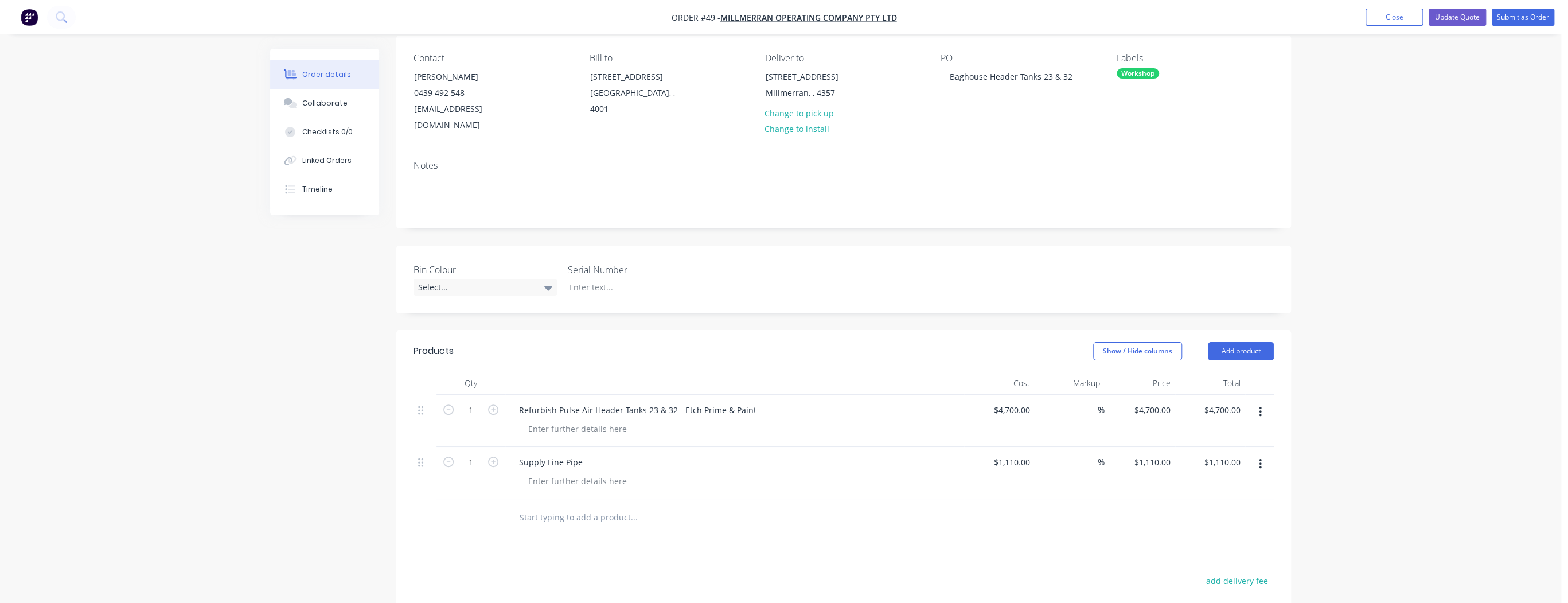
click at [925, 421] on div at bounding box center [739, 429] width 440 height 17
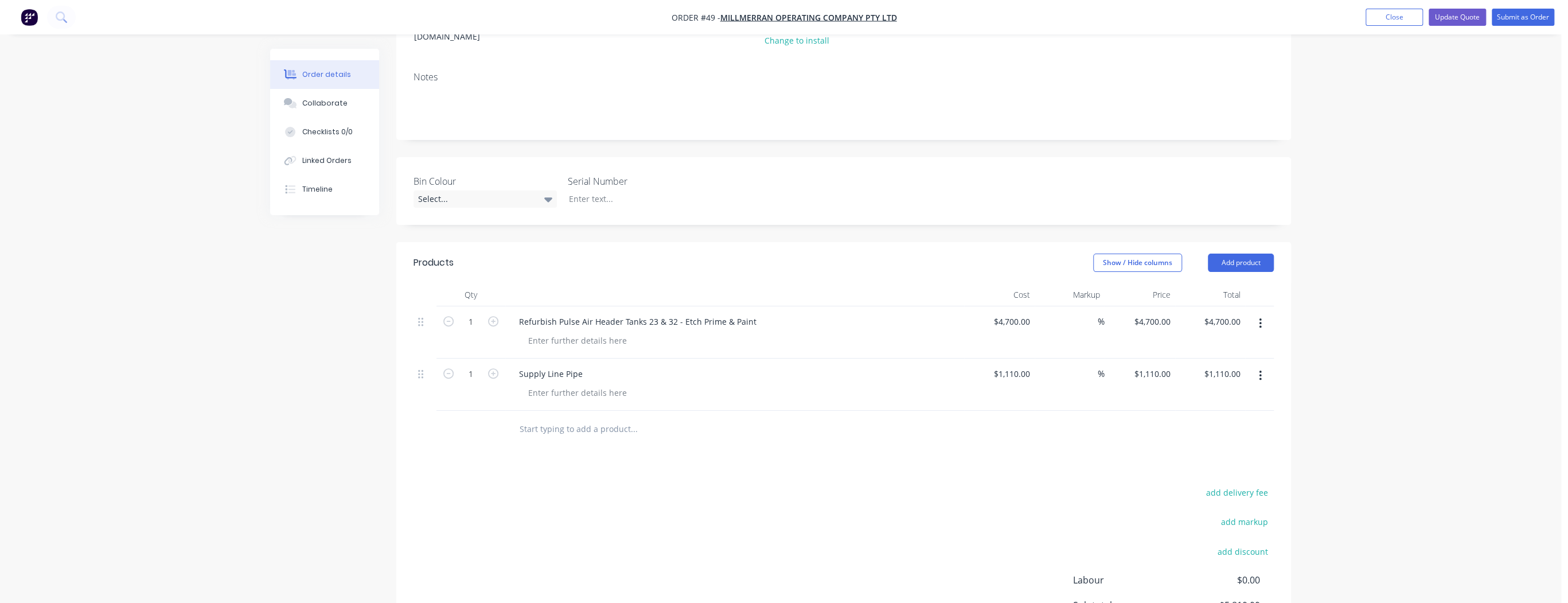
scroll to position [184, 0]
click at [590, 414] on input "text" at bounding box center [634, 426] width 229 height 23
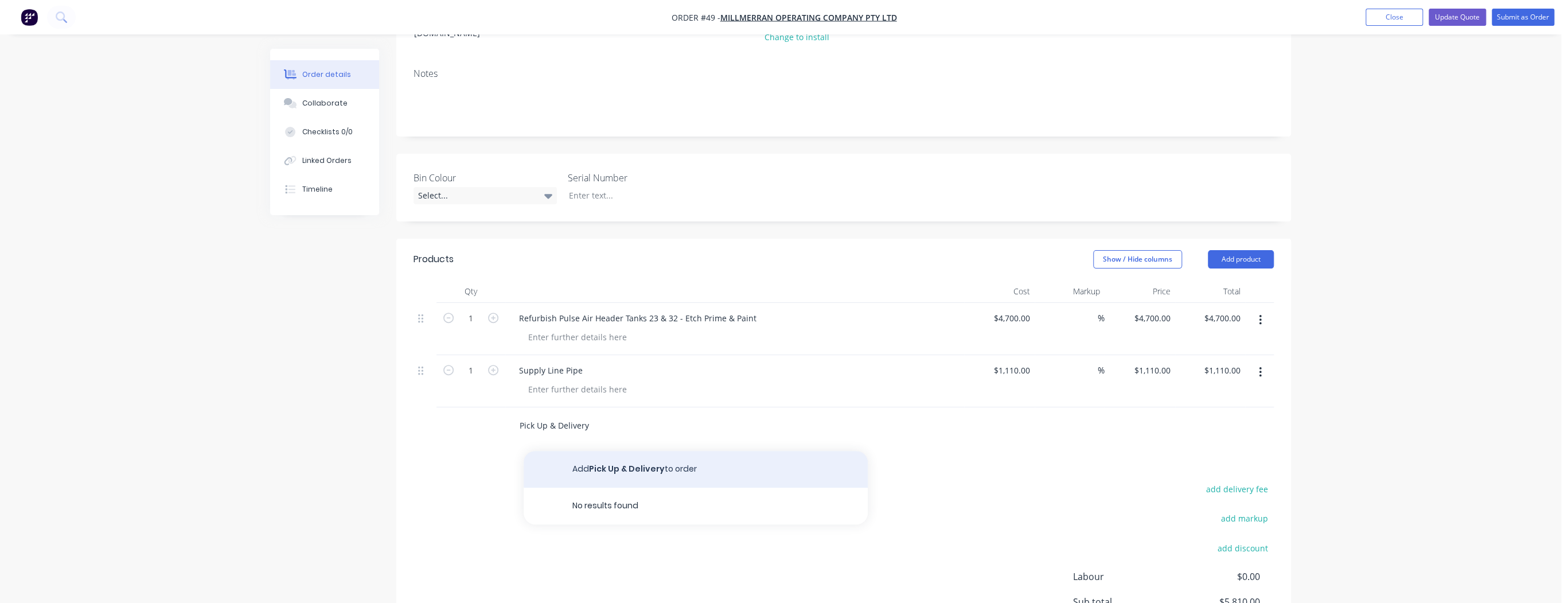
type input "Pick Up & Delivery"
click at [590, 451] on button "Add Pick Up & Delivery to order" at bounding box center [696, 469] width 344 height 37
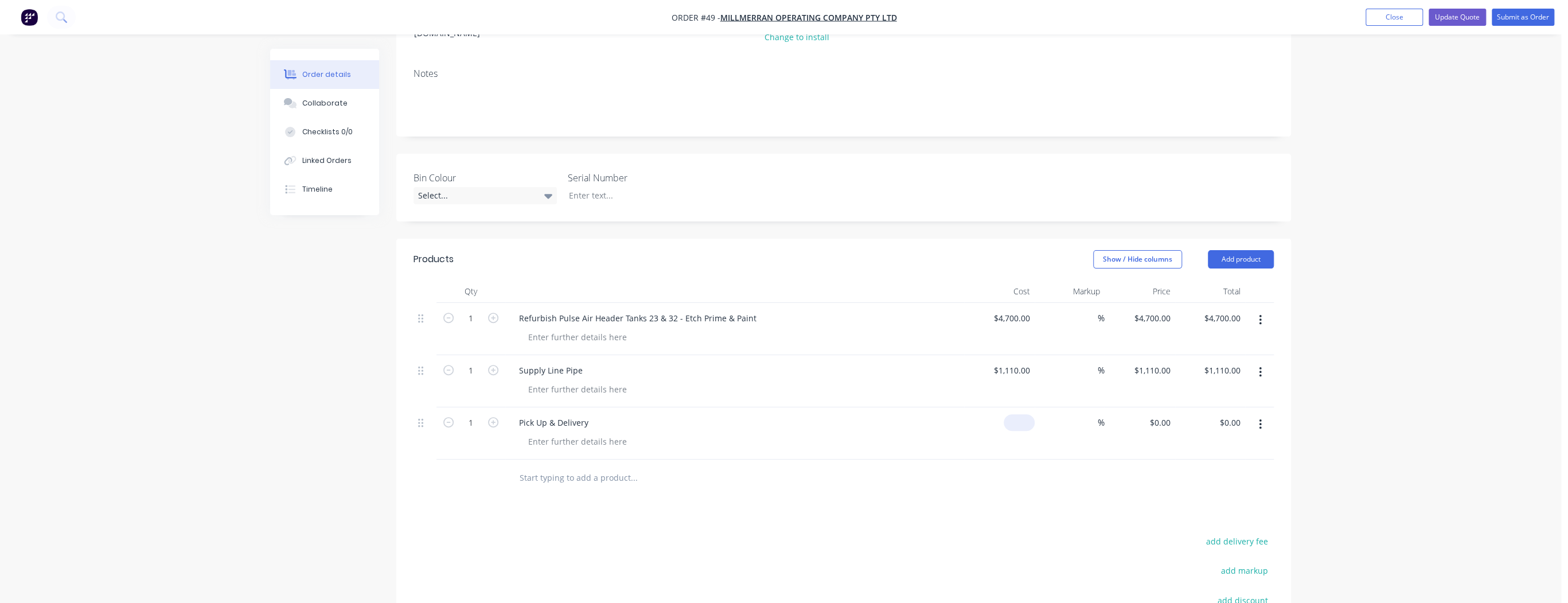
click at [1026, 414] on input at bounding box center [1021, 423] width 26 height 17
type input "$200.00"
click at [1055, 431] on div "%" at bounding box center [1070, 433] width 71 height 52
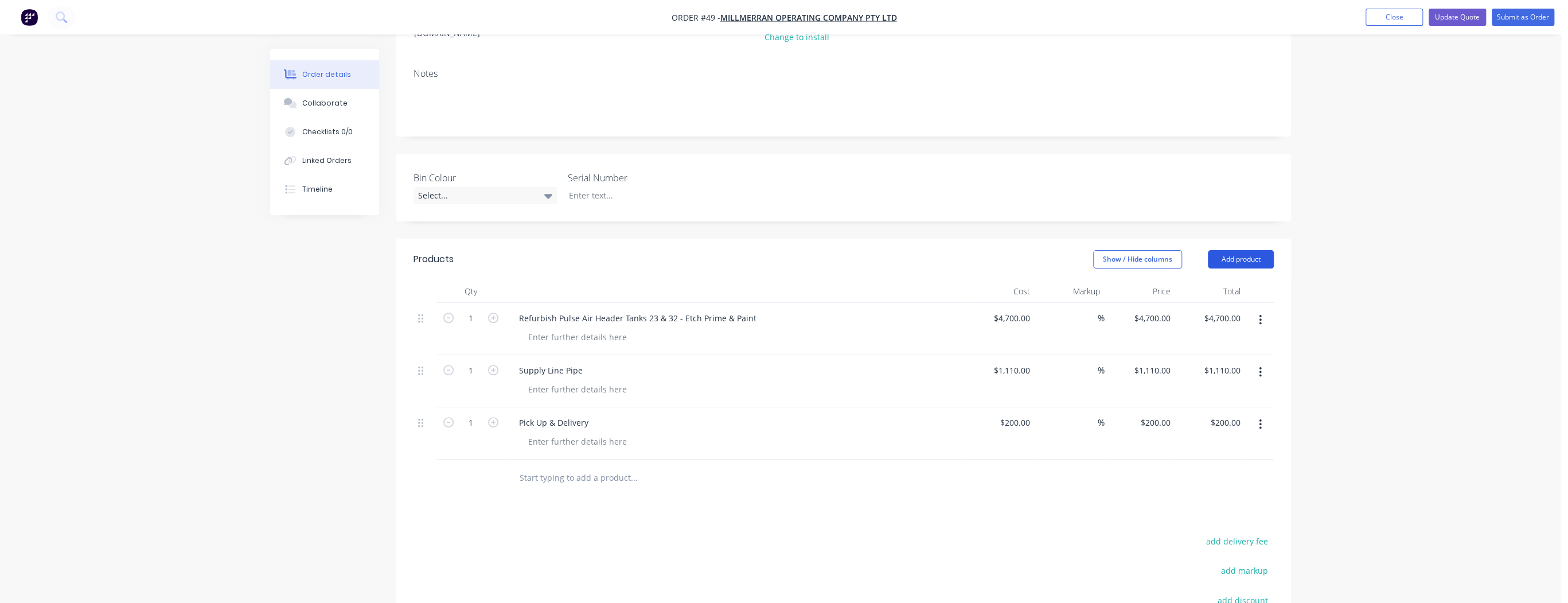
click at [1239, 250] on button "Add product" at bounding box center [1240, 259] width 66 height 19
click at [1228, 417] on div "Notes (Internal)" at bounding box center [1219, 426] width 88 height 17
click at [529, 466] on div at bounding box center [551, 475] width 83 height 17
click at [641, 466] on div "Labour" at bounding box center [735, 475] width 450 height 17
drag, startPoint x: 595, startPoint y: 461, endPoint x: 495, endPoint y: 453, distance: 100.3
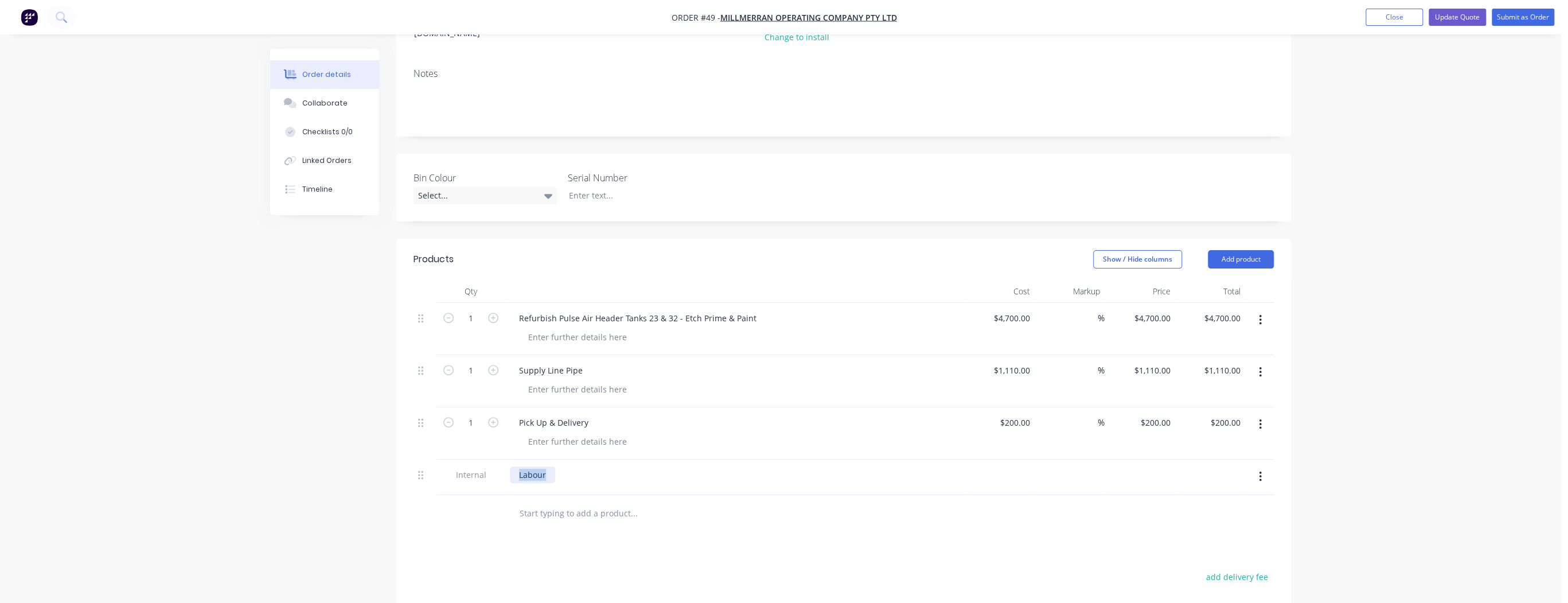
click at [498, 460] on div "Internal Labour" at bounding box center [843, 478] width 860 height 35
click at [1260, 471] on icon "button" at bounding box center [1260, 476] width 2 height 10
click at [1222, 521] on div "Delete" at bounding box center [1219, 530] width 88 height 17
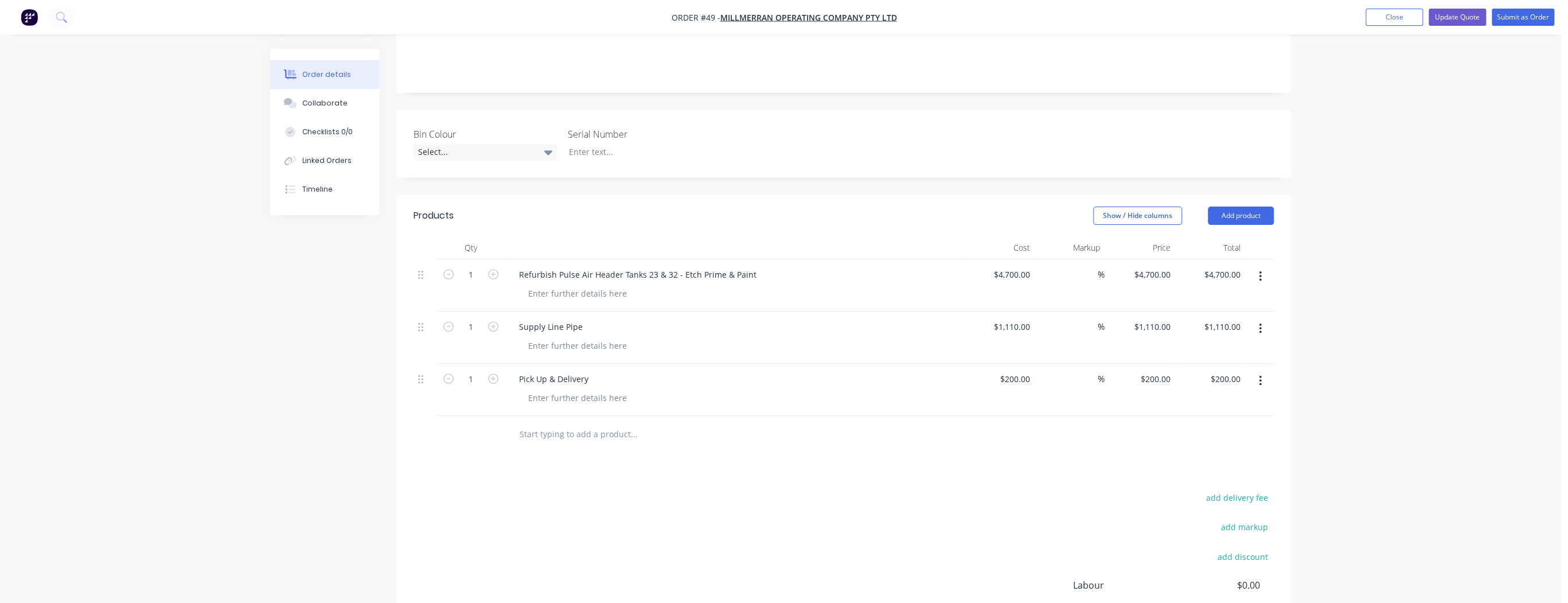
scroll to position [275, 0]
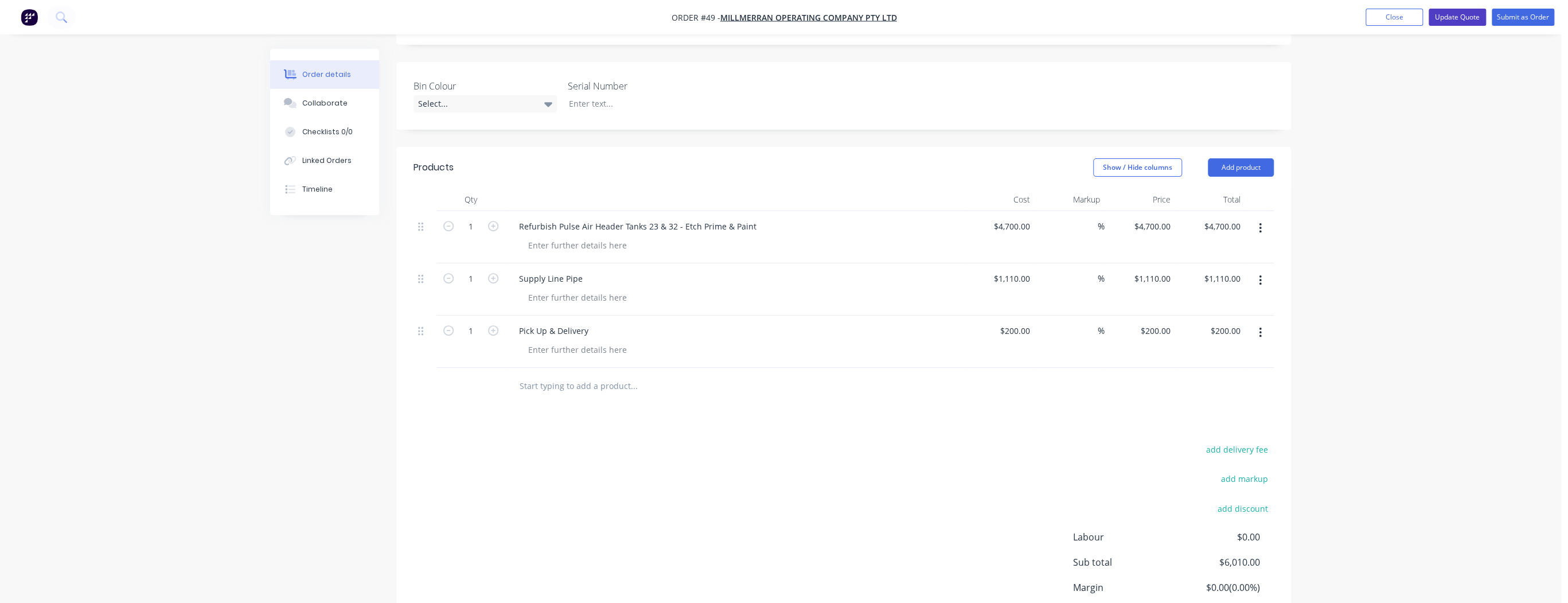
click at [1460, 19] on button "Update Quote" at bounding box center [1457, 17] width 58 height 18
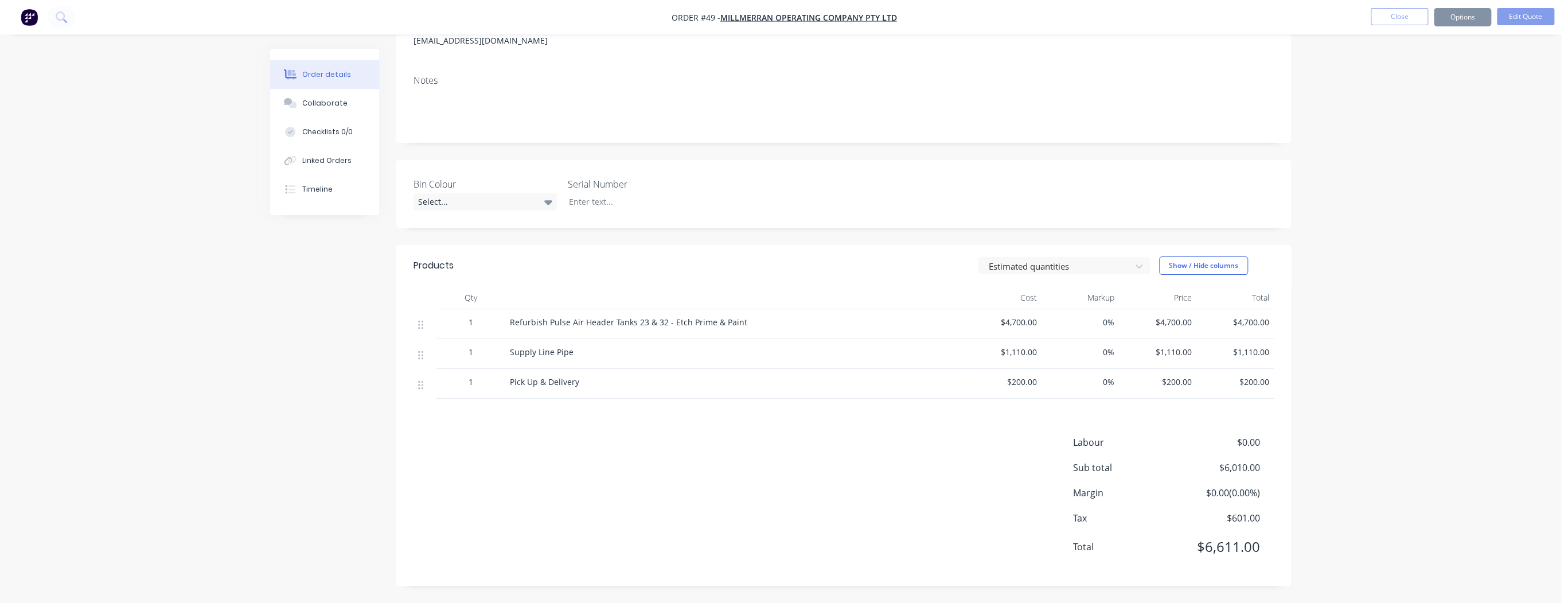
scroll to position [0, 0]
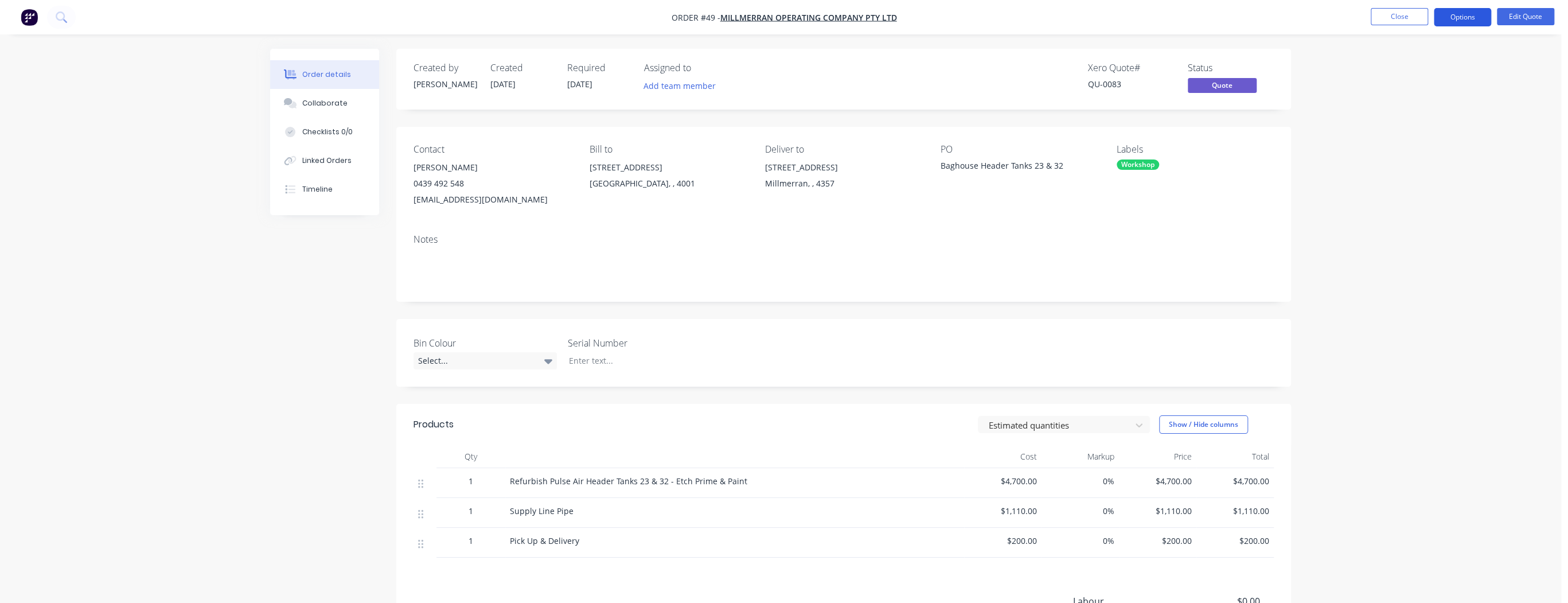
click at [1457, 18] on button "Options" at bounding box center [1462, 18] width 58 height 19
click at [1419, 68] on div "Quote" at bounding box center [1428, 70] width 106 height 17
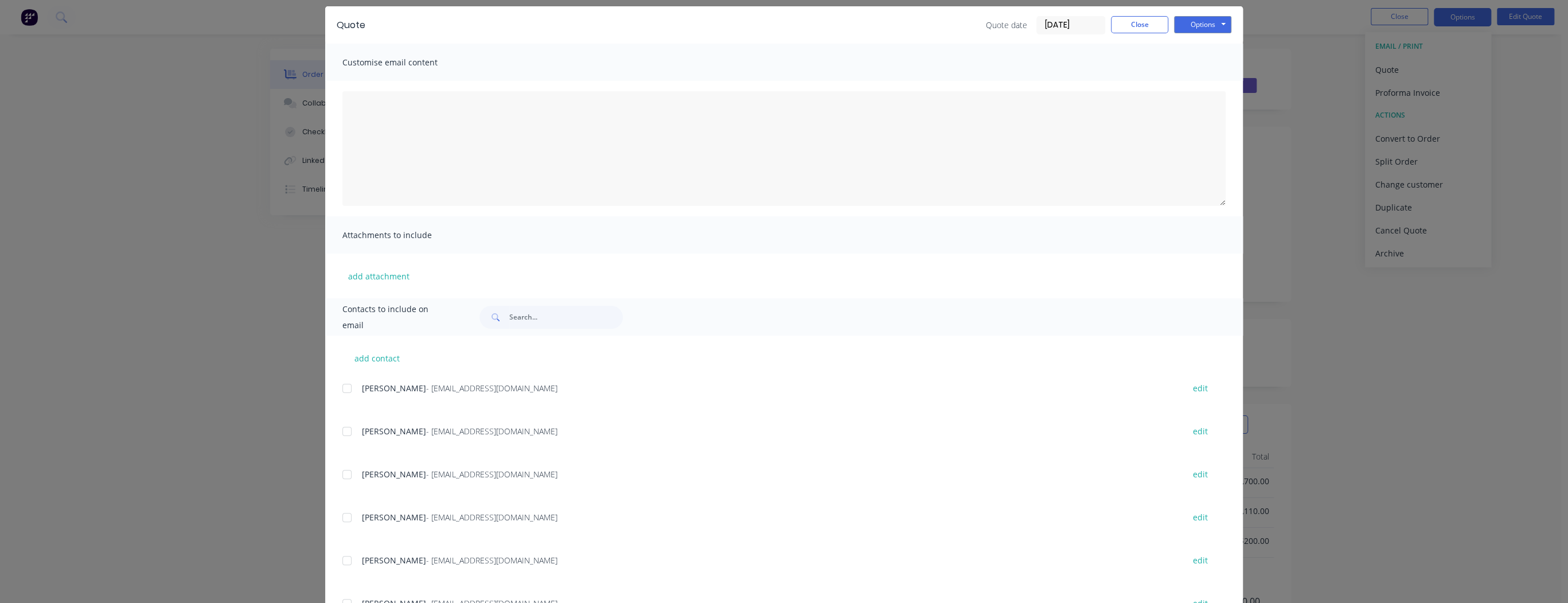
scroll to position [134, 0]
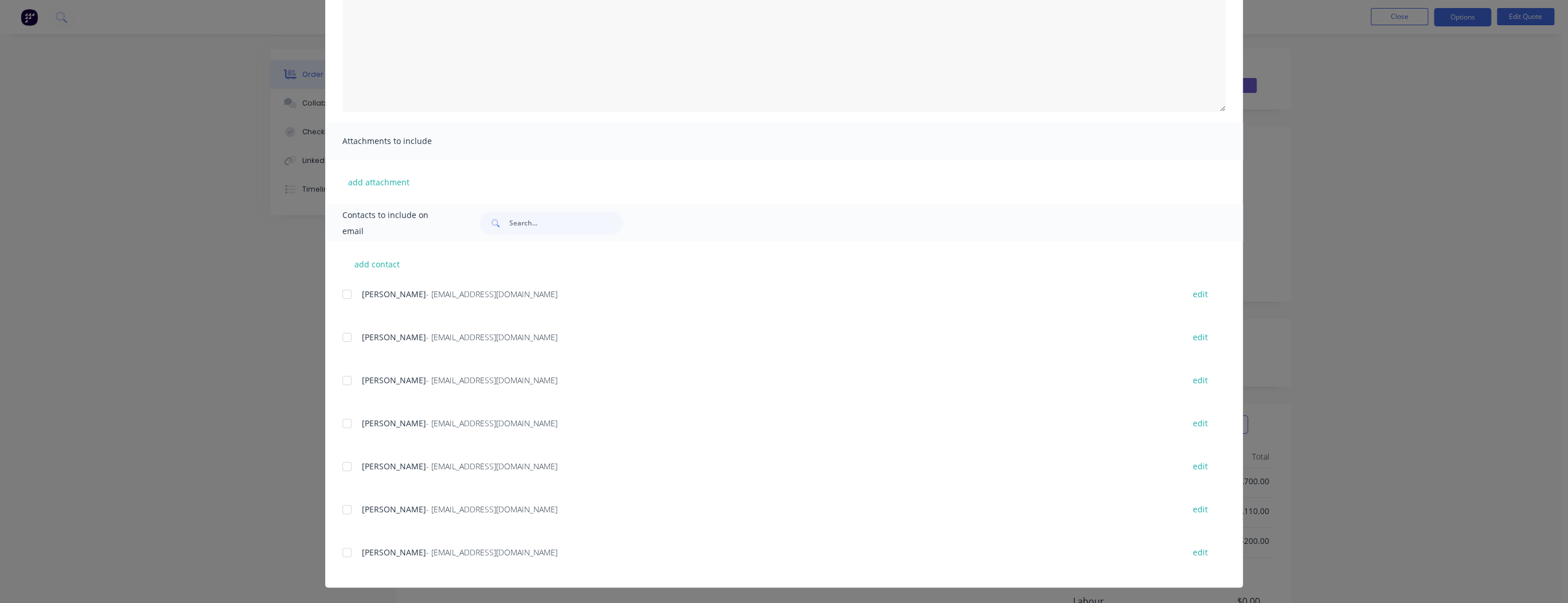
click at [342, 556] on div at bounding box center [346, 552] width 23 height 23
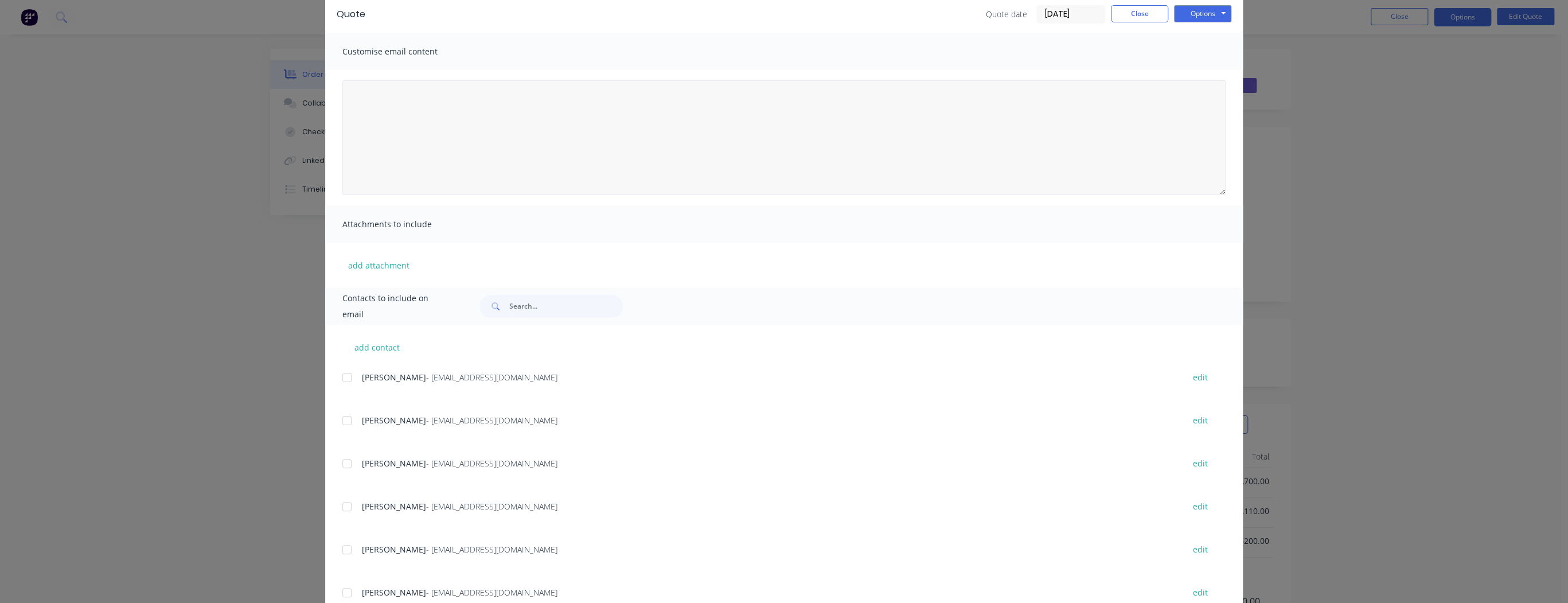
scroll to position [0, 0]
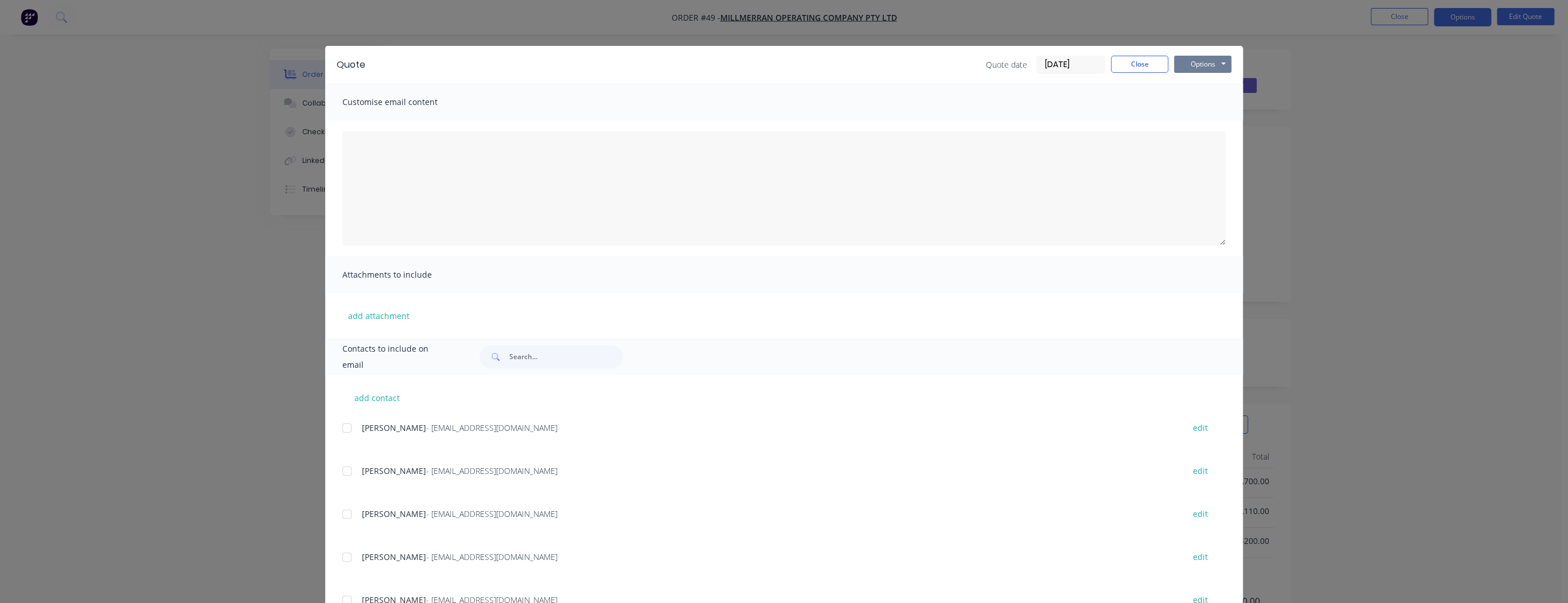
click at [1217, 64] on button "Options" at bounding box center [1203, 64] width 58 height 18
click at [1209, 84] on button "Preview" at bounding box center [1210, 85] width 73 height 19
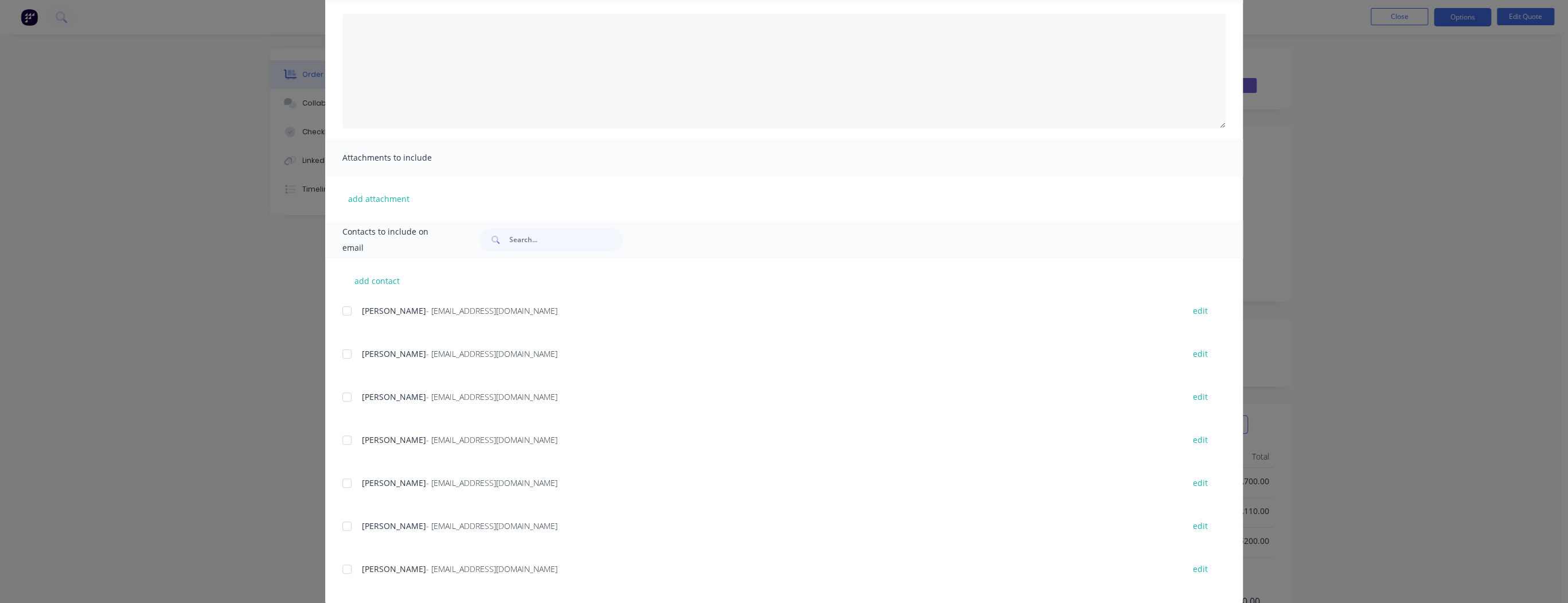
scroll to position [134, 0]
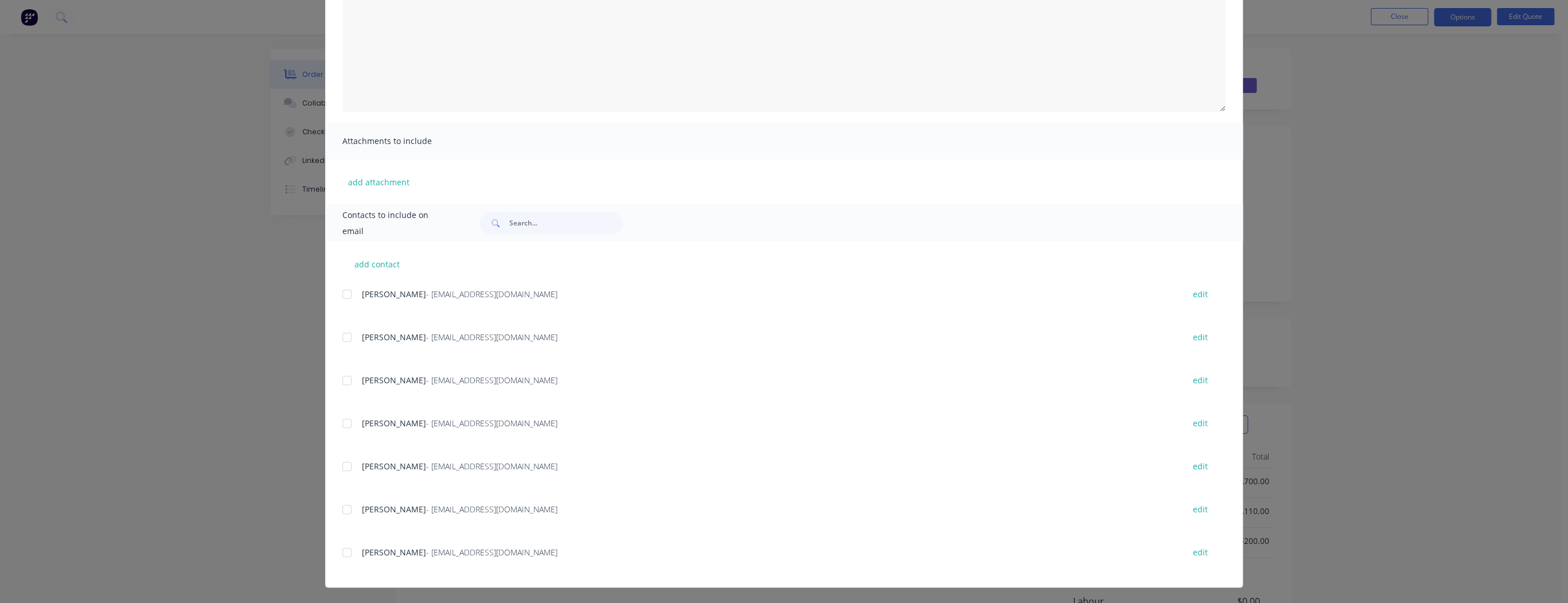
click at [342, 553] on div at bounding box center [346, 552] width 23 height 23
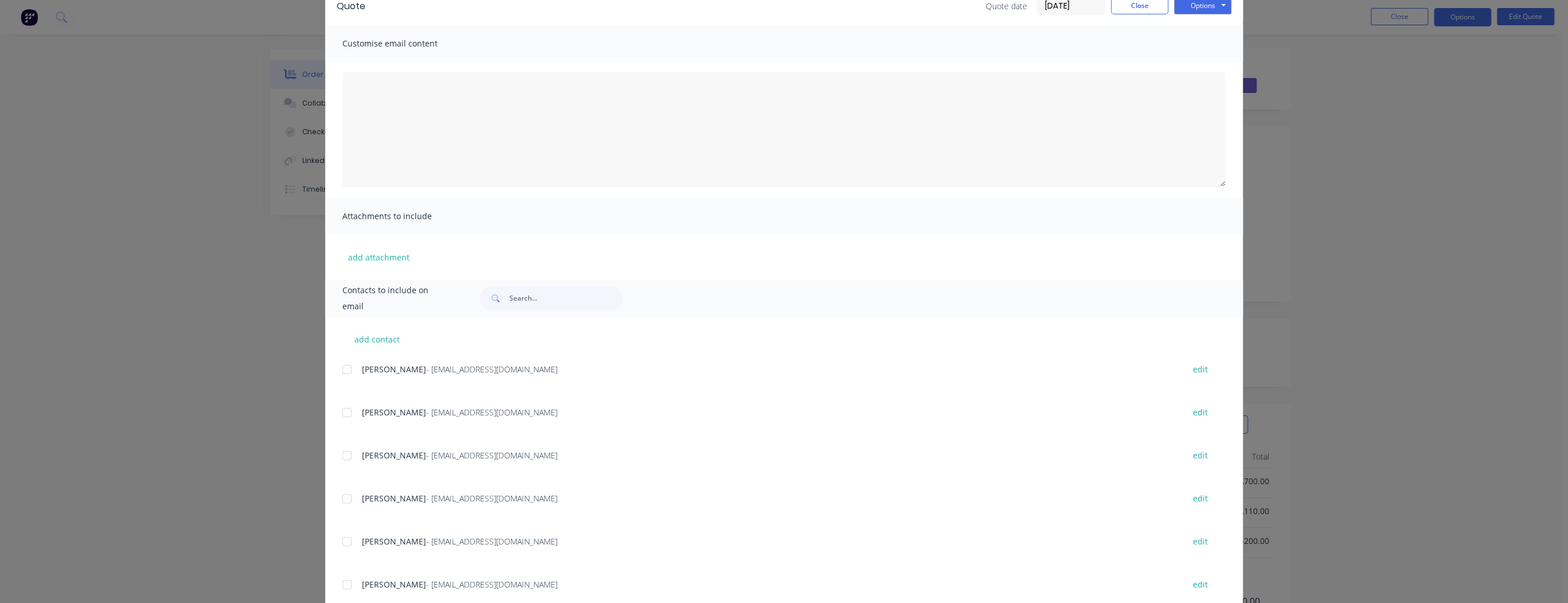
scroll to position [0, 0]
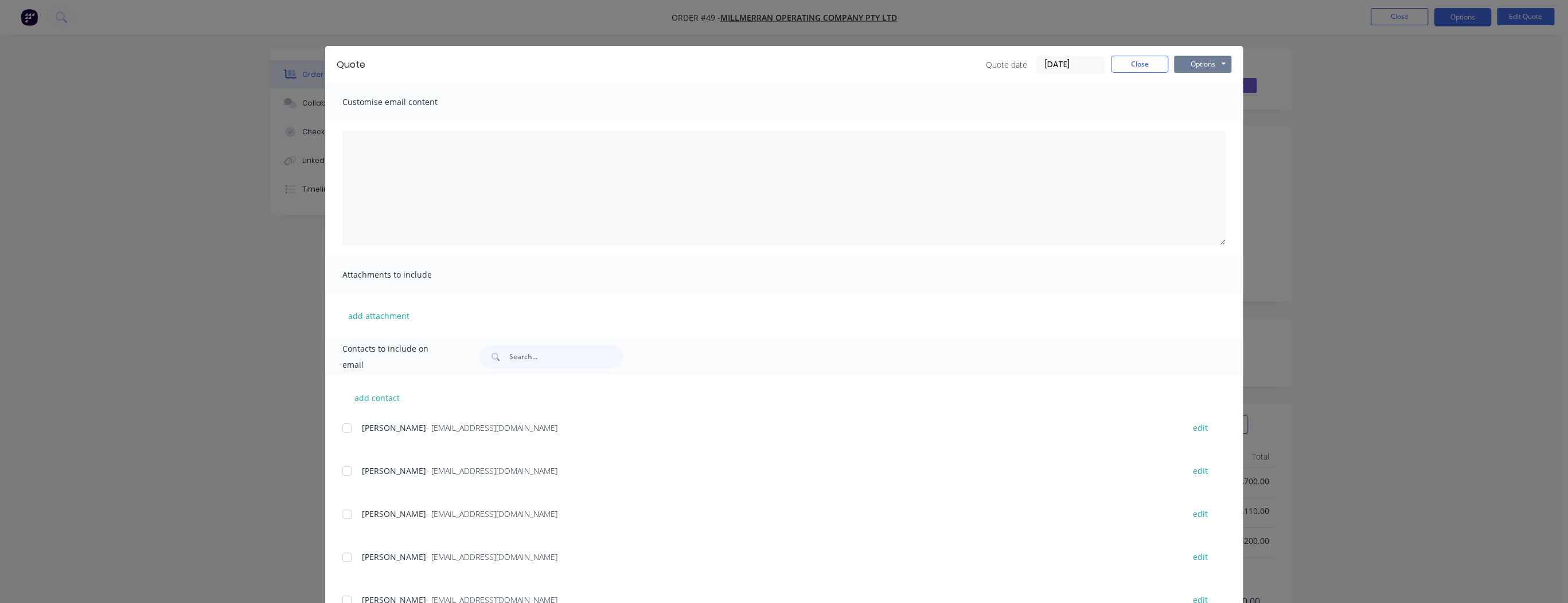
click at [1218, 67] on button "Options" at bounding box center [1203, 64] width 58 height 18
click at [1155, 59] on button "Close" at bounding box center [1140, 64] width 58 height 18
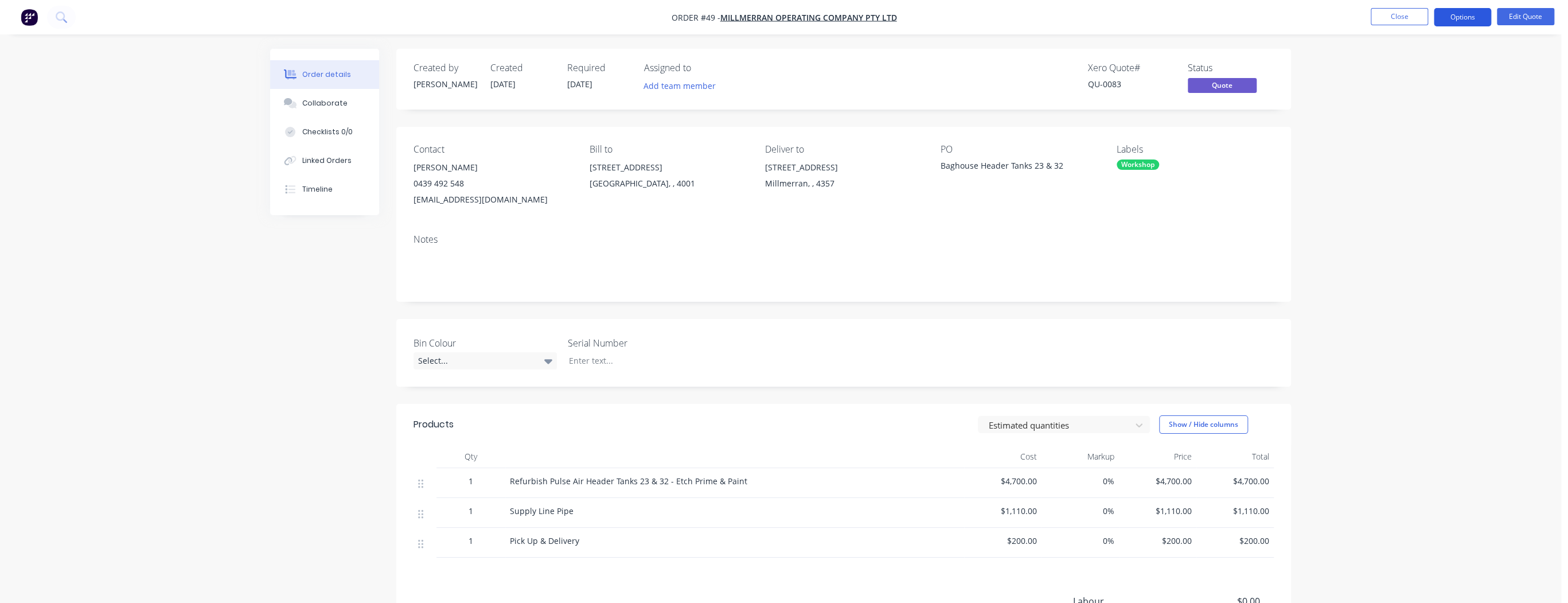
click at [1460, 20] on button "Options" at bounding box center [1462, 18] width 58 height 19
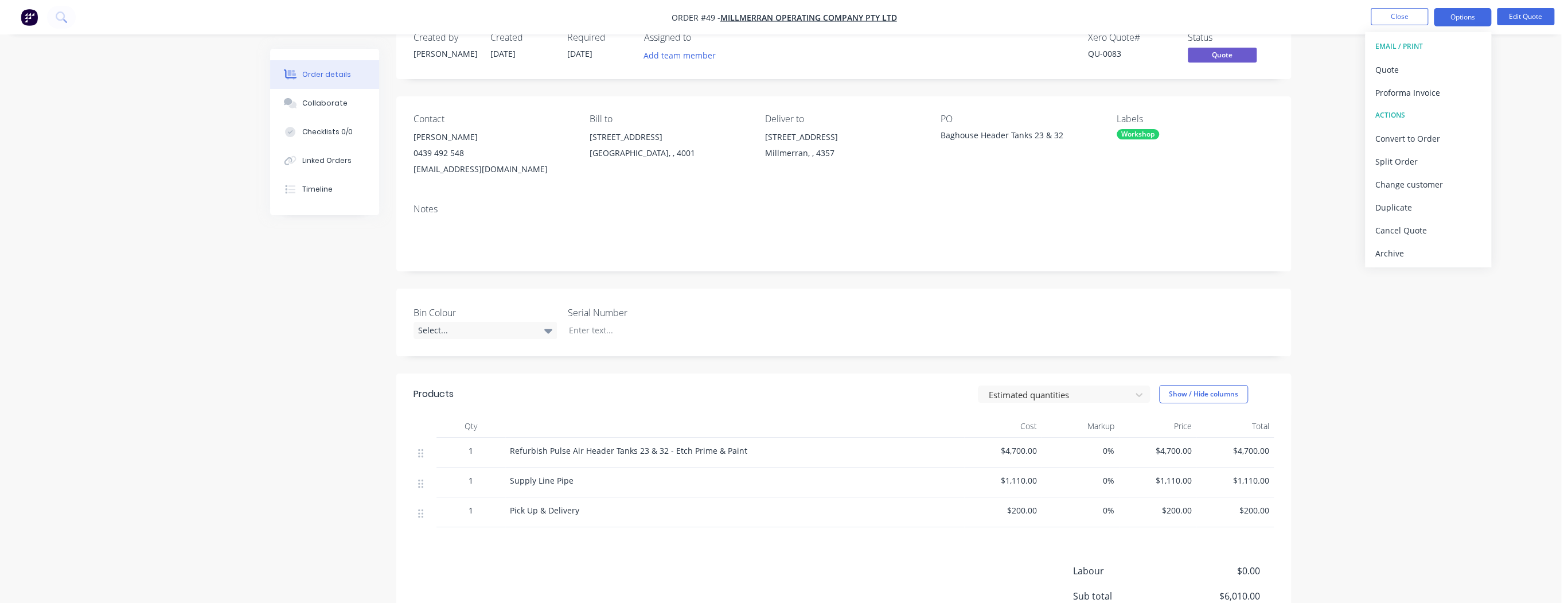
scroll to position [138, 0]
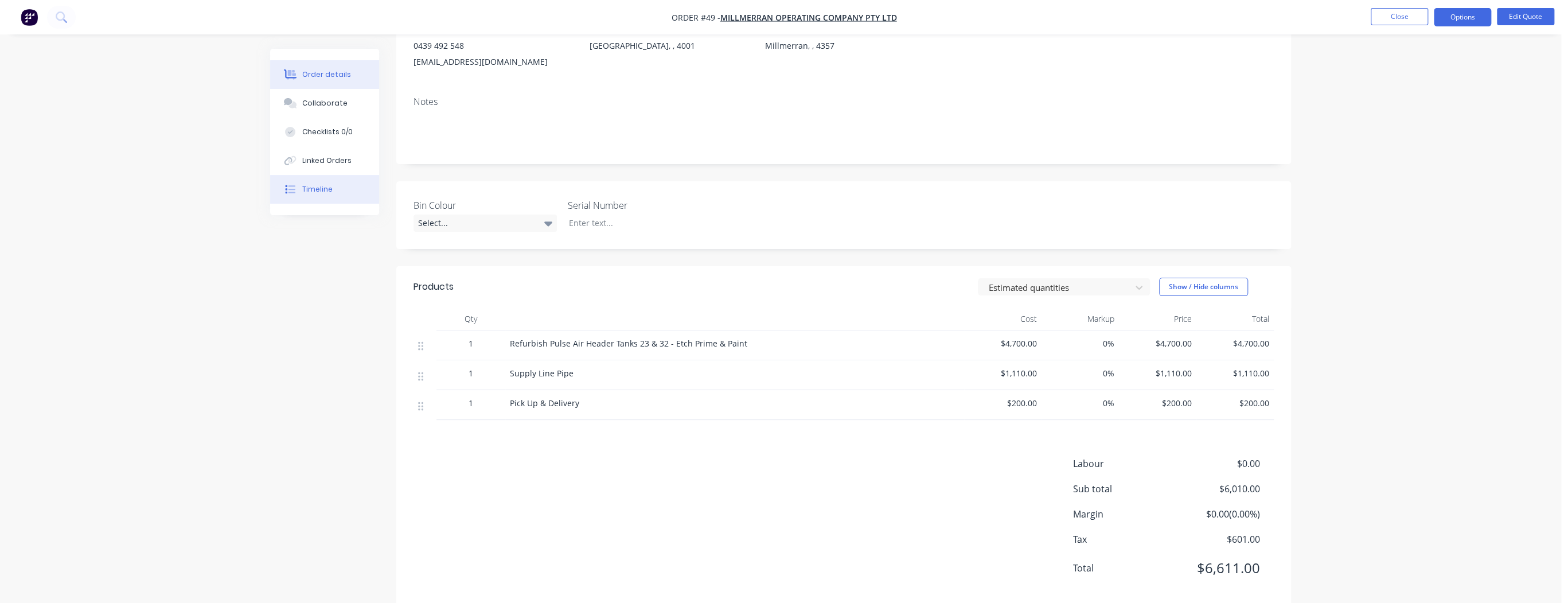
click at [312, 192] on div "Timeline" at bounding box center [317, 189] width 31 height 10
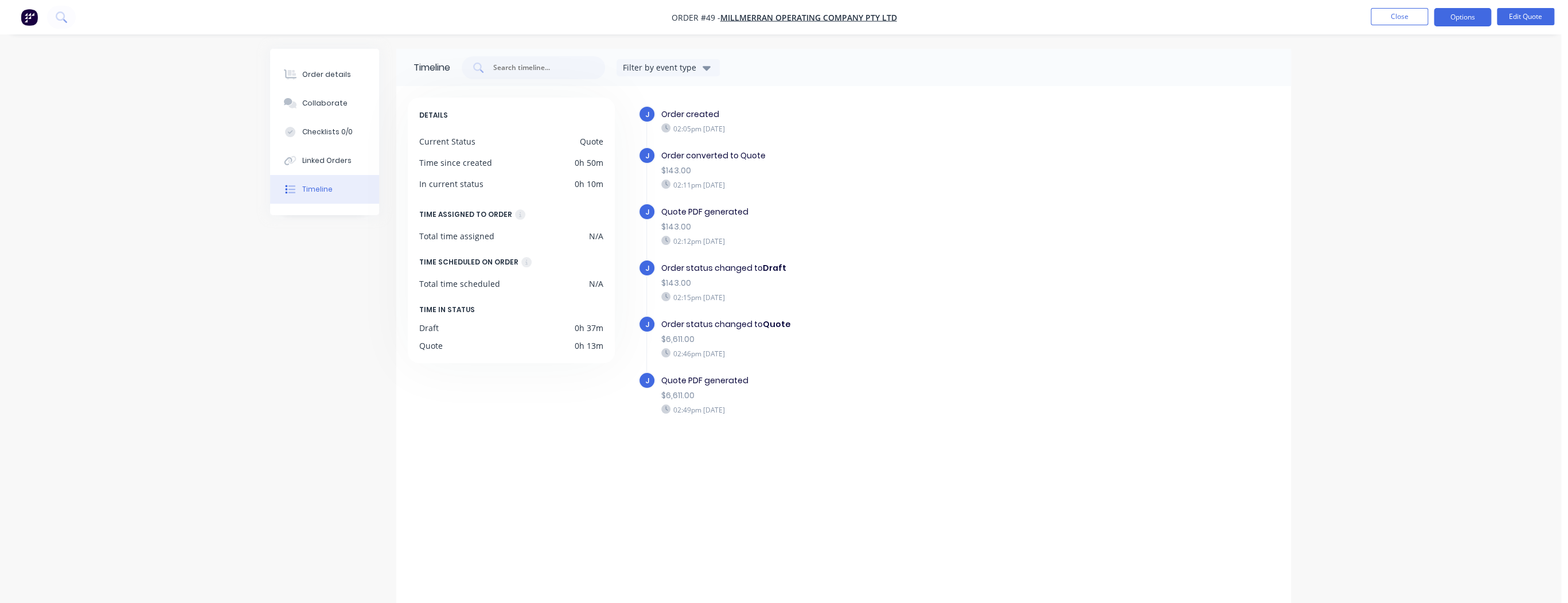
click at [719, 68] on button "Filter by event type" at bounding box center [668, 68] width 103 height 18
drag, startPoint x: 883, startPoint y: 133, endPoint x: 810, endPoint y: 146, distance: 74.1
click at [882, 133] on div "Order created 02:05pm Monday 29/09/25" at bounding box center [860, 121] width 409 height 31
click at [332, 162] on div "Linked Orders" at bounding box center [326, 160] width 49 height 10
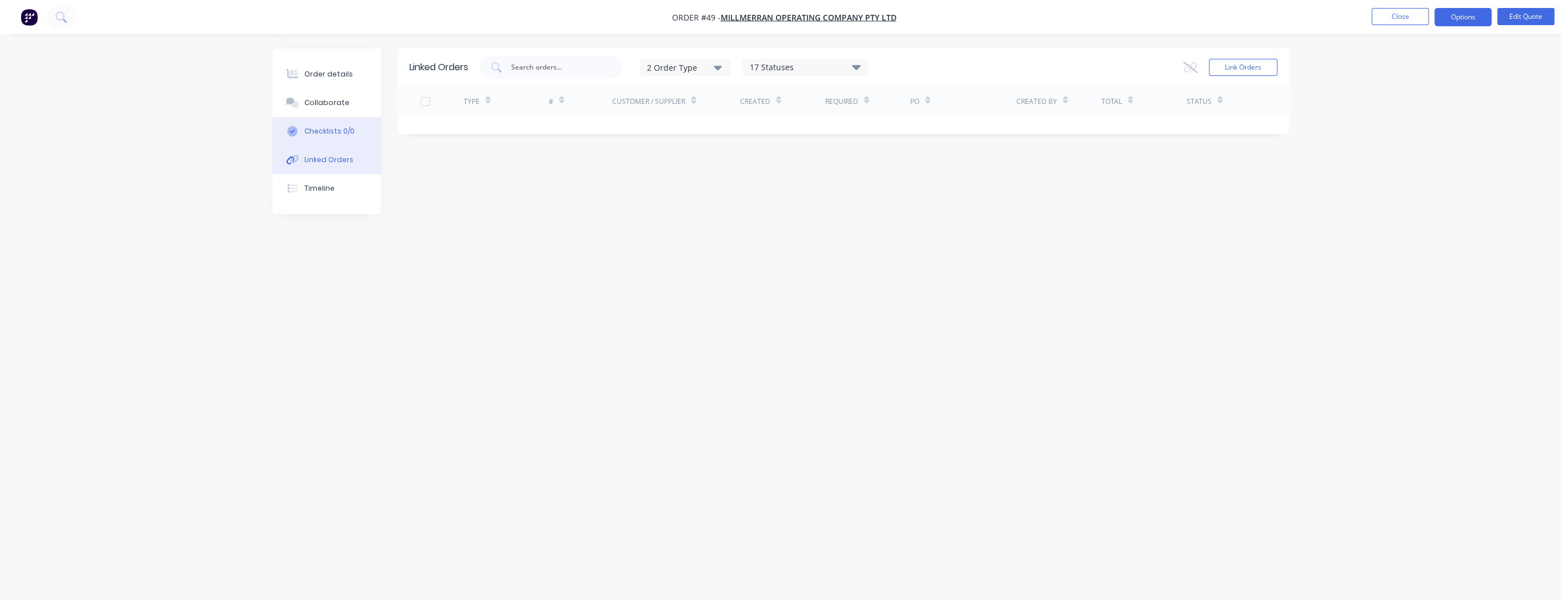
click at [346, 129] on div "Checklists 0/0" at bounding box center [329, 130] width 50 height 10
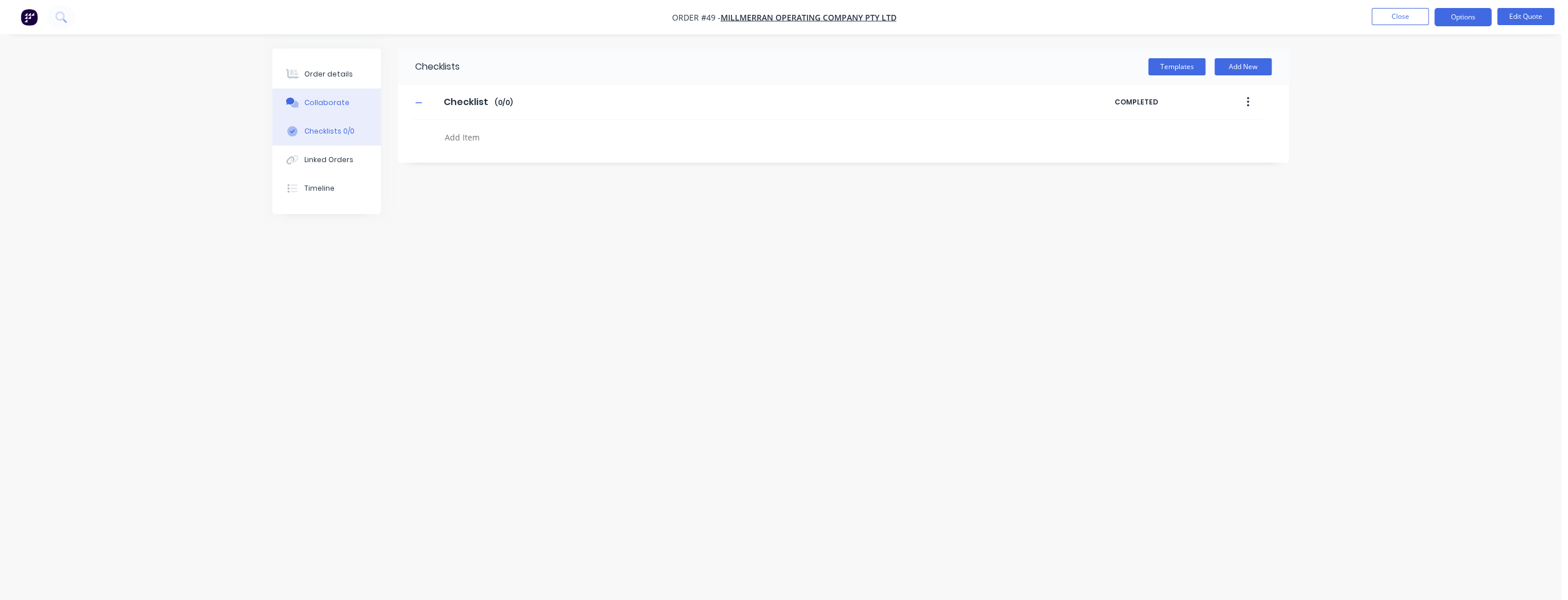
click at [322, 98] on div "Collaborate" at bounding box center [327, 103] width 45 height 10
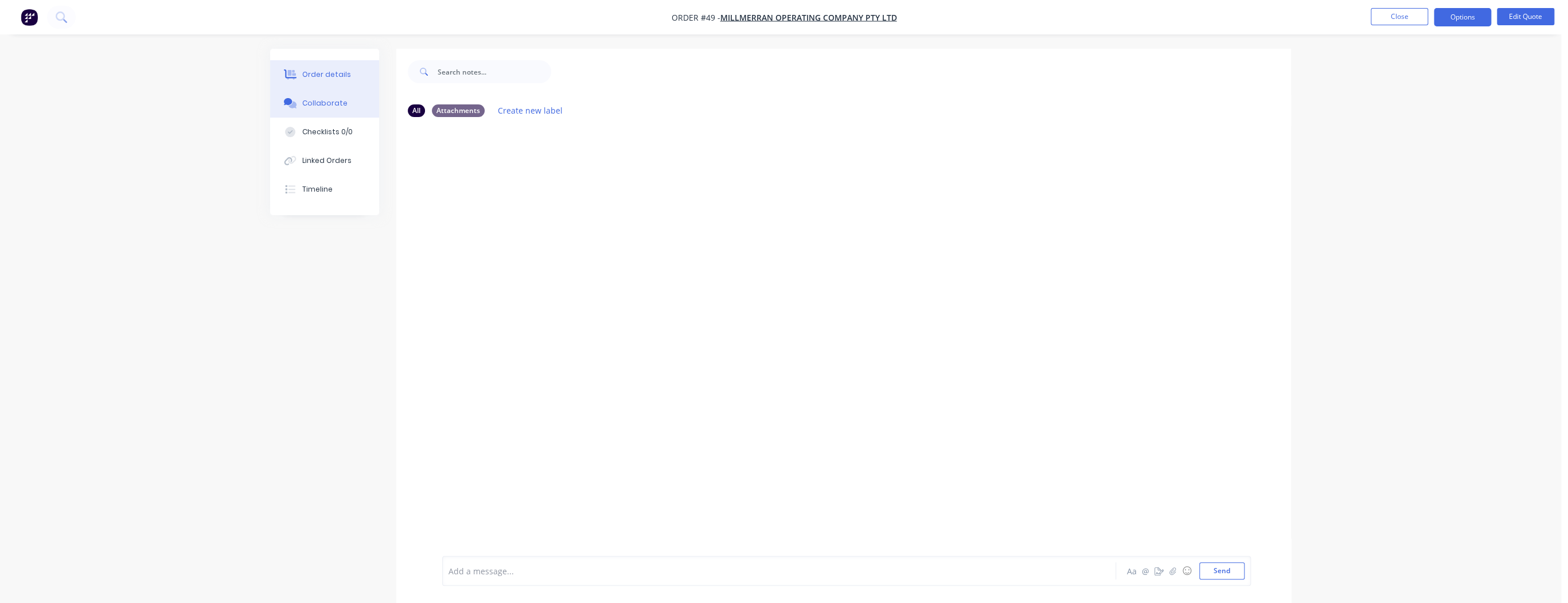
click at [319, 71] on div "Order details" at bounding box center [326, 74] width 48 height 10
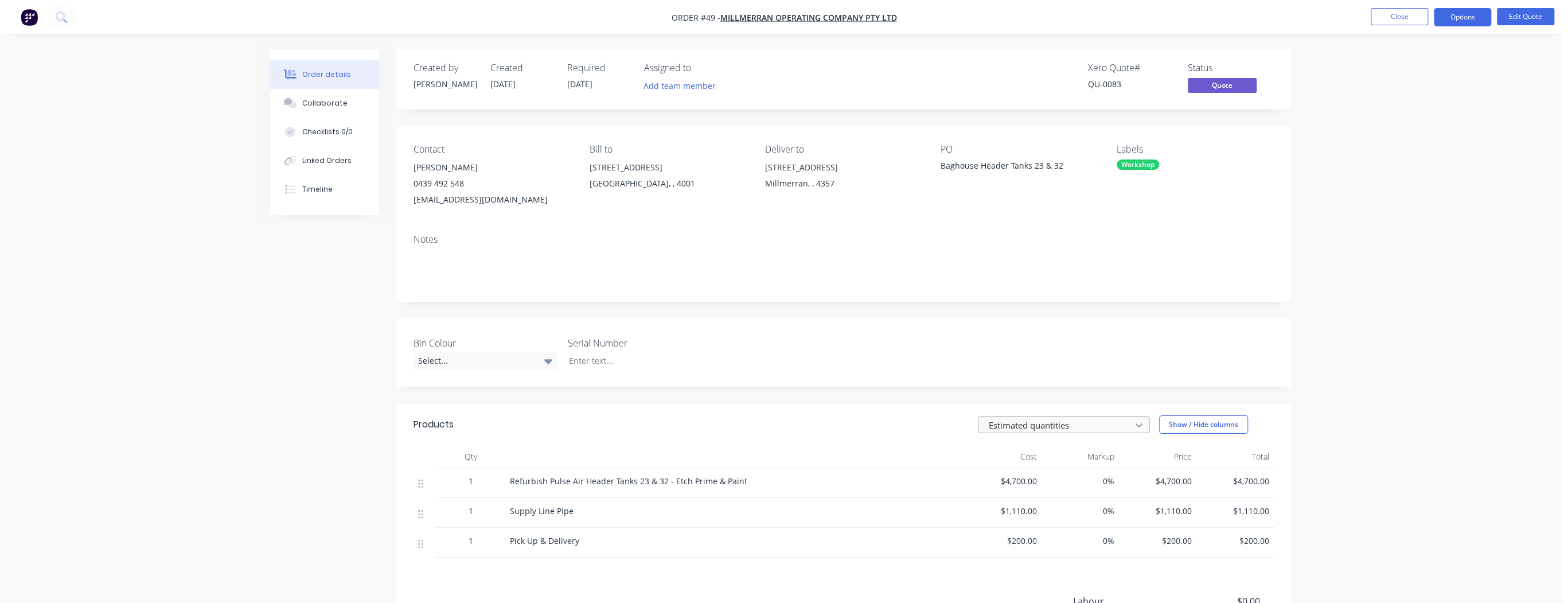
click at [1135, 426] on icon at bounding box center [1139, 425] width 11 height 11
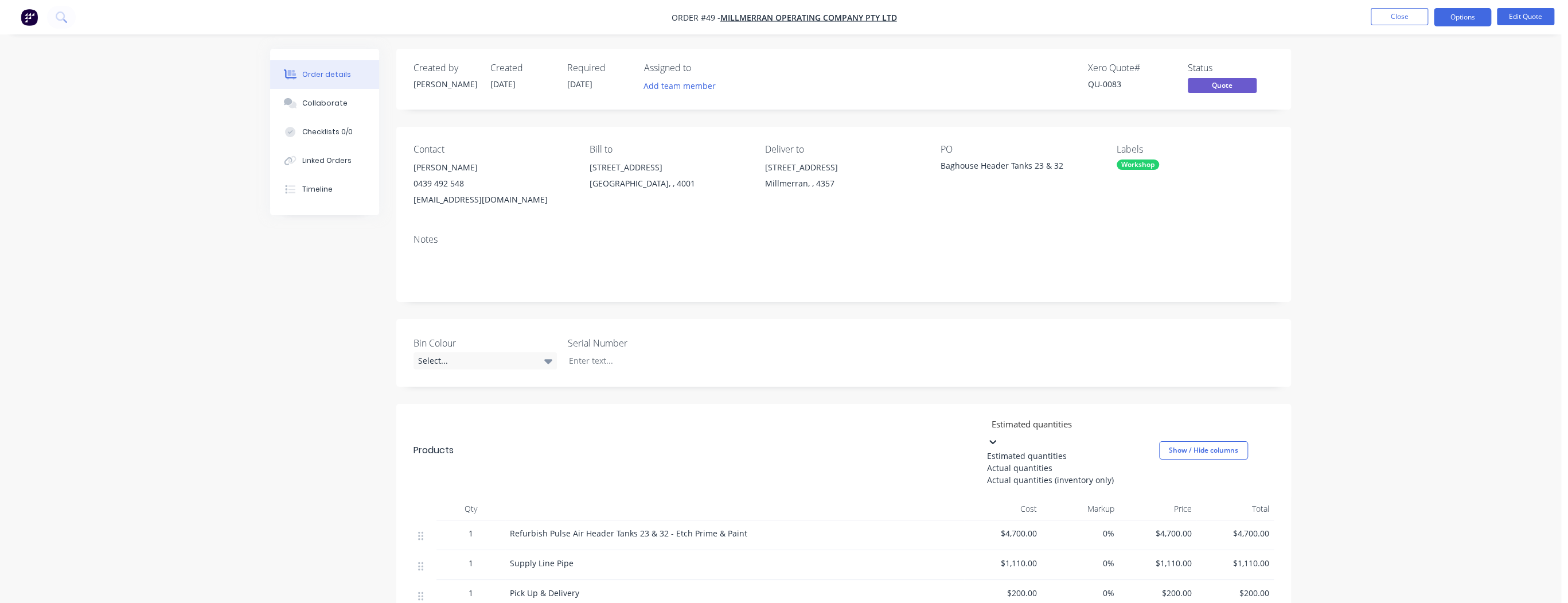
click at [1125, 351] on div "Bin Colour Select... Serial Number" at bounding box center [843, 352] width 895 height 68
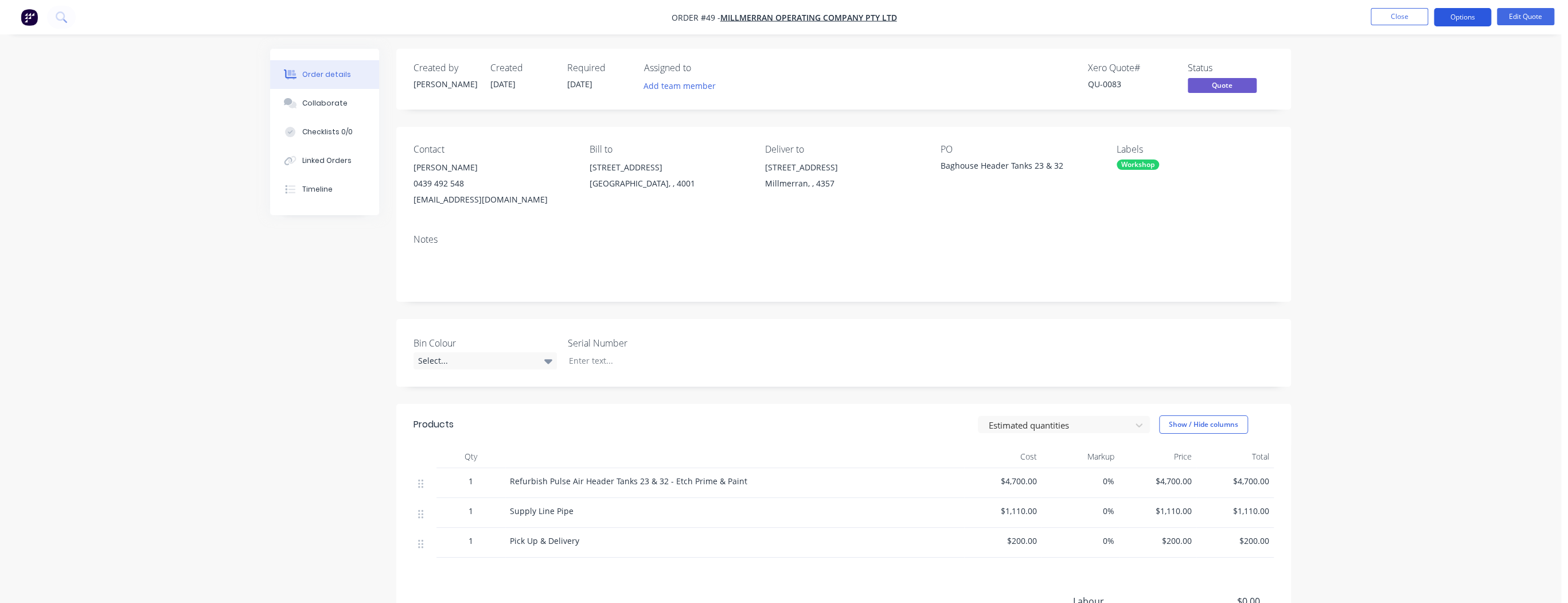
click at [1450, 19] on button "Options" at bounding box center [1462, 18] width 58 height 19
click at [1431, 69] on div "Quote" at bounding box center [1428, 70] width 106 height 17
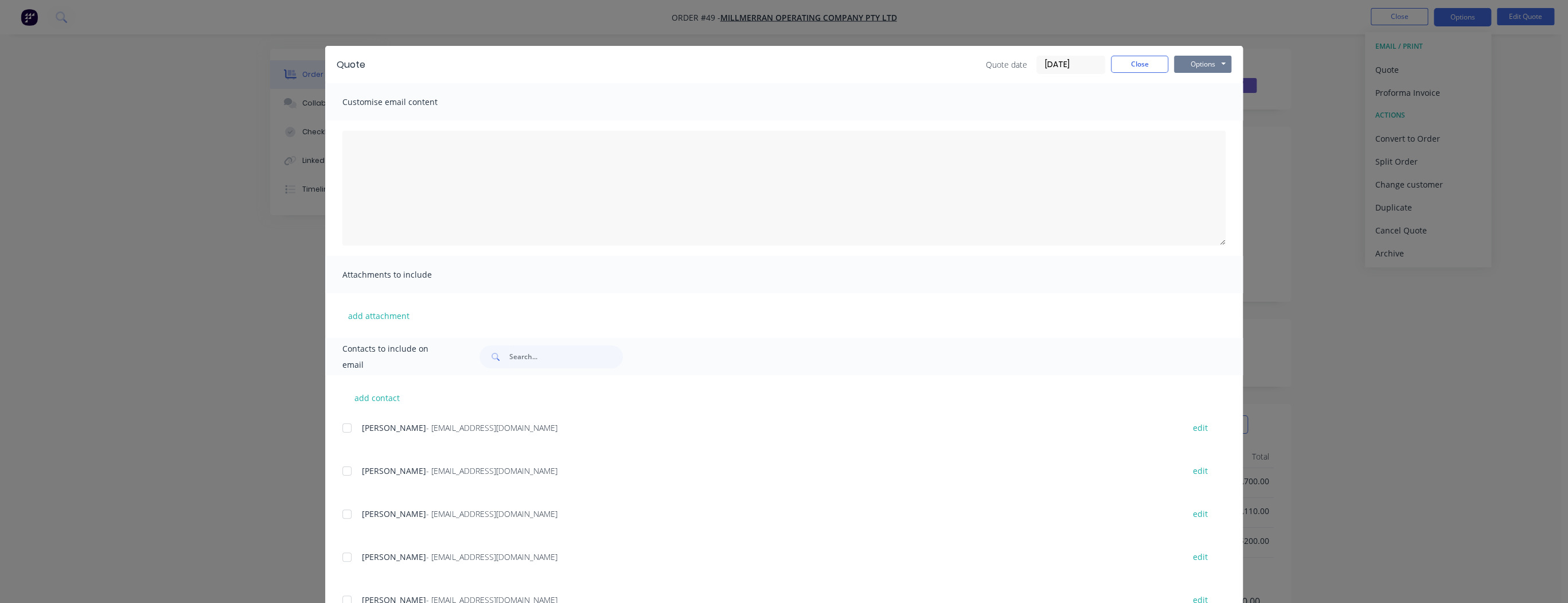
click at [1207, 64] on button "Options" at bounding box center [1203, 64] width 58 height 18
click at [897, 246] on div at bounding box center [784, 189] width 918 height 136
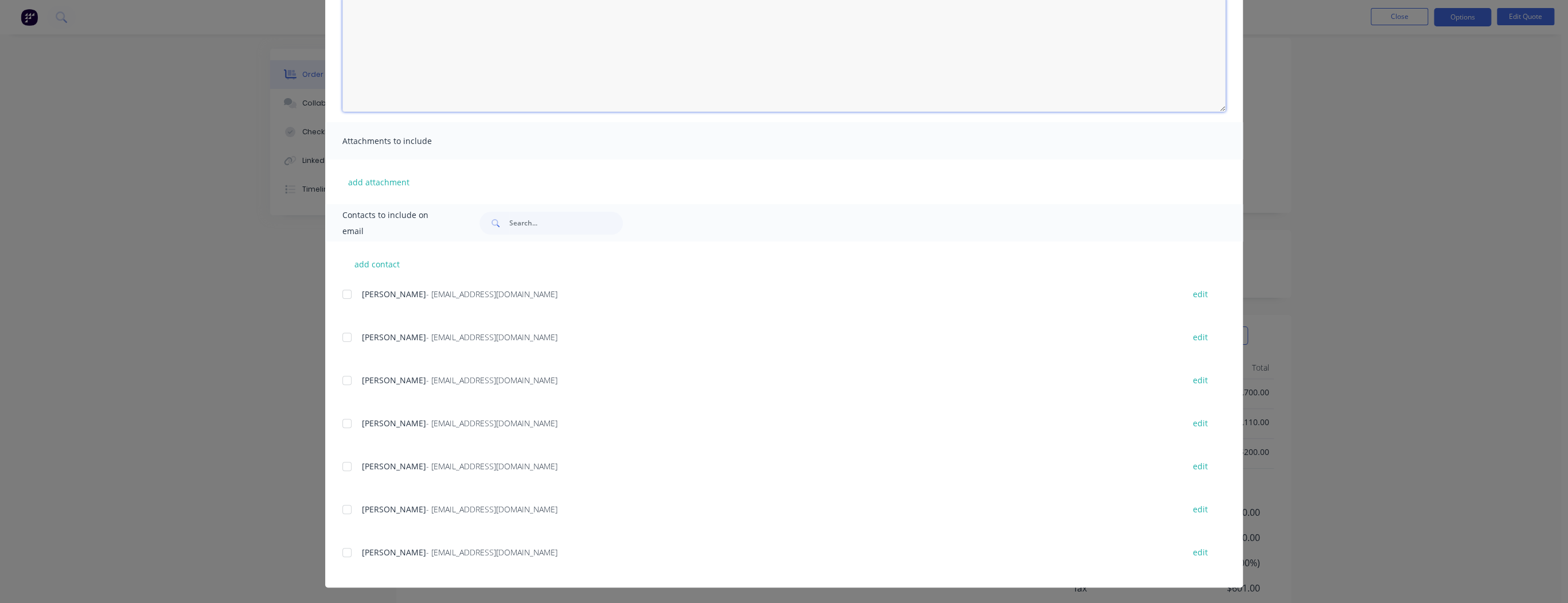
scroll to position [158, 0]
click at [339, 556] on div at bounding box center [346, 552] width 23 height 23
click at [1344, 195] on div "Quote Quote date 29/09/25 Close Options Preview Print Email Customise email con…" at bounding box center [784, 301] width 1568 height 603
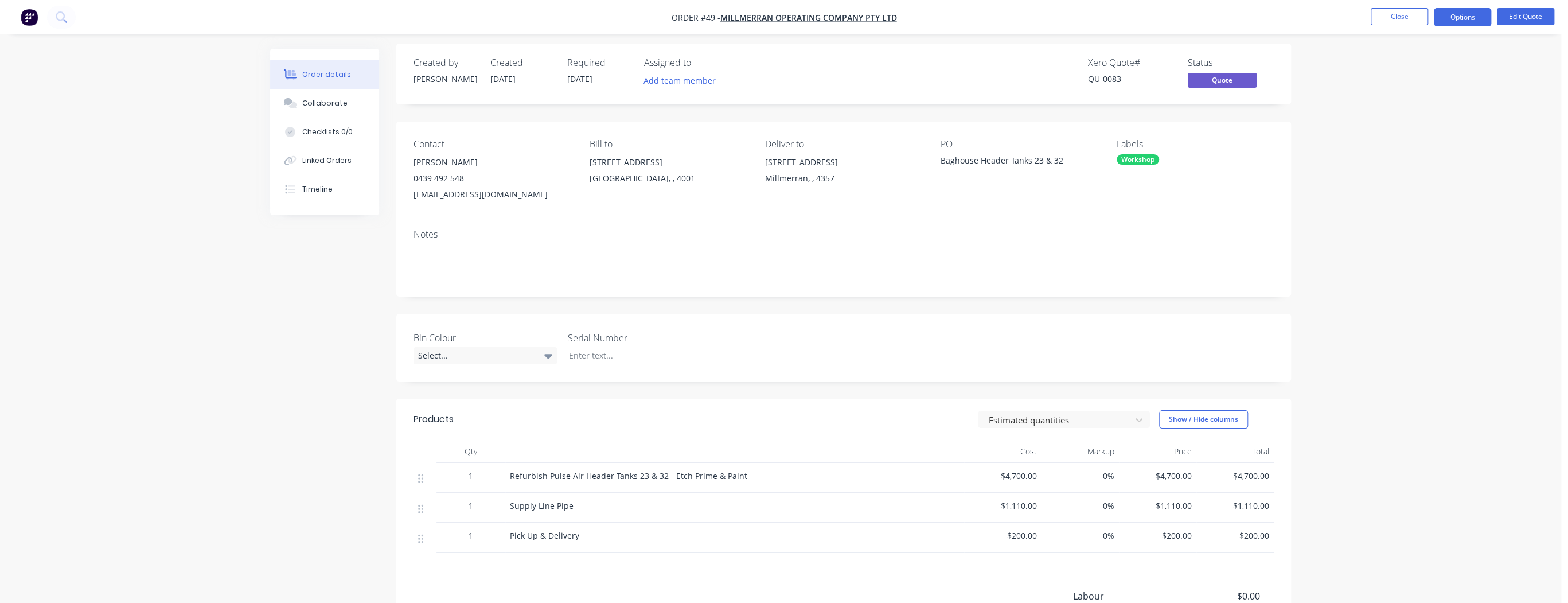
scroll to position [0, 0]
click at [1460, 14] on button "Options" at bounding box center [1462, 18] width 58 height 19
click at [1418, 68] on div "Quote" at bounding box center [1428, 70] width 106 height 17
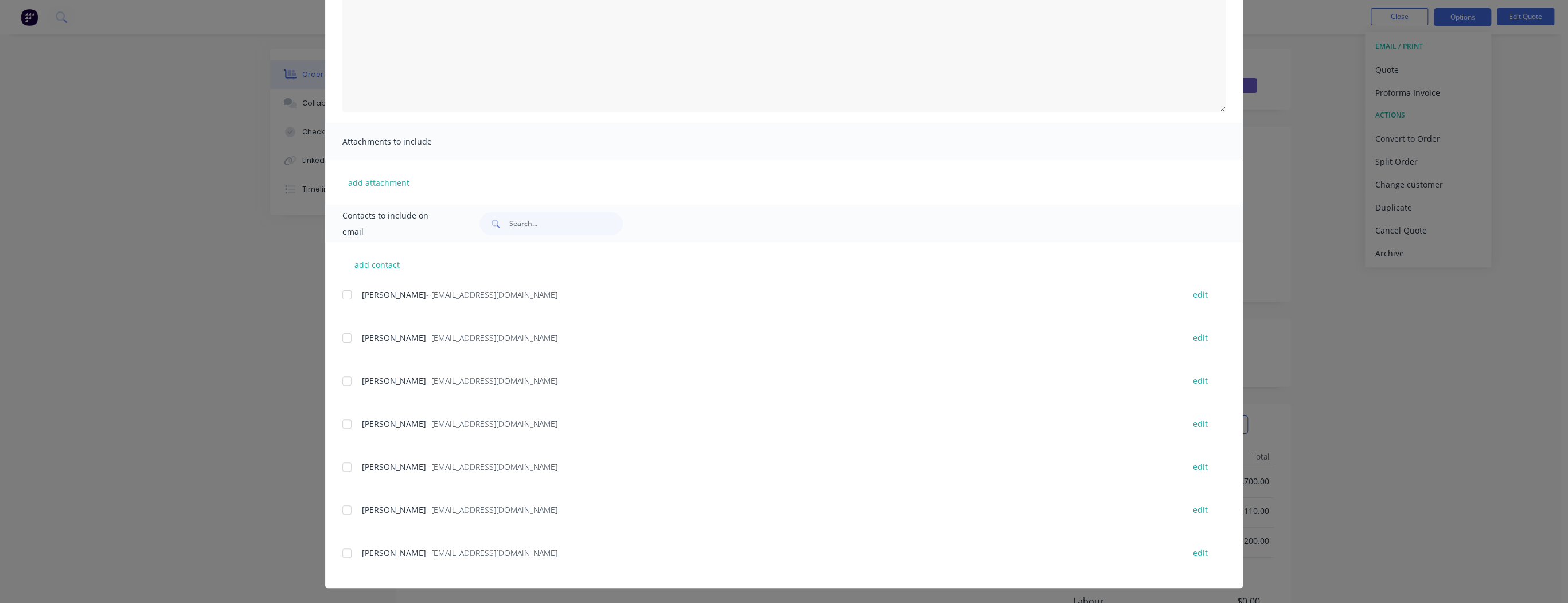
scroll to position [134, 0]
click at [342, 553] on div at bounding box center [346, 552] width 23 height 23
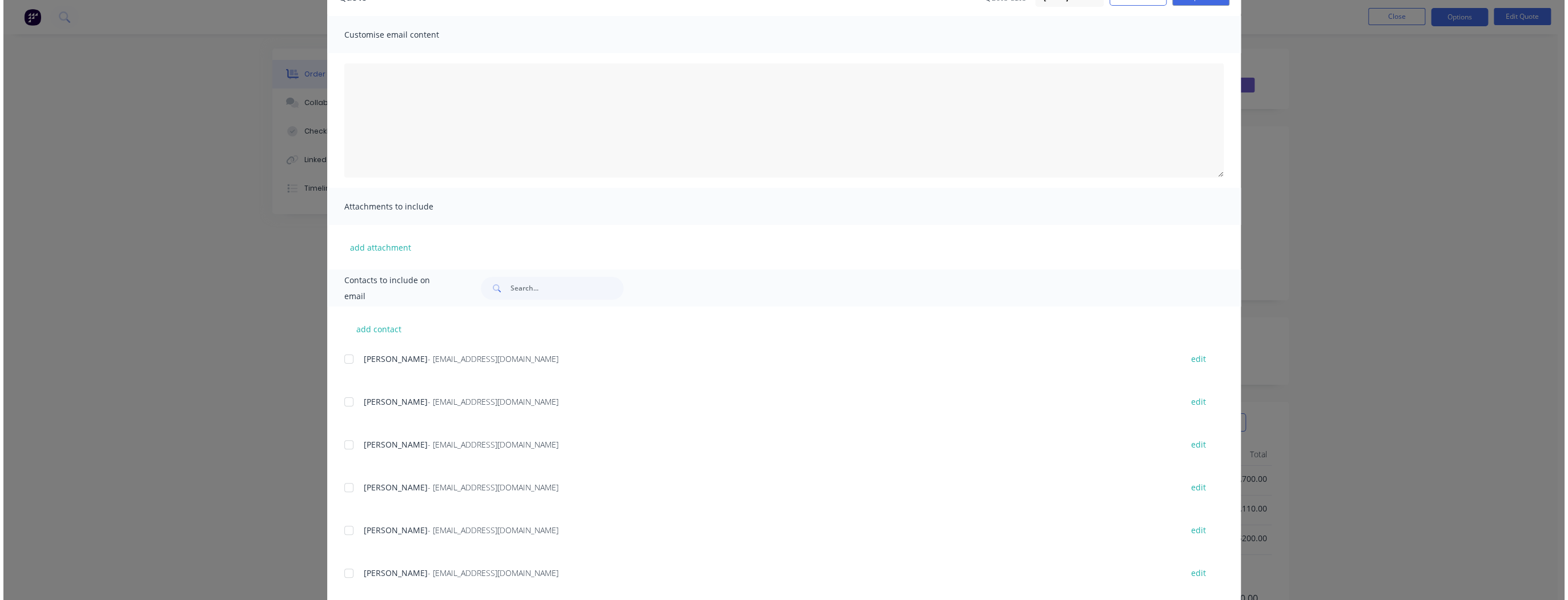
scroll to position [0, 0]
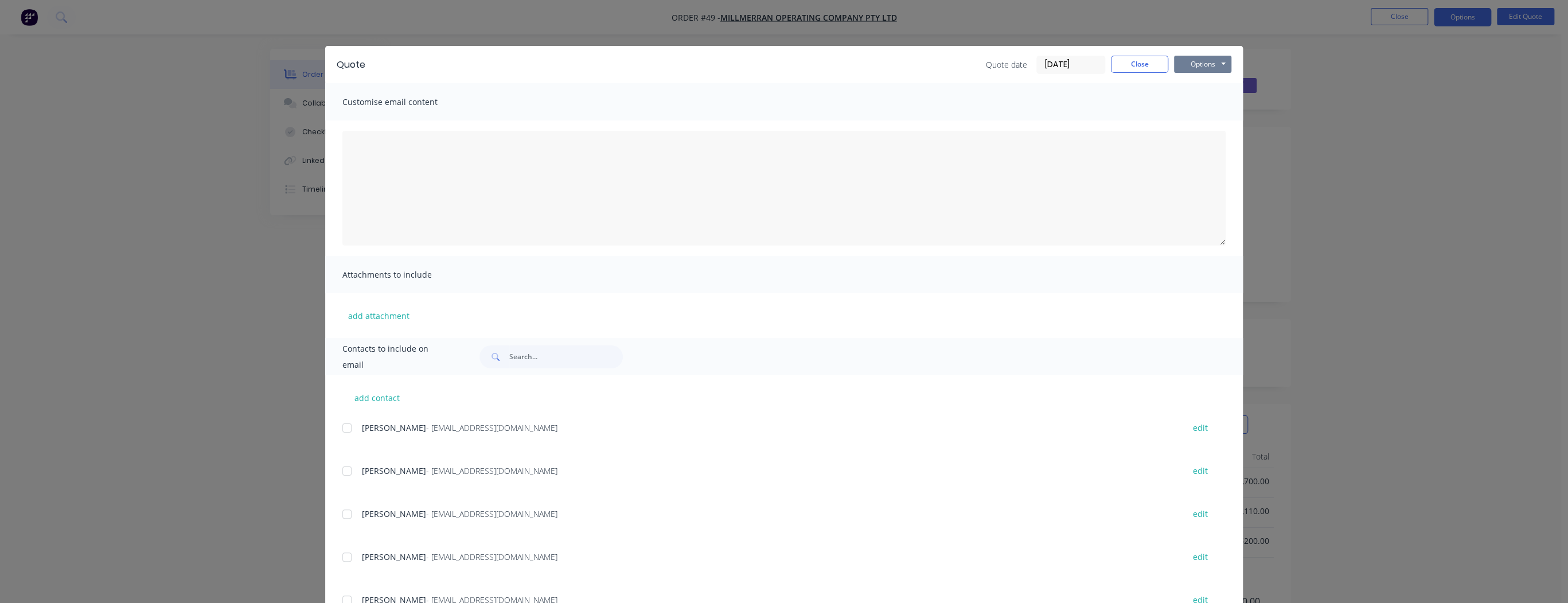
click at [1209, 64] on button "Options" at bounding box center [1203, 64] width 58 height 18
click at [1209, 123] on button "Email" at bounding box center [1210, 123] width 73 height 19
click at [1144, 67] on button "Close" at bounding box center [1140, 64] width 58 height 18
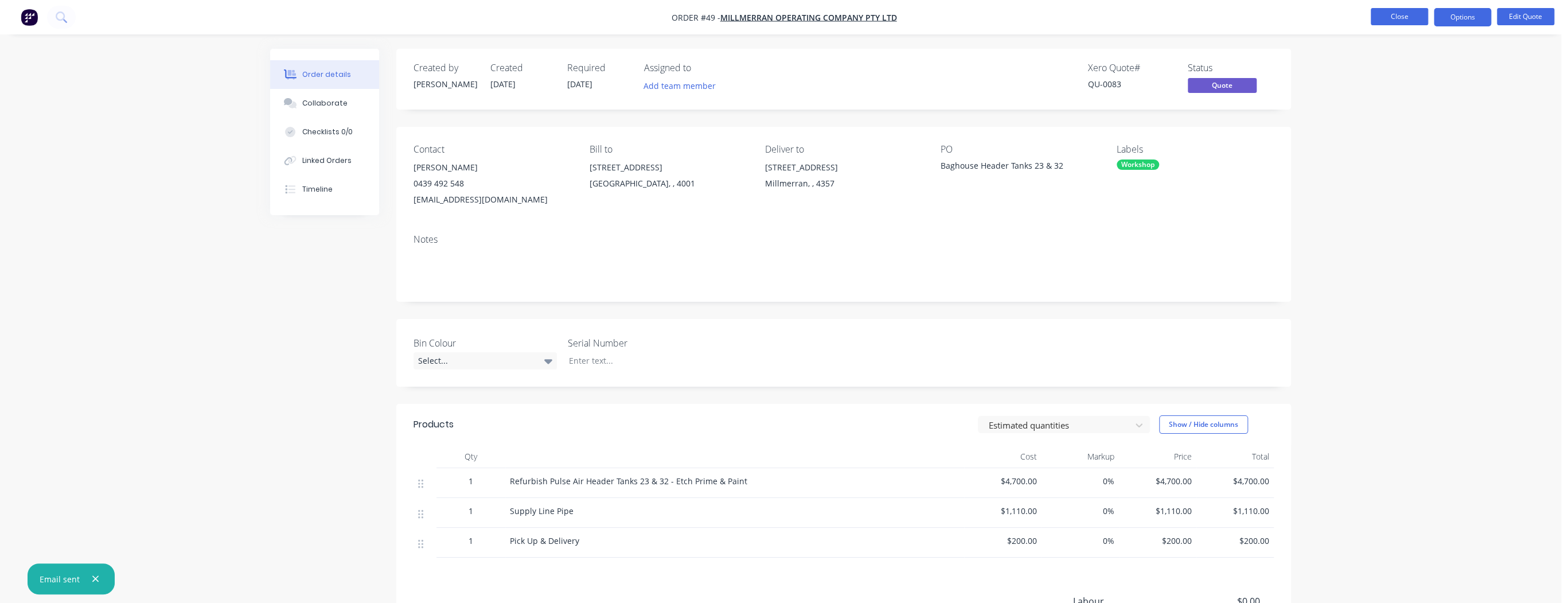
click at [1387, 19] on button "Close" at bounding box center [1400, 17] width 58 height 18
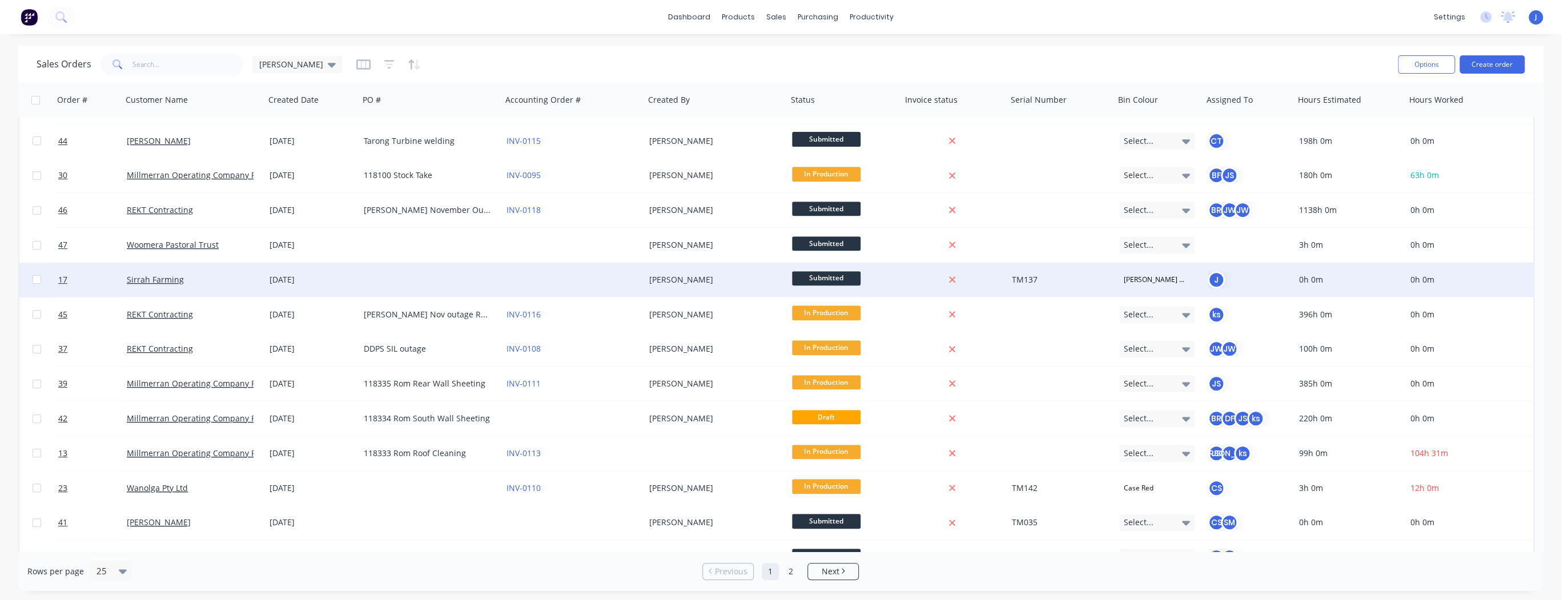
scroll to position [433, 0]
